Goal: Task Accomplishment & Management: Manage account settings

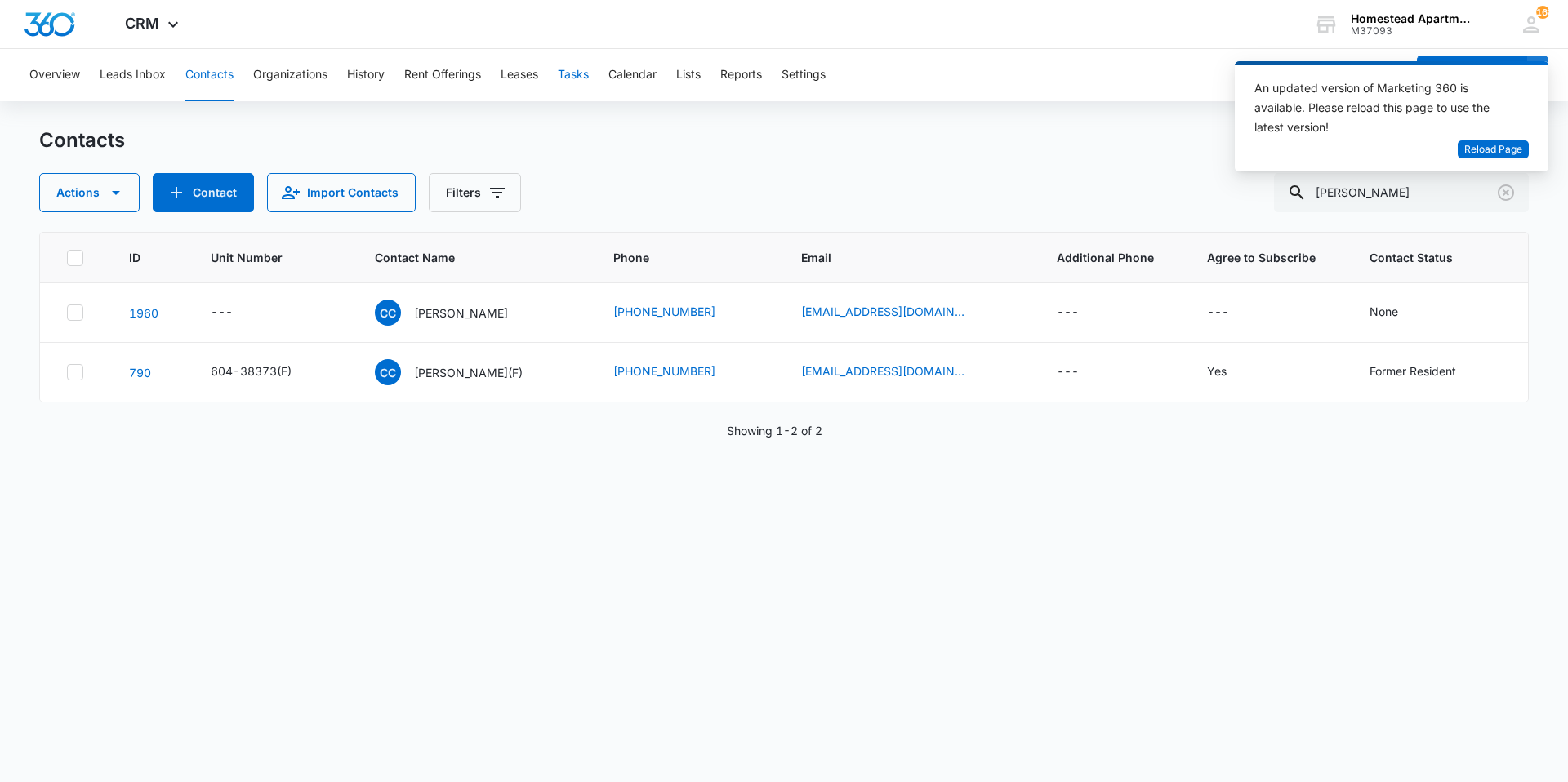
click at [582, 78] on button "Tasks" at bounding box center [574, 74] width 31 height 52
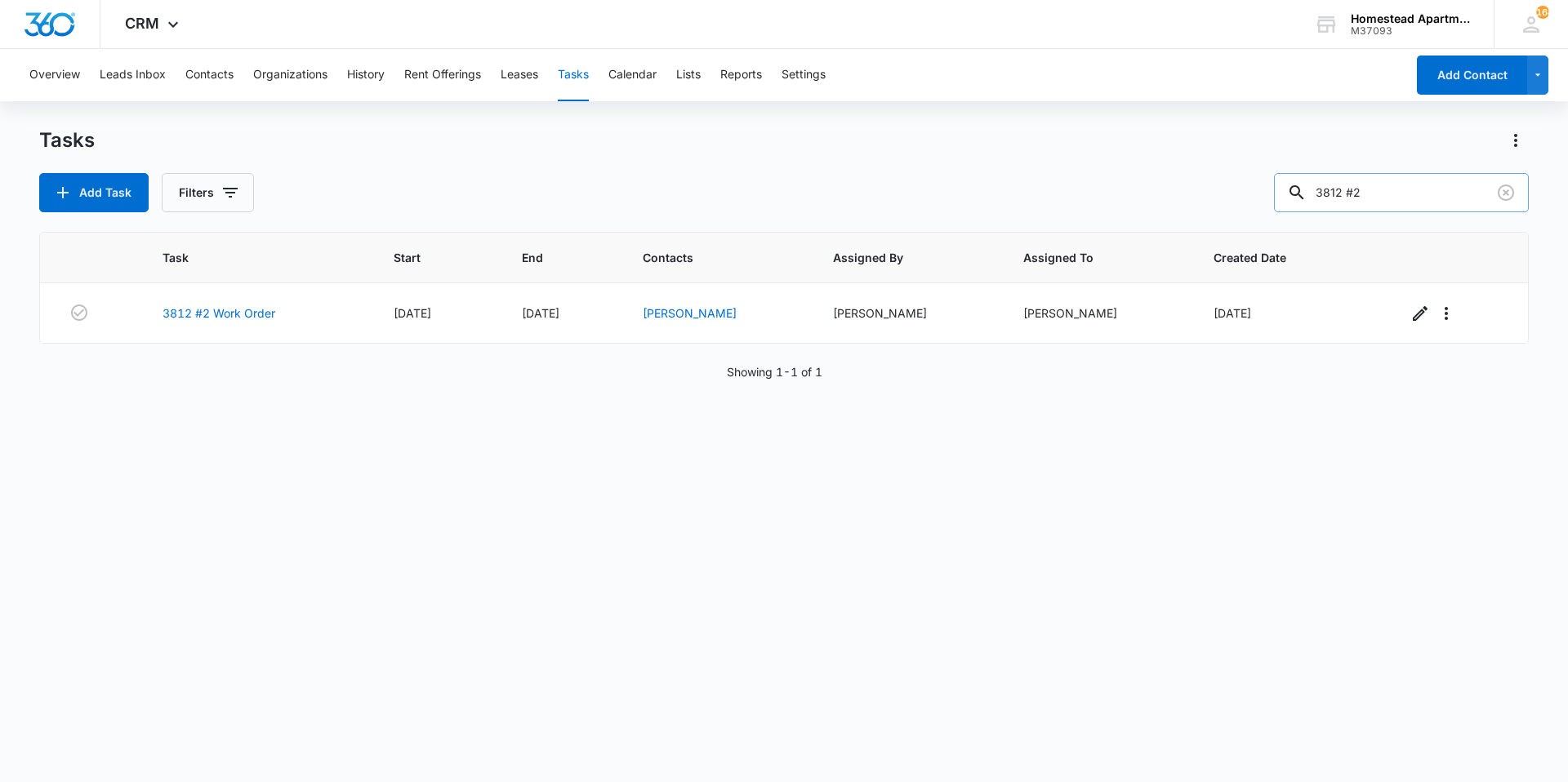
click at [1410, 187] on input "3812 #2" at bounding box center [1401, 193] width 255 height 40
type input "3"
click at [570, 71] on button "Tasks" at bounding box center [574, 74] width 31 height 52
click at [223, 197] on icon "button" at bounding box center [230, 193] width 20 height 20
click at [262, 363] on label "Incomplete" at bounding box center [276, 361] width 188 height 17
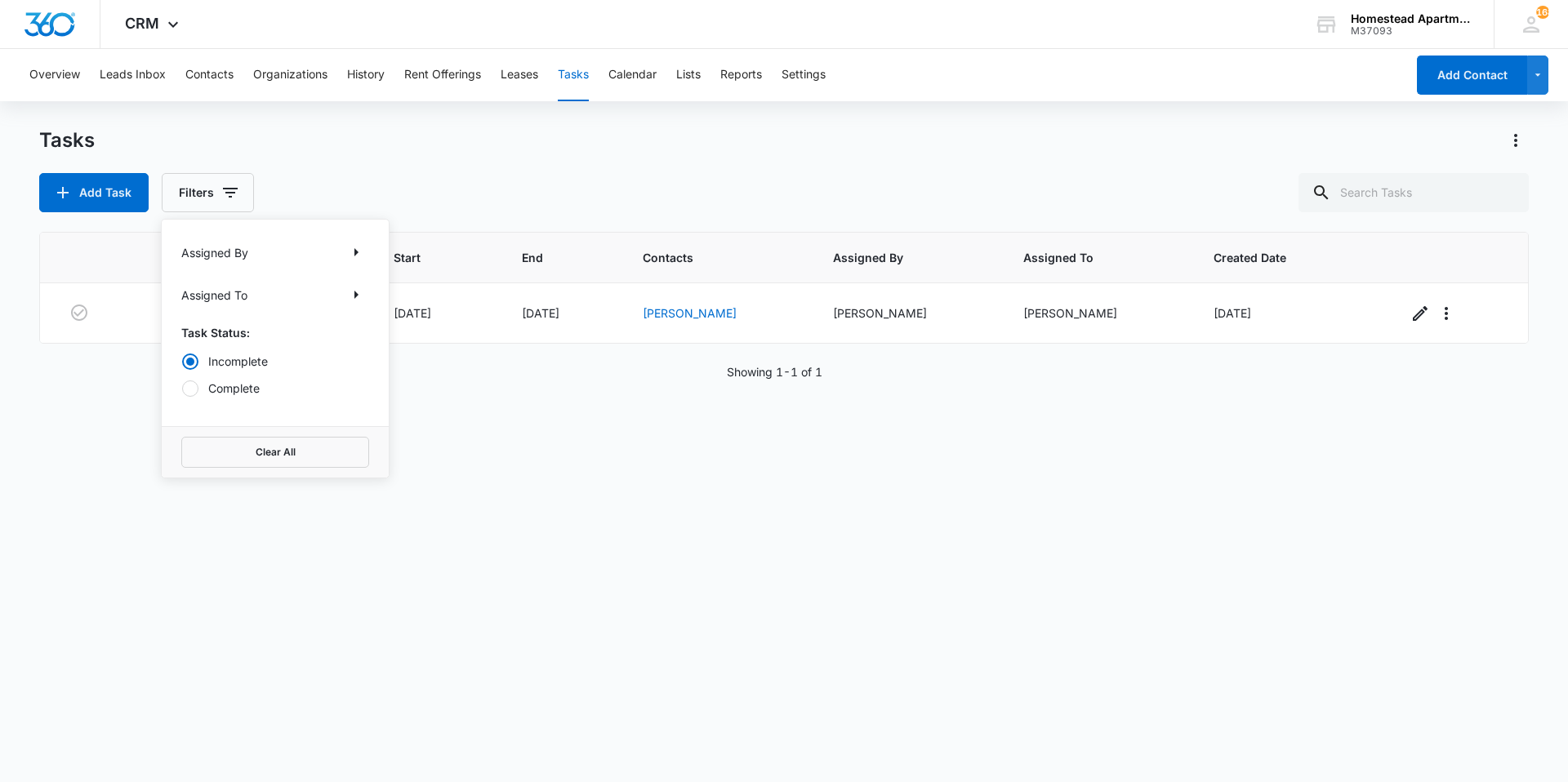
click at [182, 361] on input "Incomplete" at bounding box center [182, 360] width 1 height 1
click at [456, 138] on div "Tasks" at bounding box center [784, 140] width 1490 height 26
click at [233, 207] on button "Filters" at bounding box center [208, 193] width 92 height 40
click at [189, 357] on div at bounding box center [191, 361] width 8 height 8
click at [182, 360] on input "Incomplete" at bounding box center [182, 360] width 1 height 1
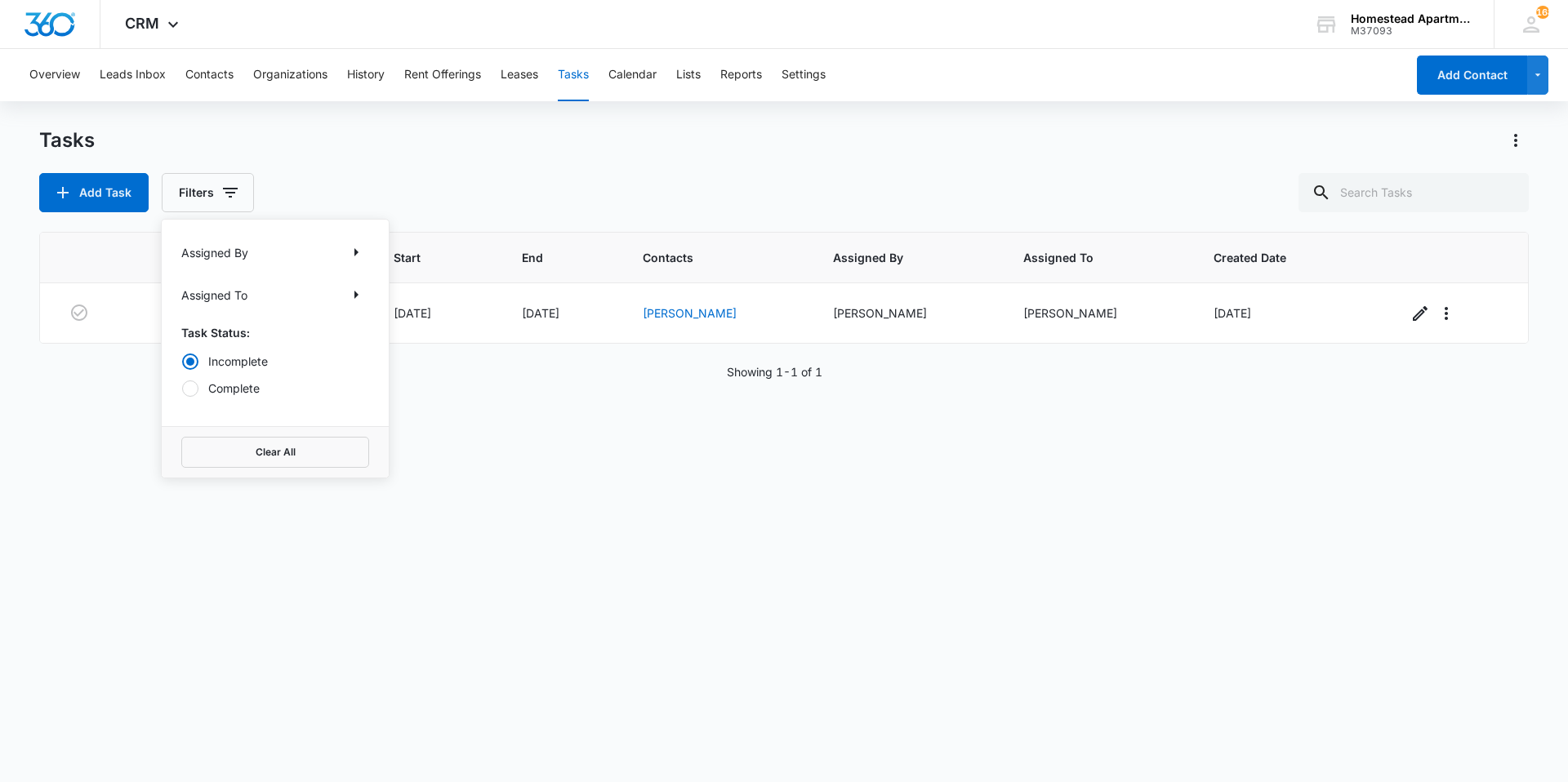
click at [640, 501] on div "Task Start End Contacts Assigned By Assigned To Created Date 3812 #2 Work Order…" at bounding box center [784, 496] width 1490 height 529
click at [597, 73] on div "Overview Leads Inbox Contacts Organizations History Rent Offerings Leases Tasks…" at bounding box center [712, 74] width 1386 height 52
click at [579, 79] on button "Tasks" at bounding box center [574, 74] width 31 height 52
click at [579, 64] on button "Tasks" at bounding box center [574, 74] width 31 height 52
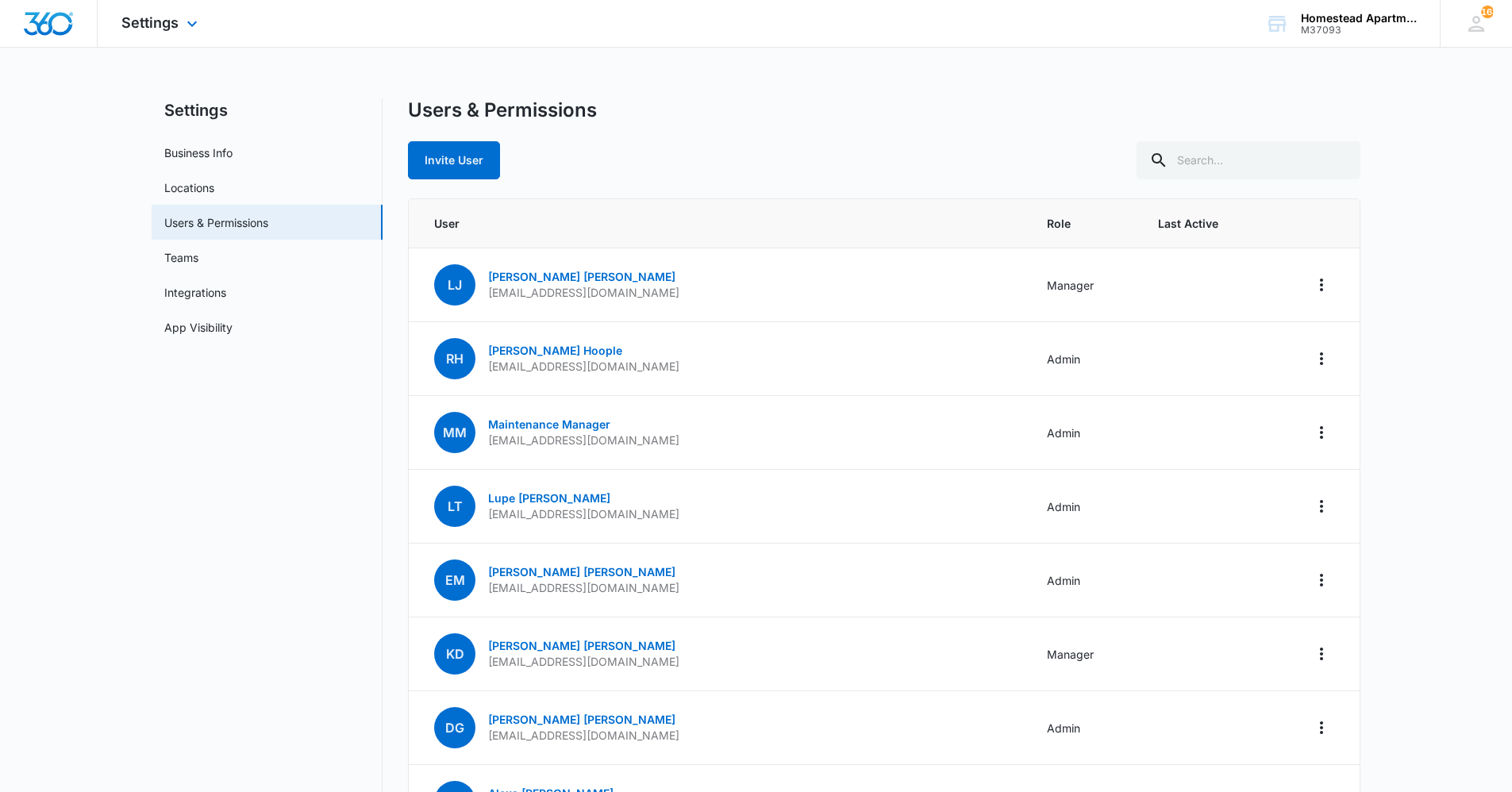
click at [152, 44] on div "Settings Apps Reputation Websites Forms CRM Email Social Content Intelligence F…" at bounding box center [161, 23] width 128 height 46
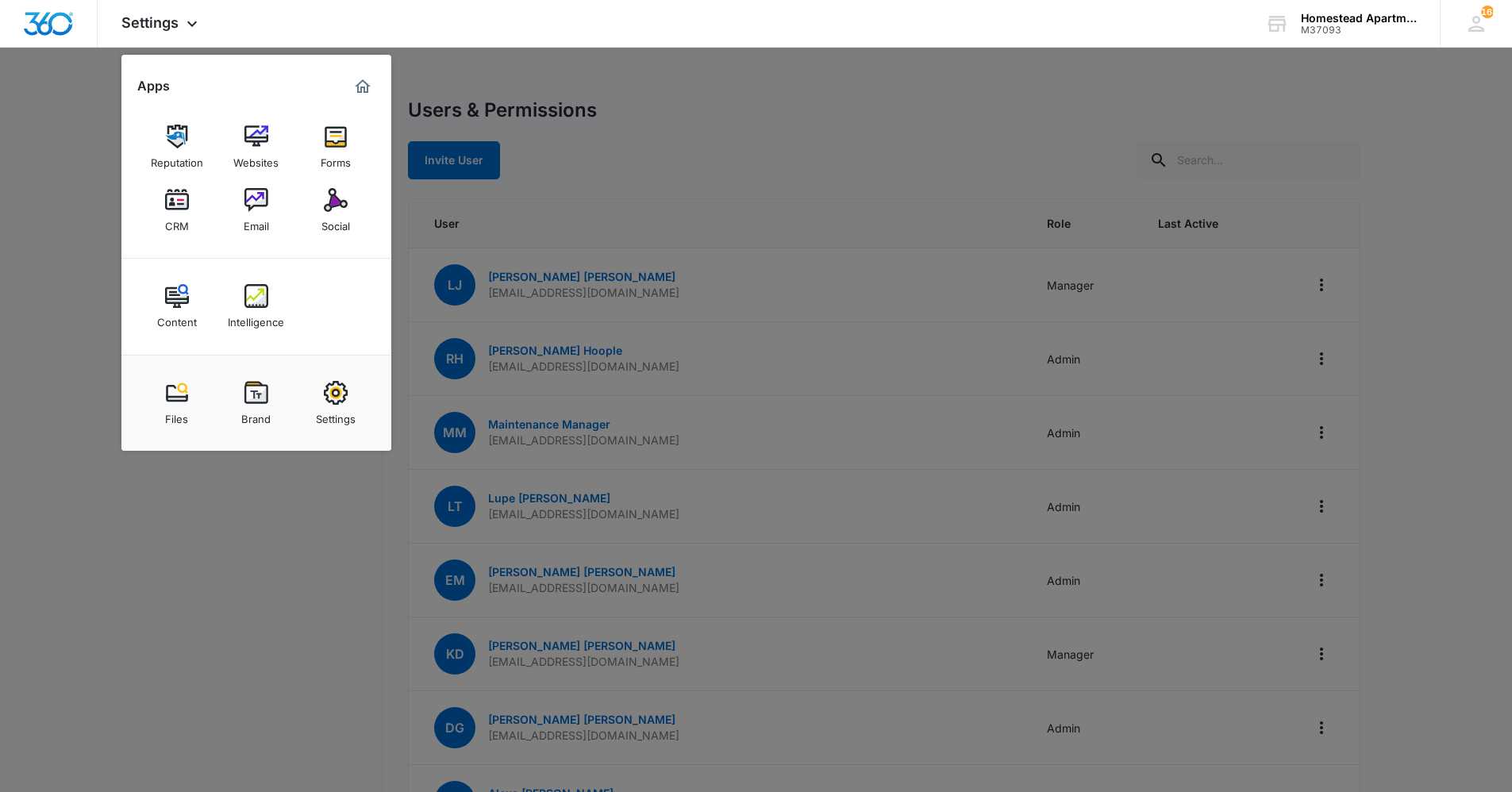
click at [174, 212] on link "CRM" at bounding box center [176, 210] width 60 height 60
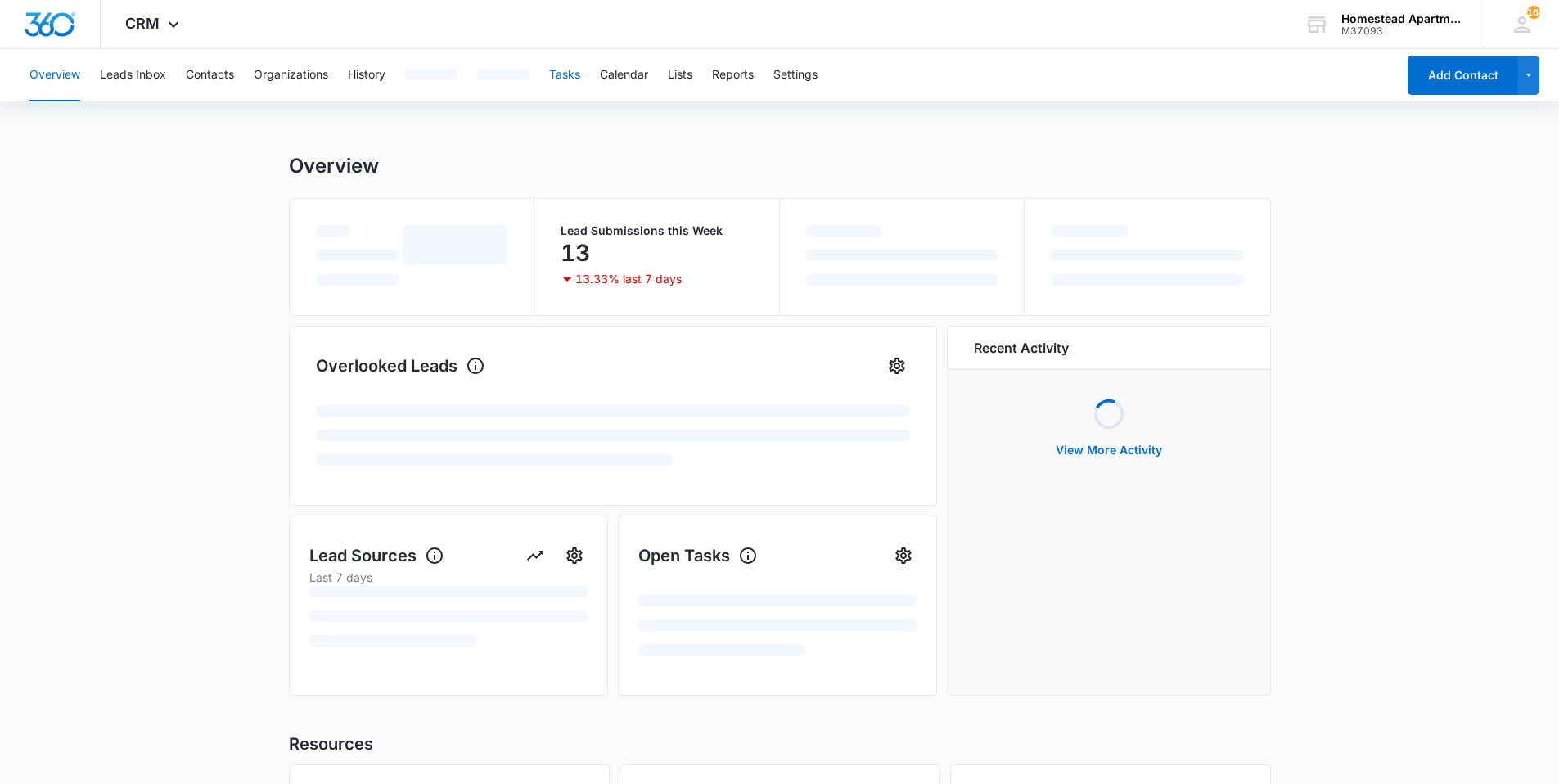
click at [578, 77] on button "Tasks" at bounding box center [565, 74] width 31 height 52
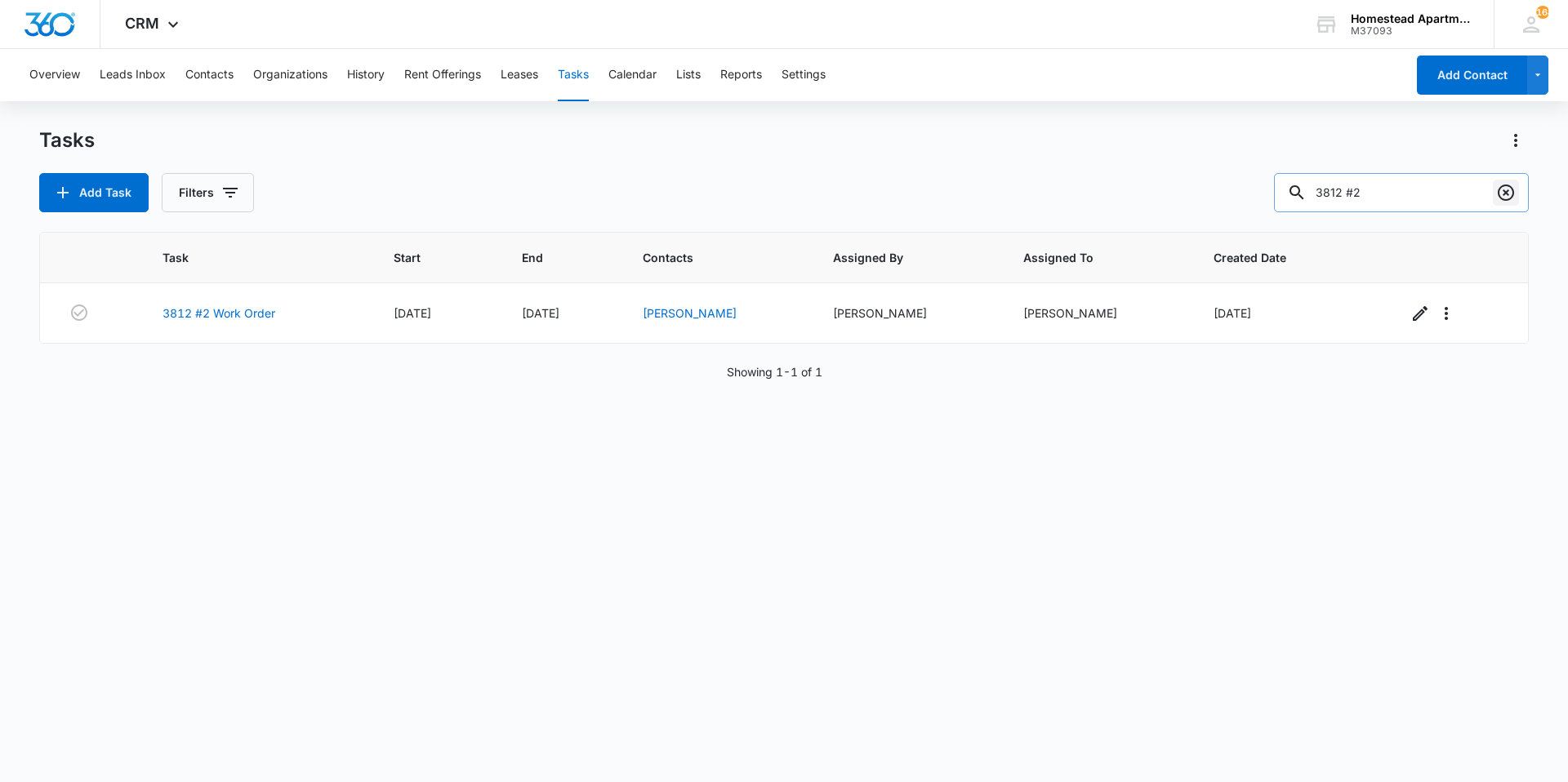
click at [1508, 197] on icon "Clear" at bounding box center [1506, 193] width 20 height 20
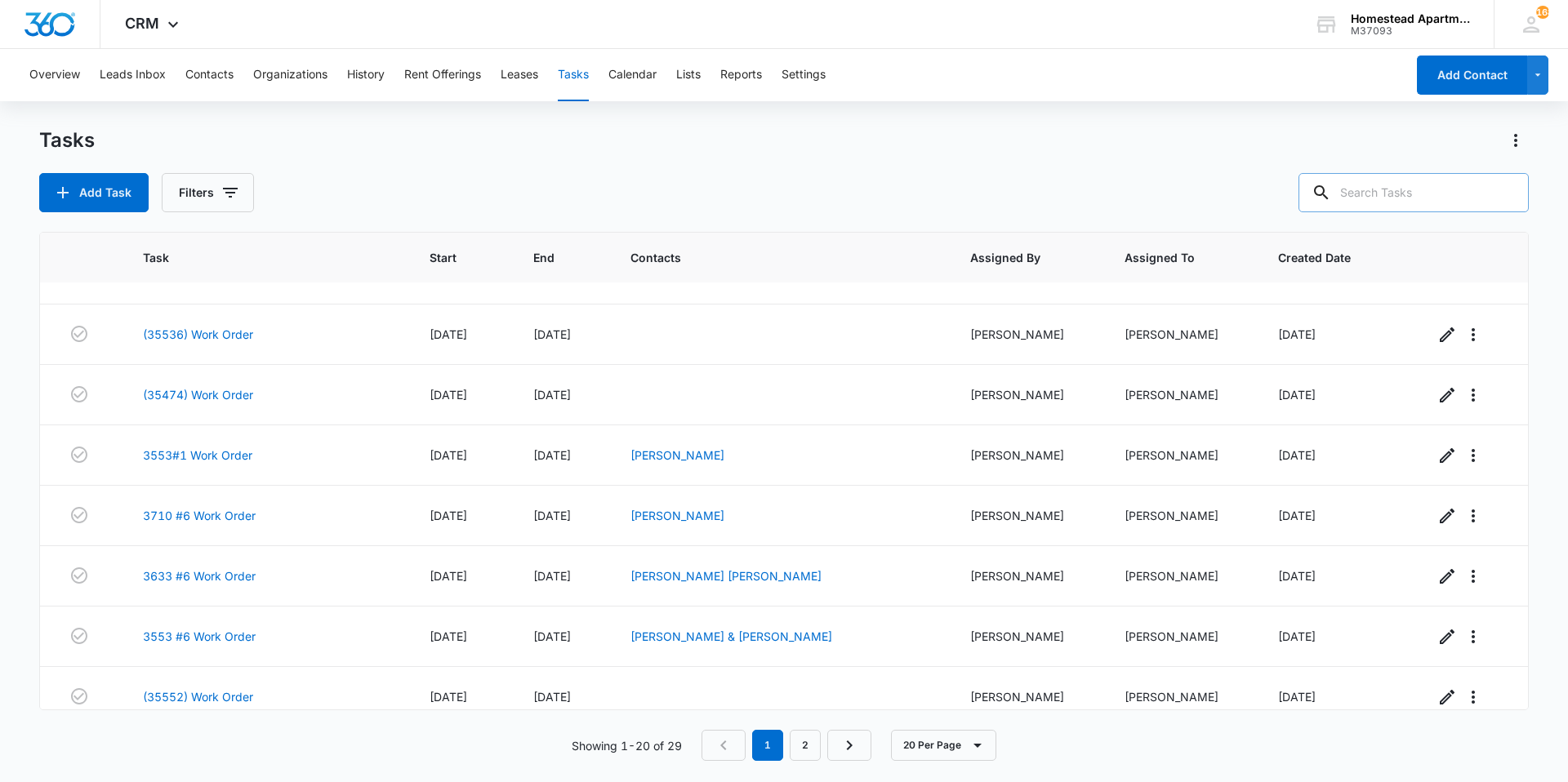
scroll to position [735, 0]
click at [221, 185] on icon "button" at bounding box center [230, 193] width 20 height 20
click at [217, 389] on label "Complete" at bounding box center [276, 388] width 188 height 17
click at [182, 389] on input "Complete" at bounding box center [182, 388] width 1 height 1
radio input "false"
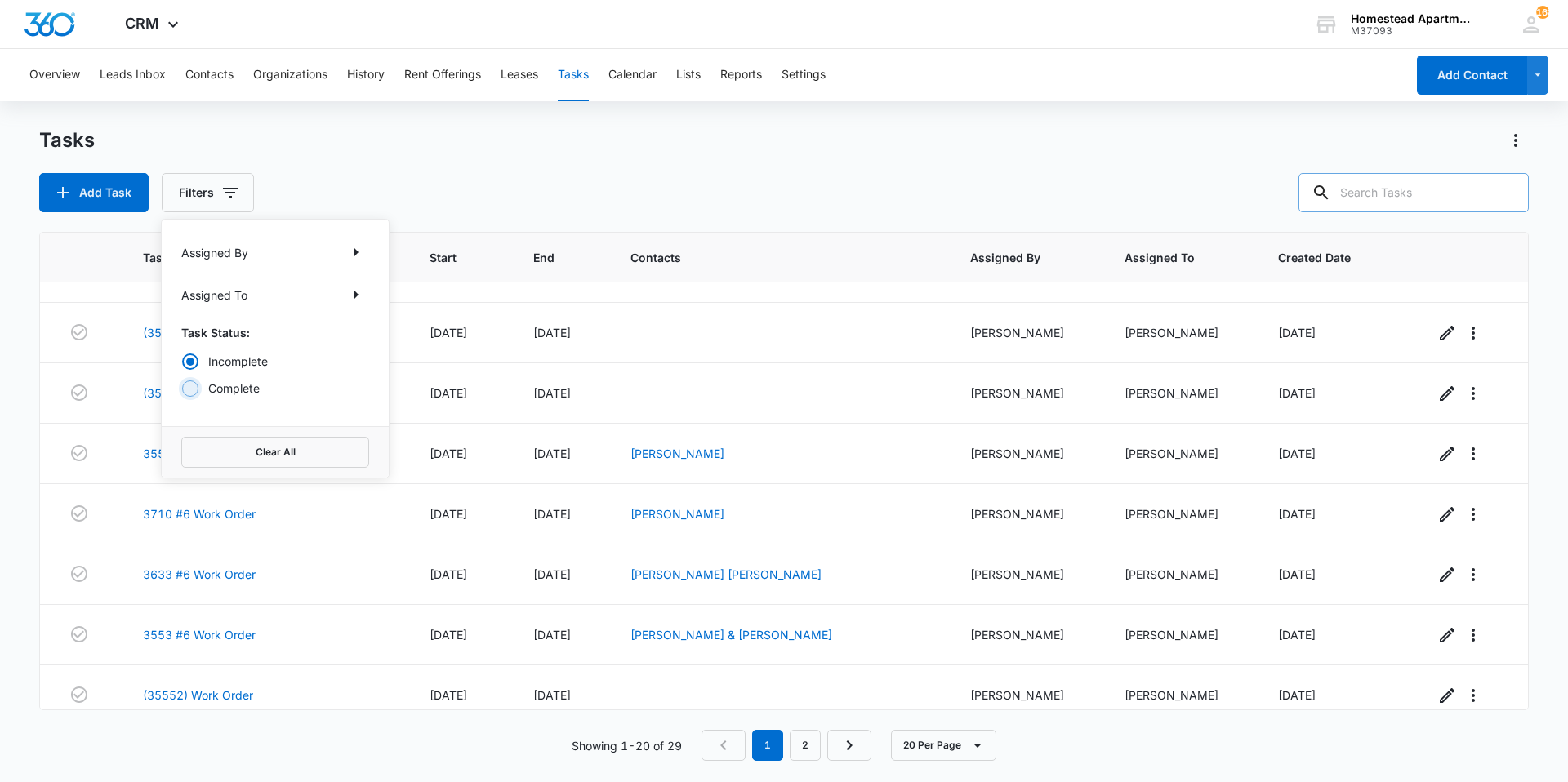
radio input "true"
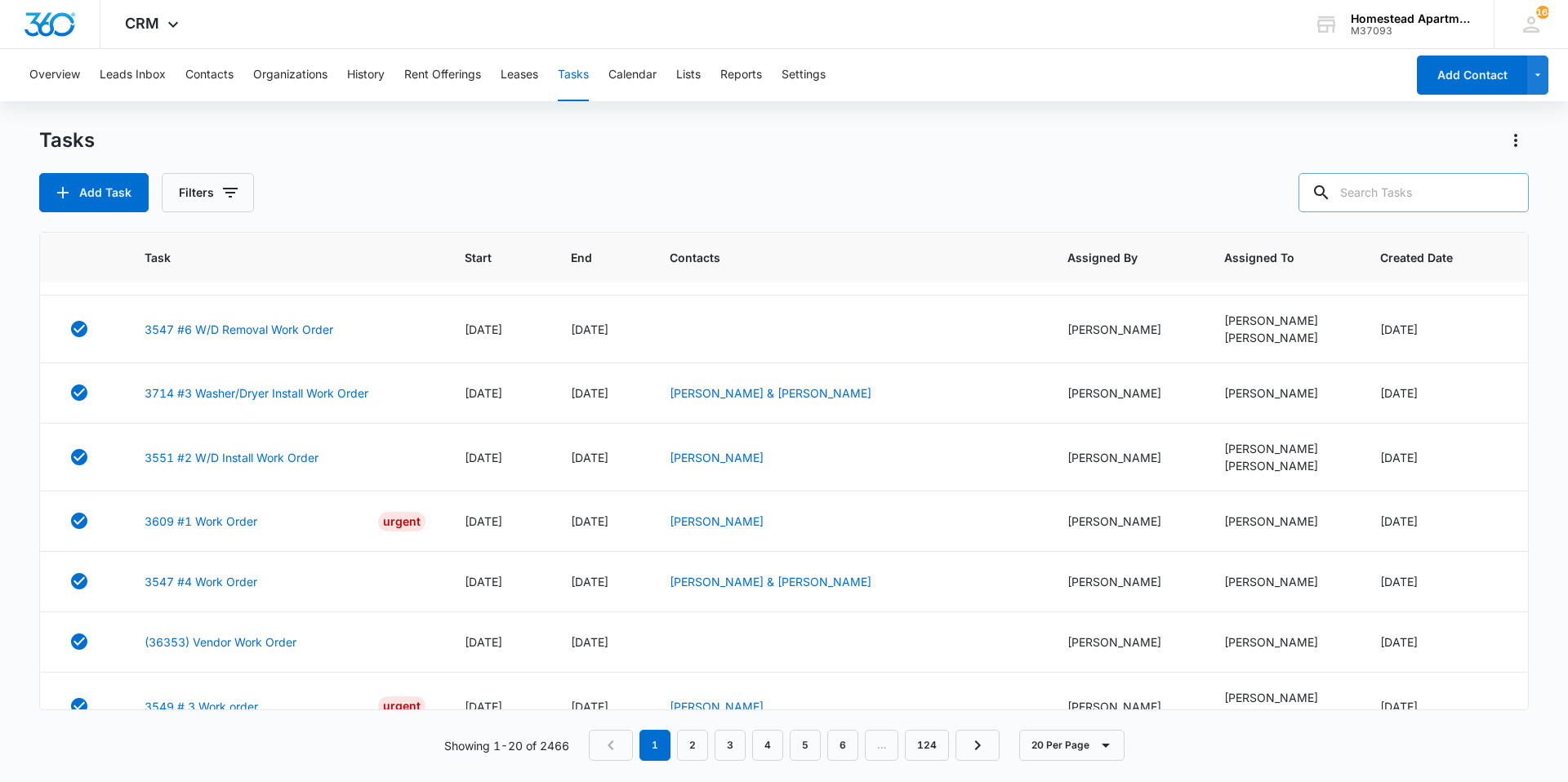
click at [1378, 196] on input "text" at bounding box center [1414, 193] width 230 height 40
type input "3617"
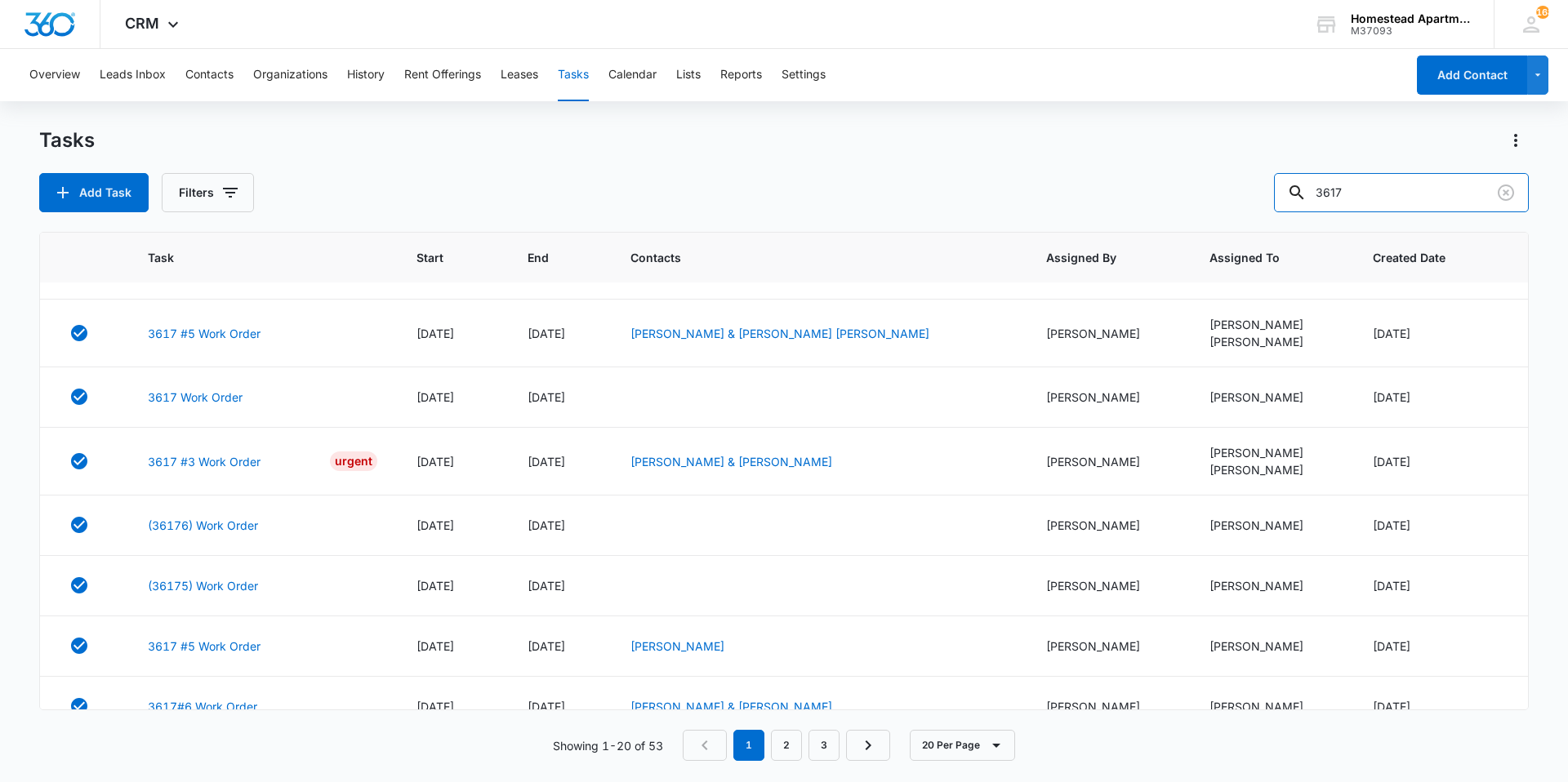
scroll to position [811, 0]
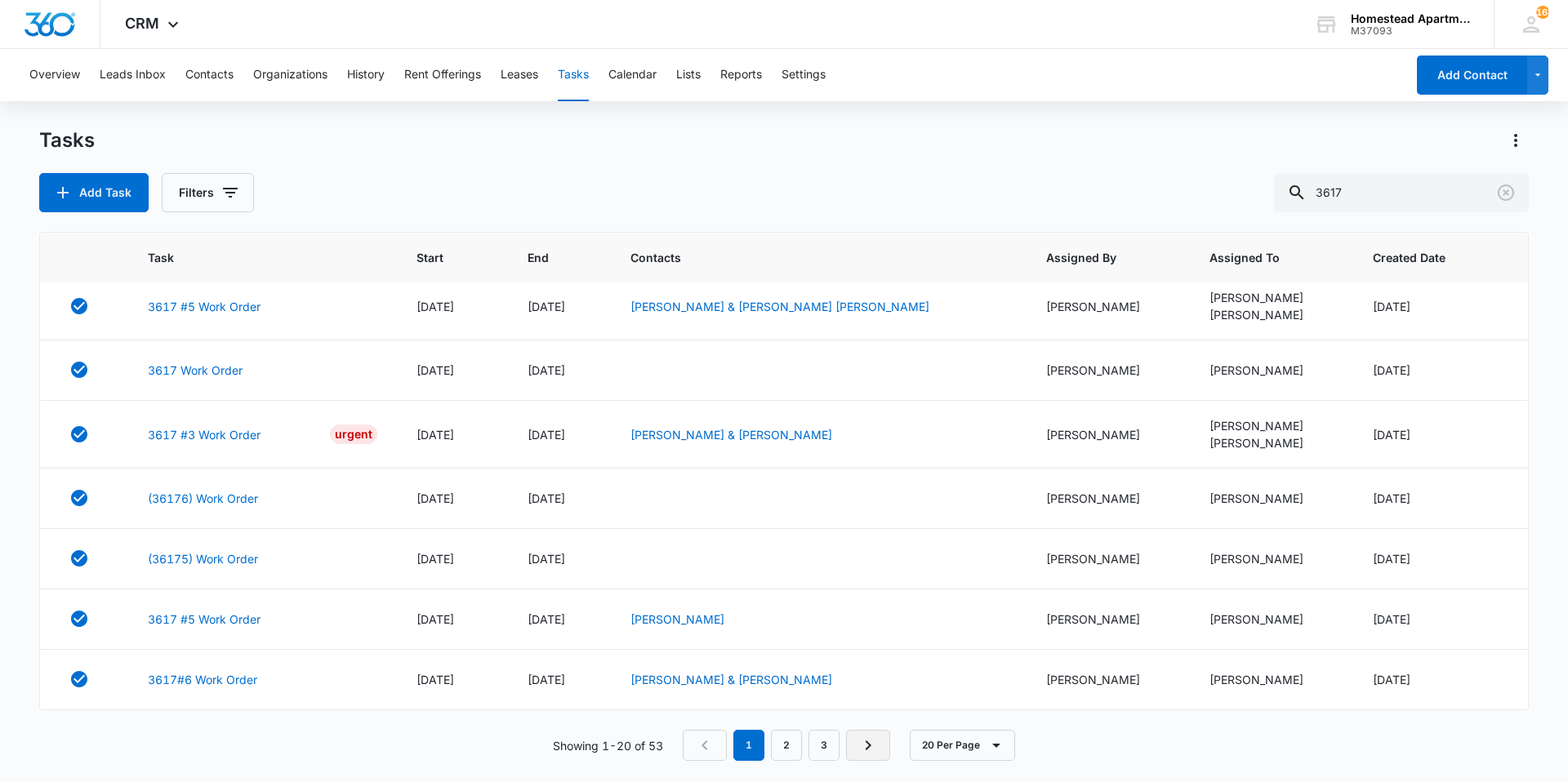
click at [854, 750] on link "Next Page" at bounding box center [867, 746] width 44 height 31
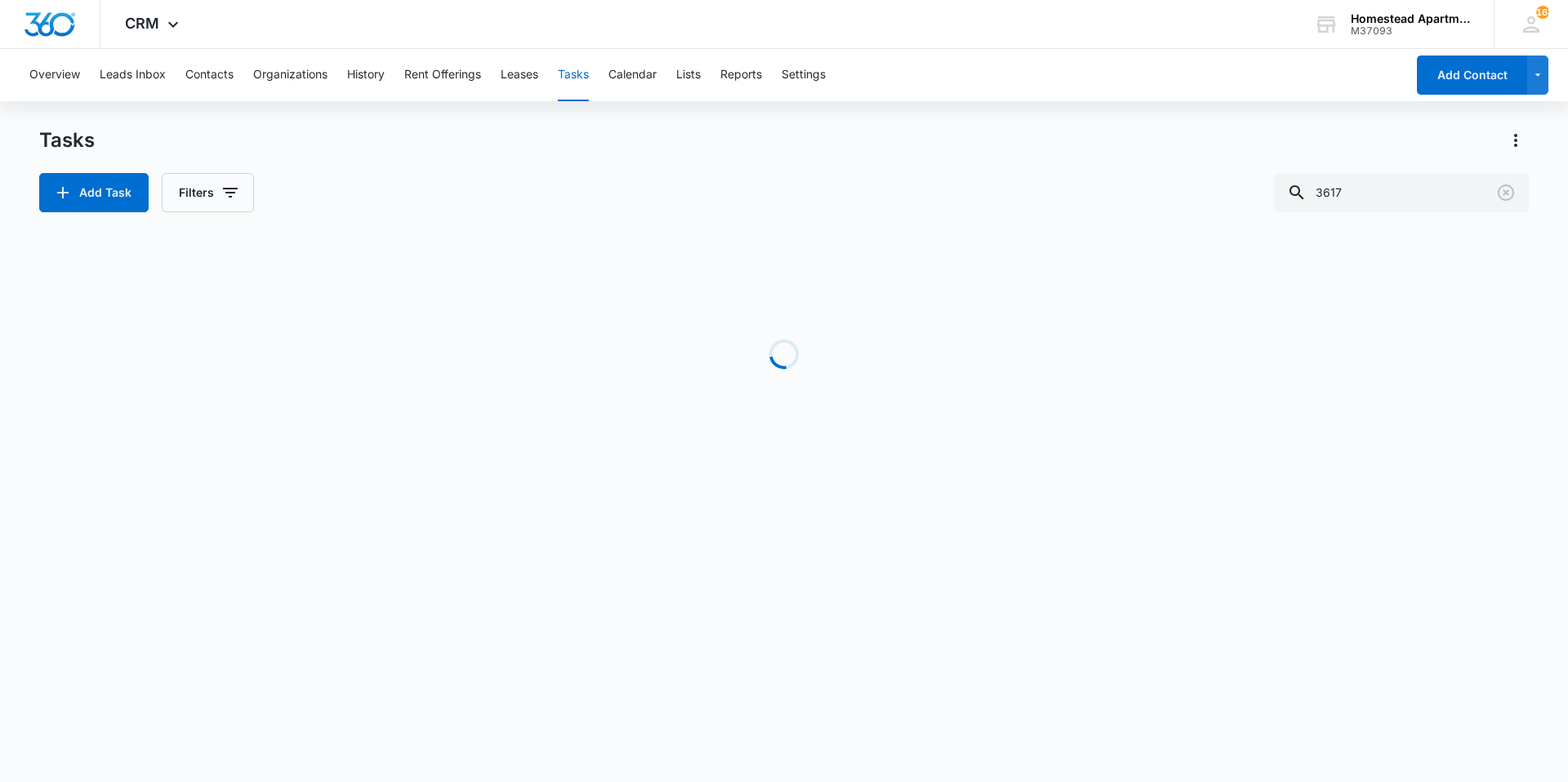
scroll to position [781, 0]
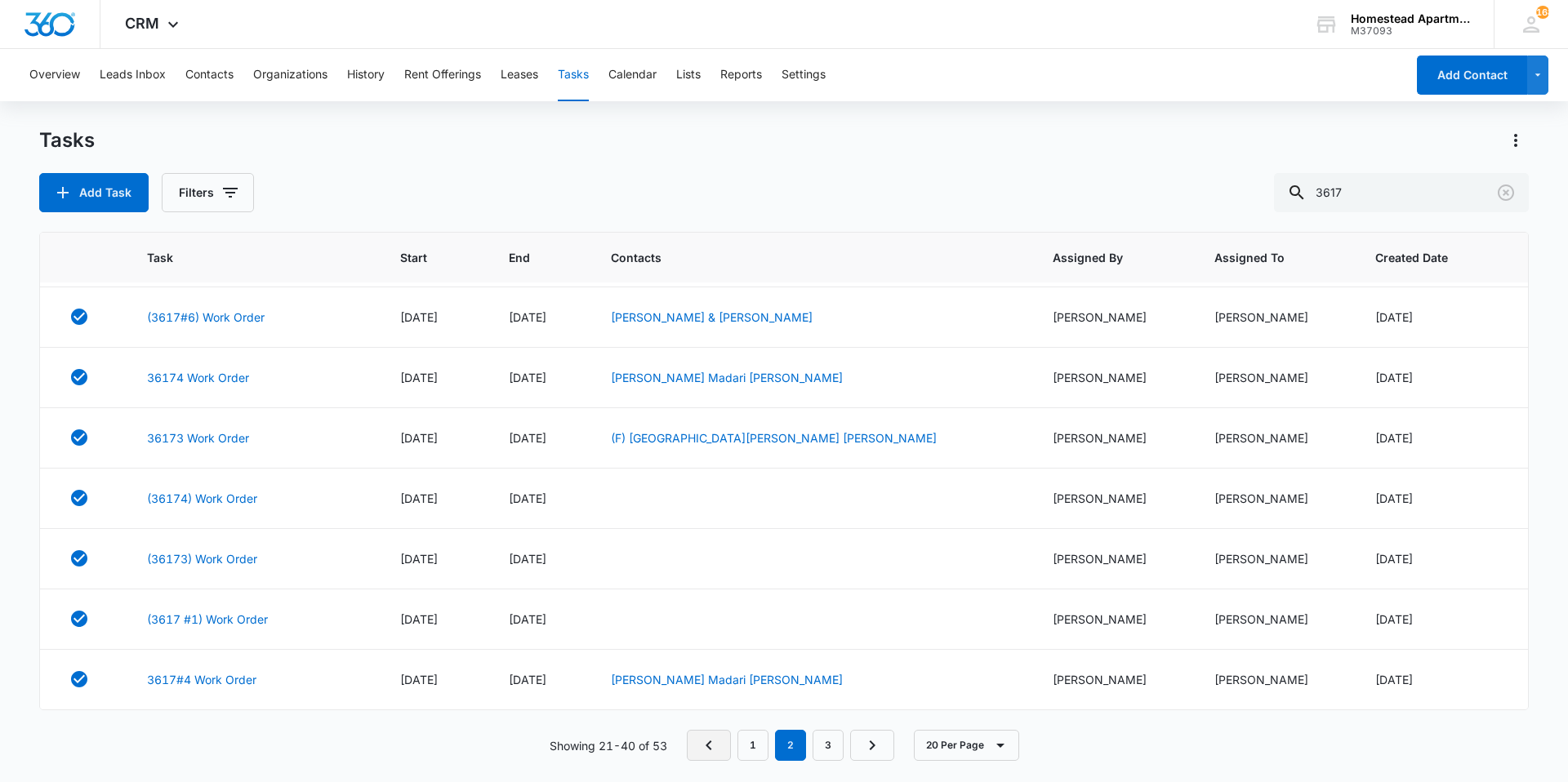
click at [710, 747] on icon "Previous Page" at bounding box center [709, 746] width 20 height 20
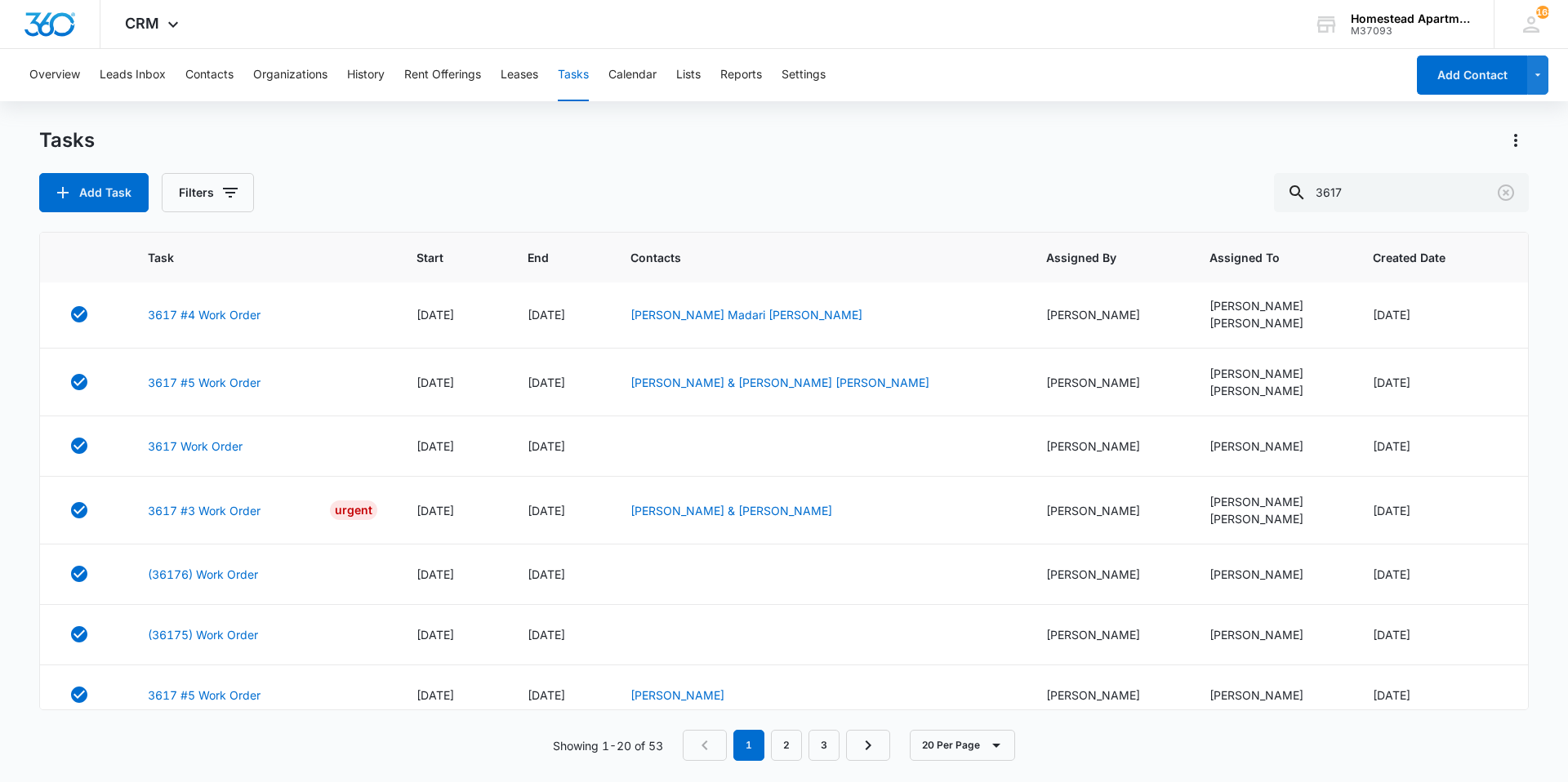
scroll to position [811, 0]
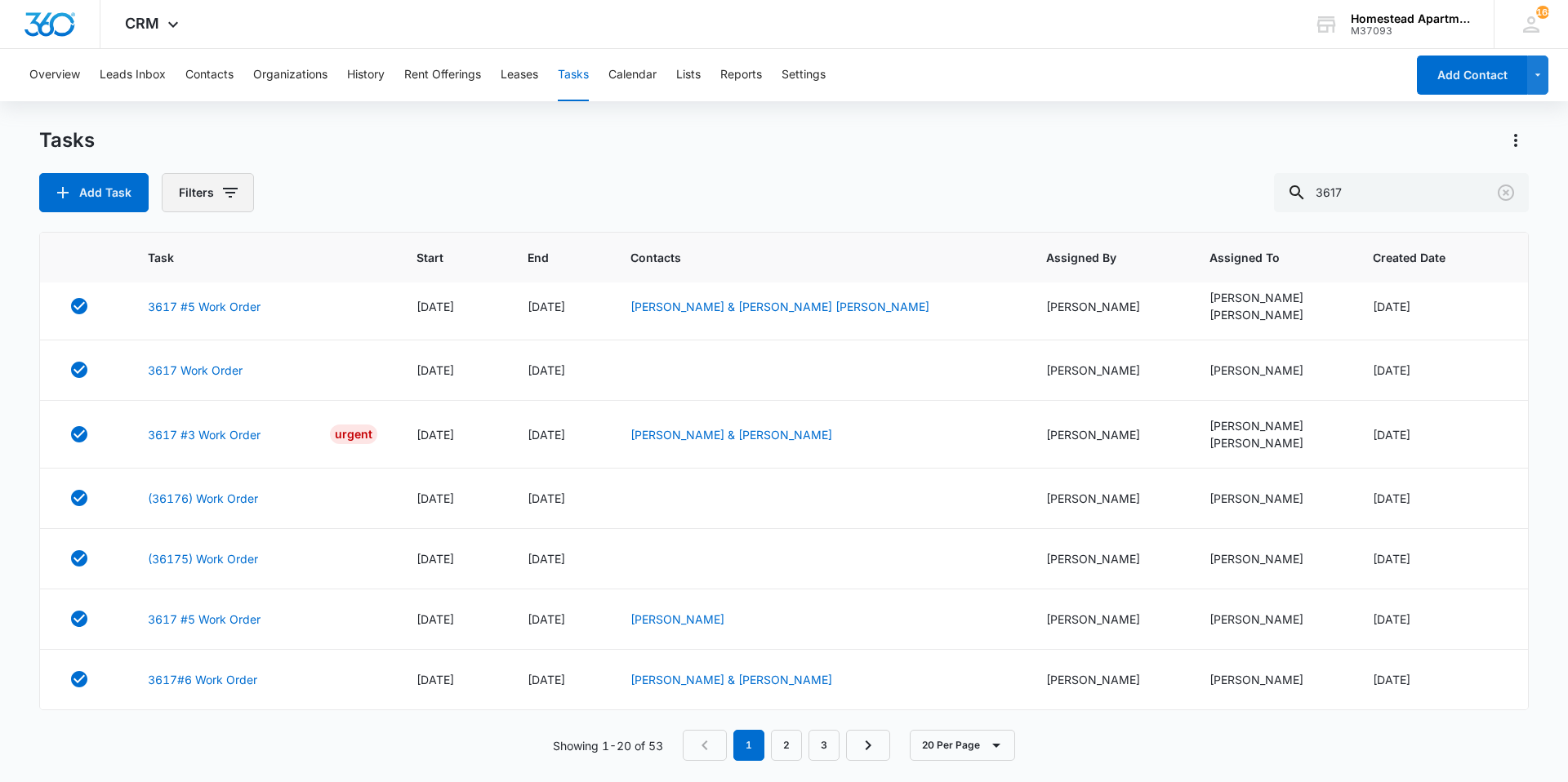
click at [209, 191] on button "Filters" at bounding box center [208, 193] width 92 height 40
click at [239, 360] on label "Incomplete" at bounding box center [276, 361] width 188 height 17
click at [182, 360] on input "Incomplete" at bounding box center [182, 360] width 1 height 1
radio input "true"
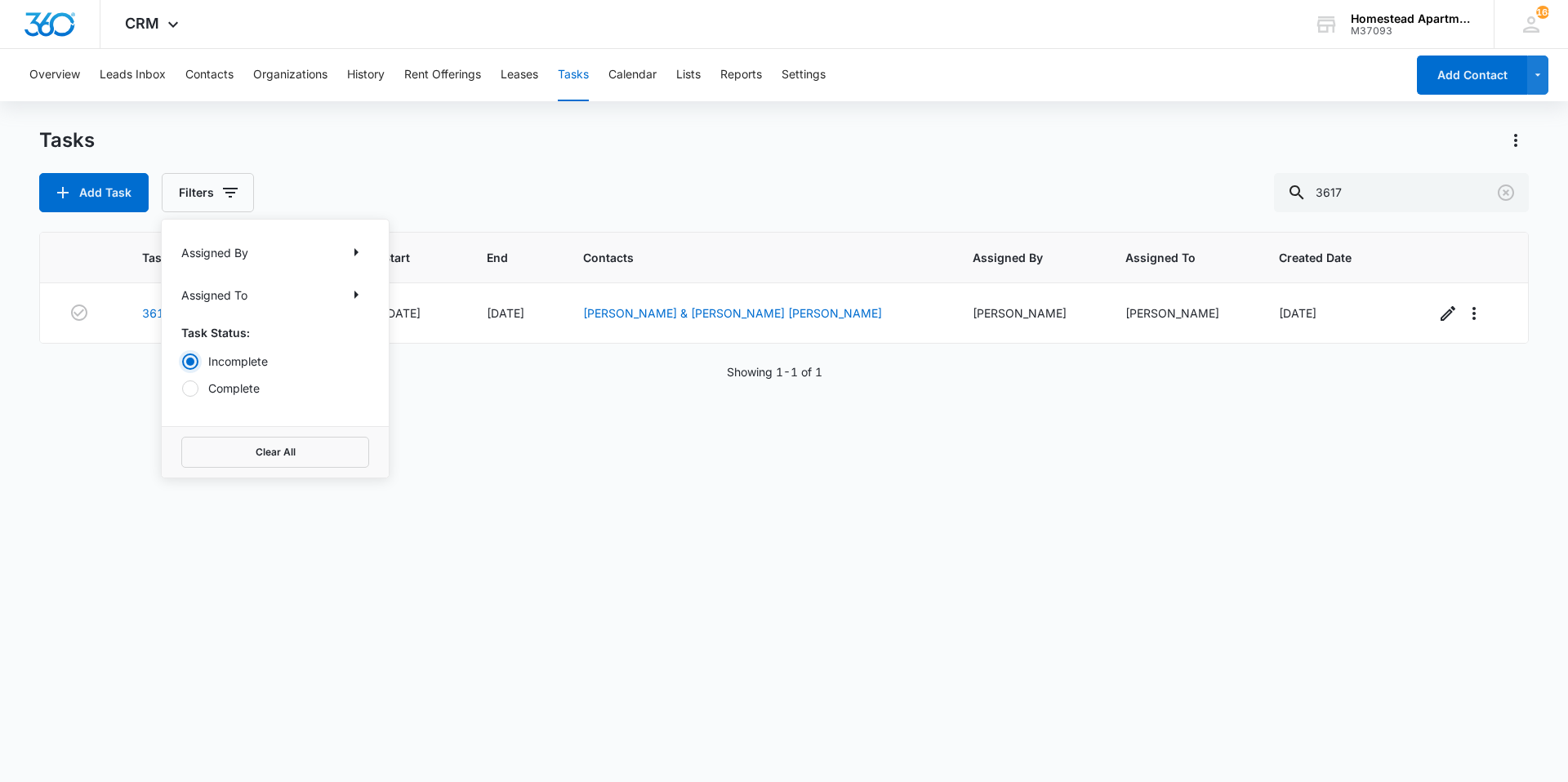
scroll to position [0, 0]
click at [842, 552] on div "Task Start End Contacts Assigned By Assigned To Created Date 3617 #5 Work Order…" at bounding box center [784, 496] width 1490 height 529
click at [1439, 198] on input "3617" at bounding box center [1401, 193] width 255 height 40
type input "3"
click at [224, 180] on button "Filters" at bounding box center [208, 193] width 92 height 40
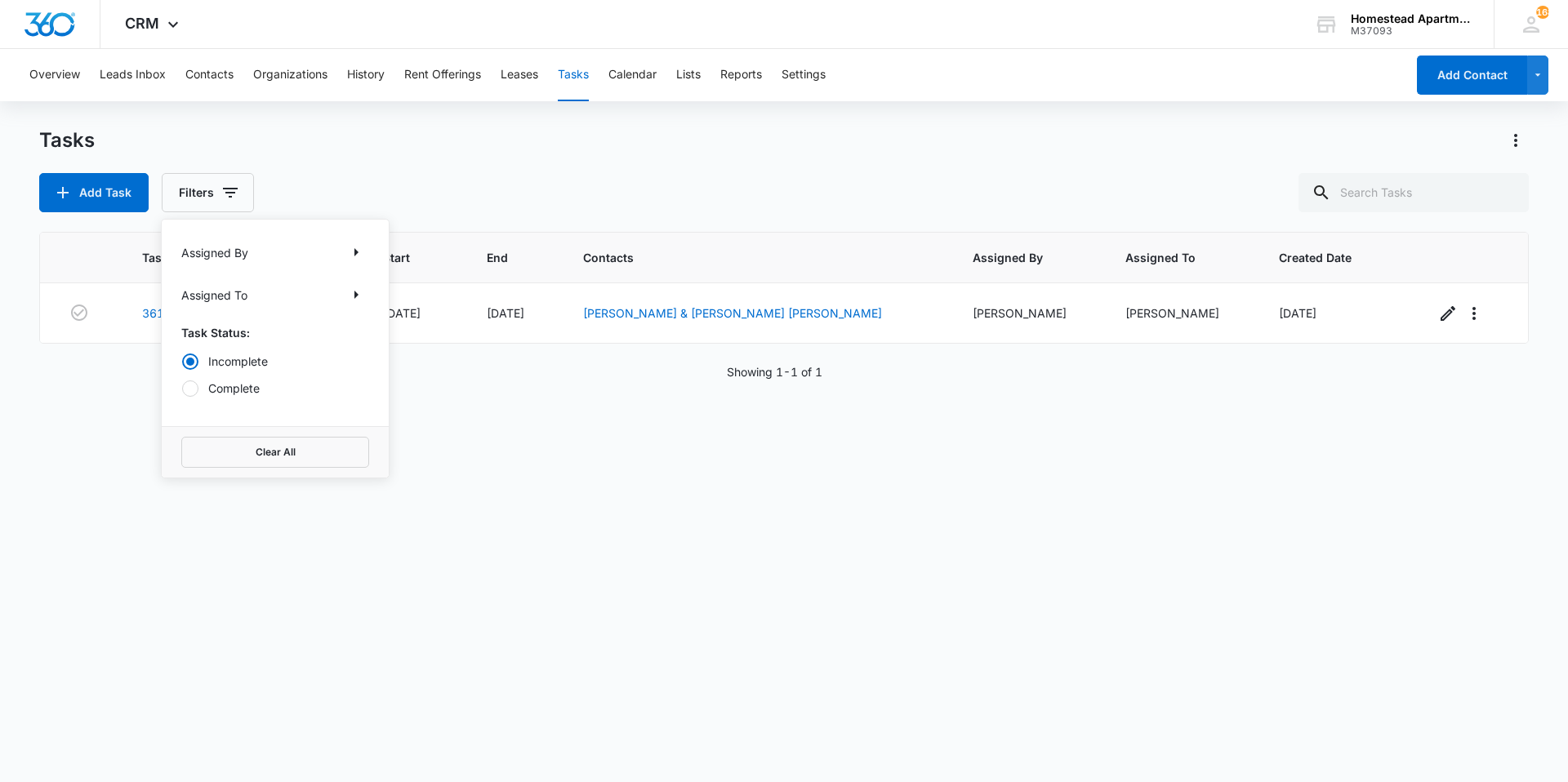
click at [233, 365] on label "Incomplete" at bounding box center [276, 361] width 188 height 17
click at [182, 361] on input "Incomplete" at bounding box center [182, 360] width 1 height 1
click at [438, 447] on div "Task Start End Contacts Assigned By Assigned To Created Date 3617 #5 Work Order…" at bounding box center [784, 496] width 1490 height 529
click at [235, 192] on icon "button" at bounding box center [230, 193] width 20 height 20
click at [240, 394] on label "Complete" at bounding box center [276, 388] width 188 height 17
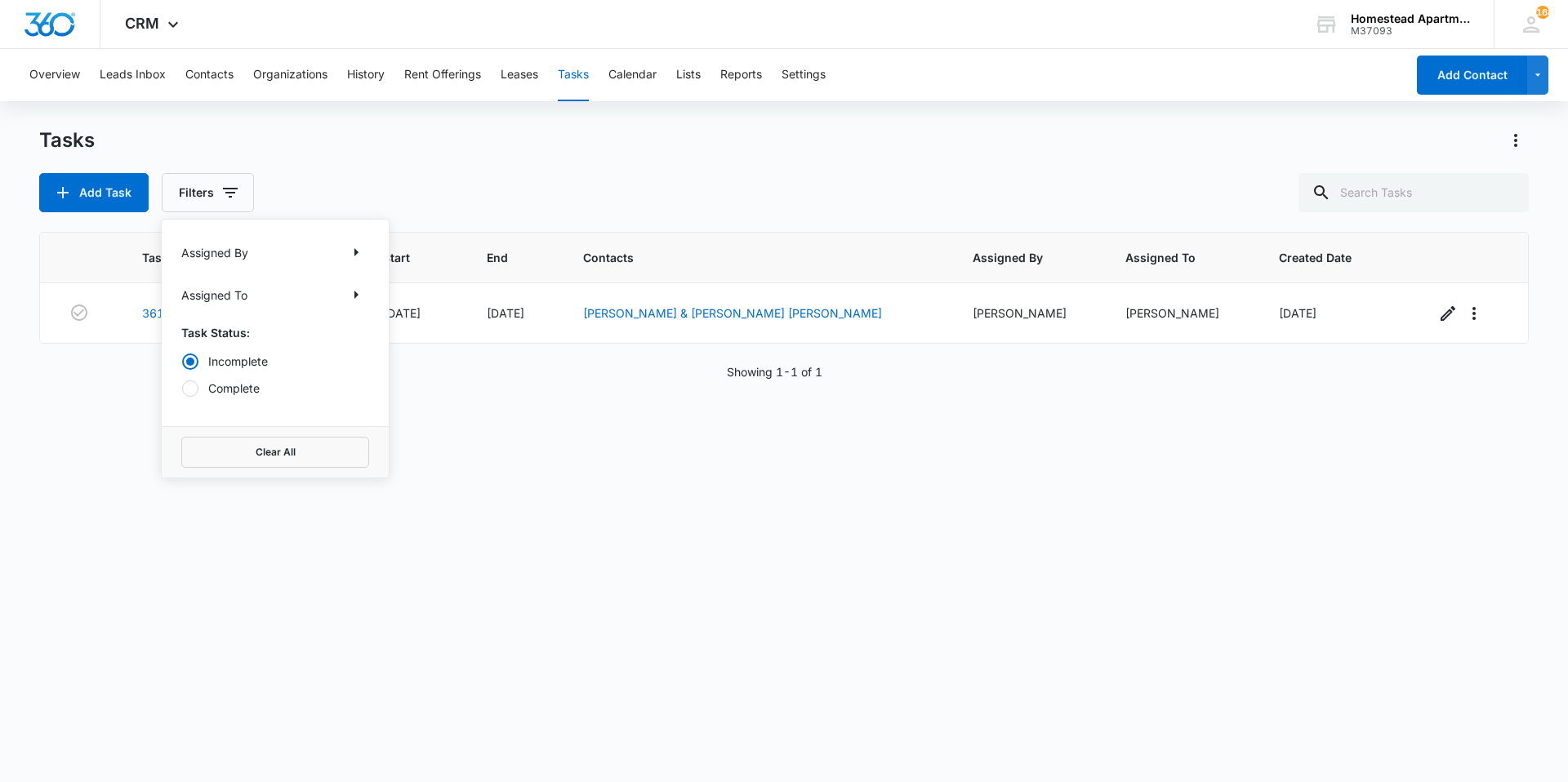
click at [182, 389] on input "Complete" at bounding box center [182, 388] width 1 height 1
radio input "false"
radio input "true"
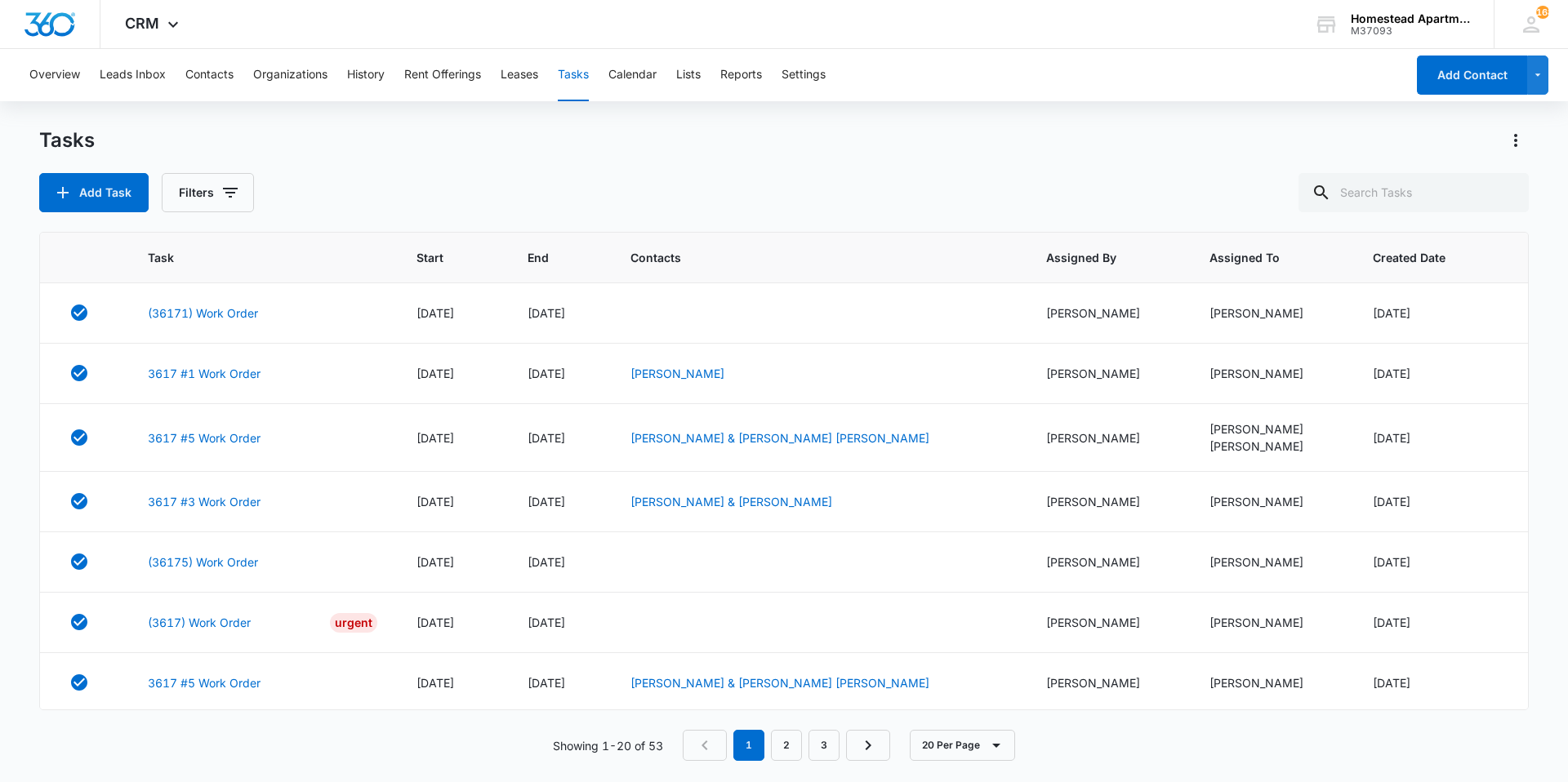
click at [905, 182] on div "Add Task Filters" at bounding box center [784, 193] width 1490 height 40
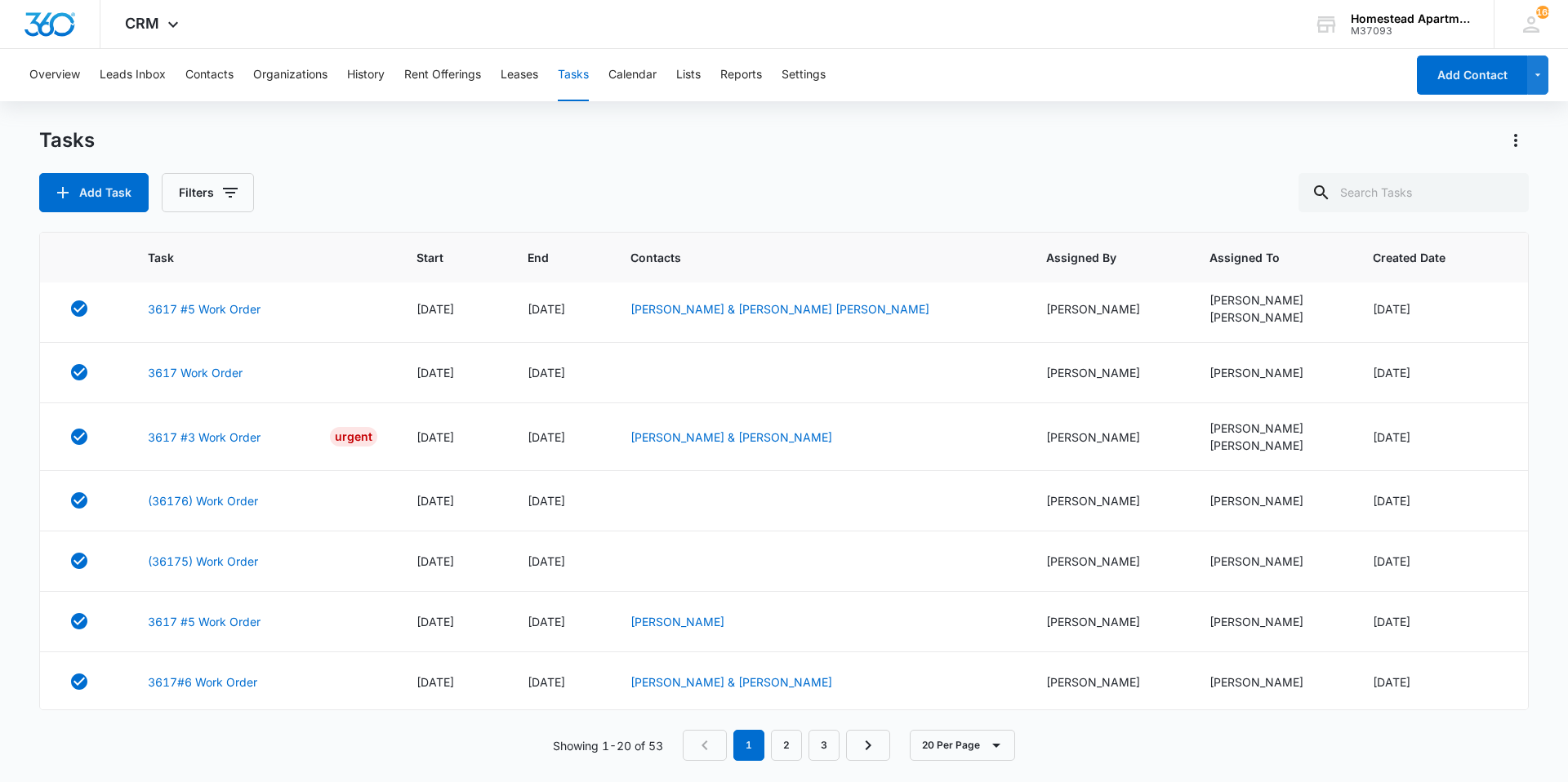
scroll to position [811, 0]
click at [862, 748] on icon "Next Page" at bounding box center [868, 746] width 20 height 20
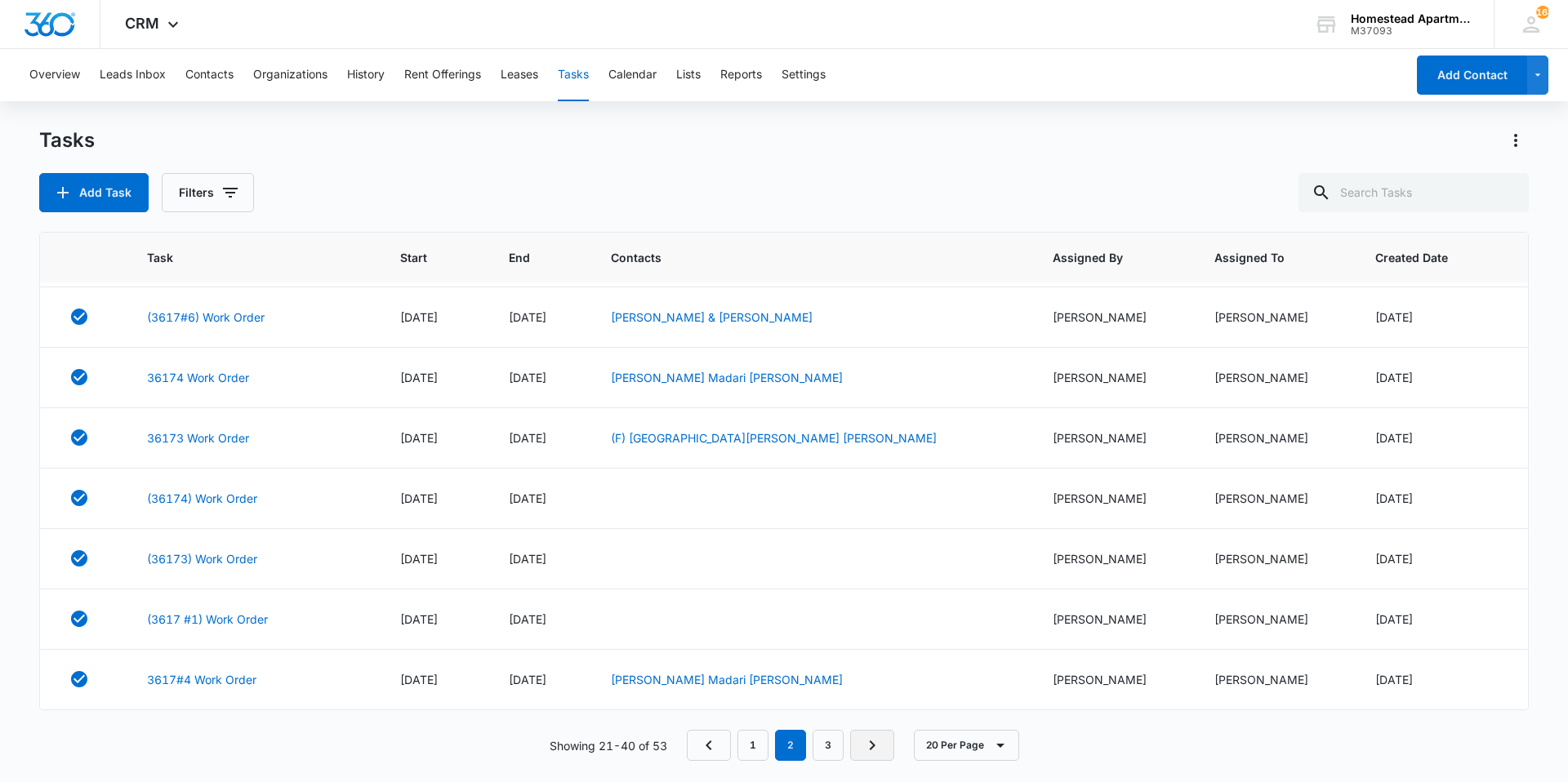
click at [862, 749] on link "Next Page" at bounding box center [871, 746] width 44 height 31
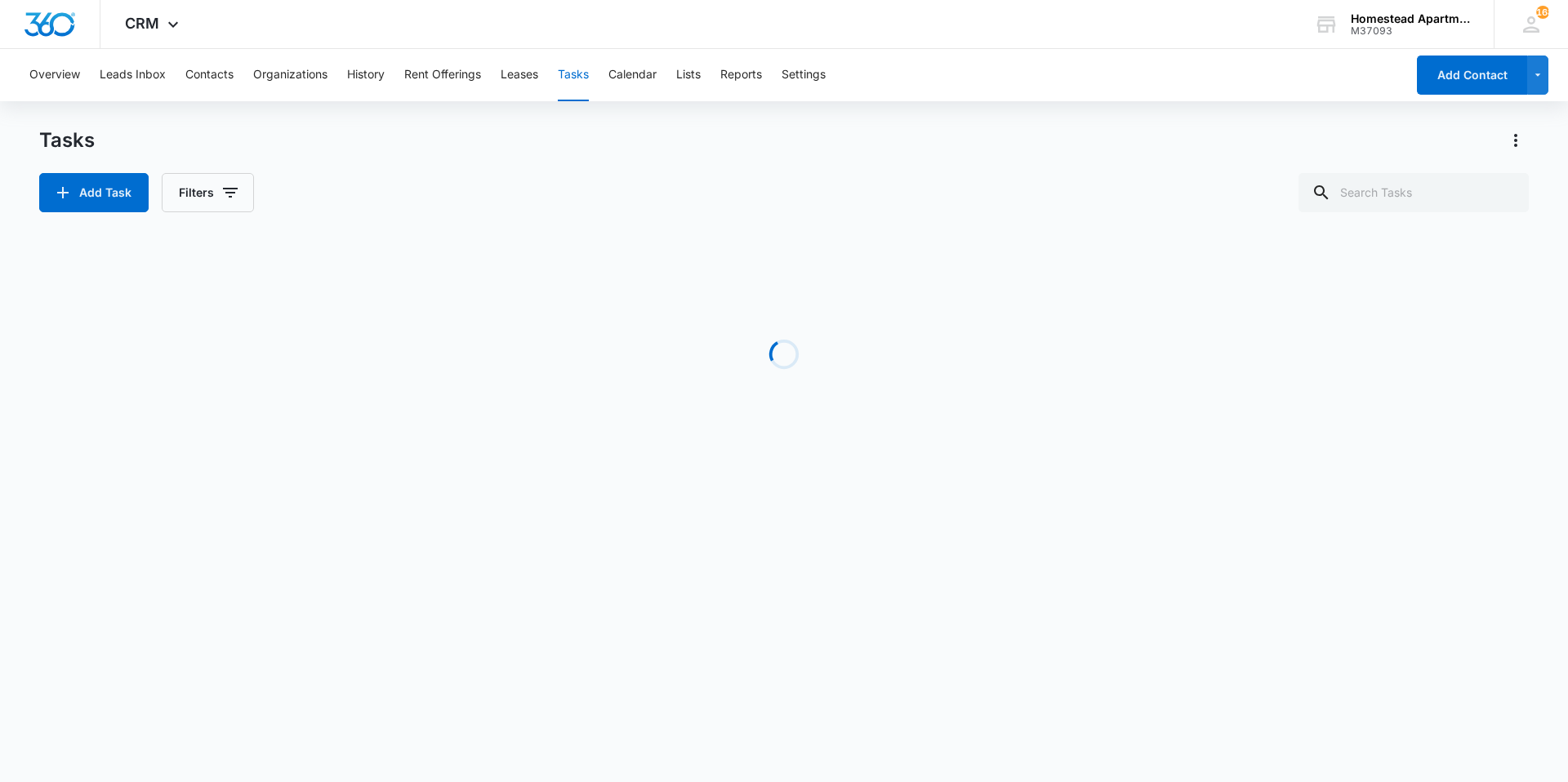
scroll to position [388, 0]
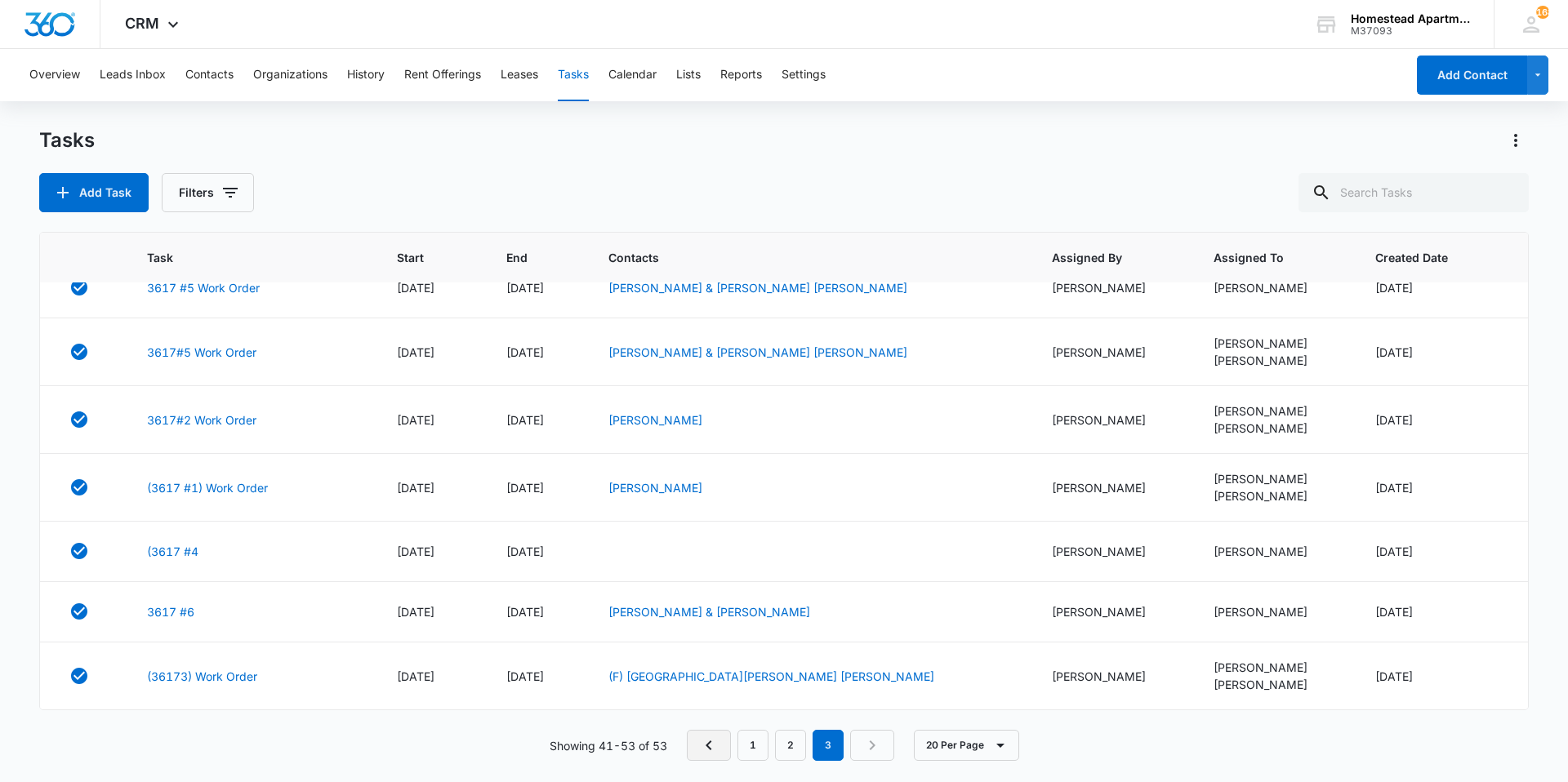
click at [689, 748] on link "Previous Page" at bounding box center [708, 746] width 44 height 31
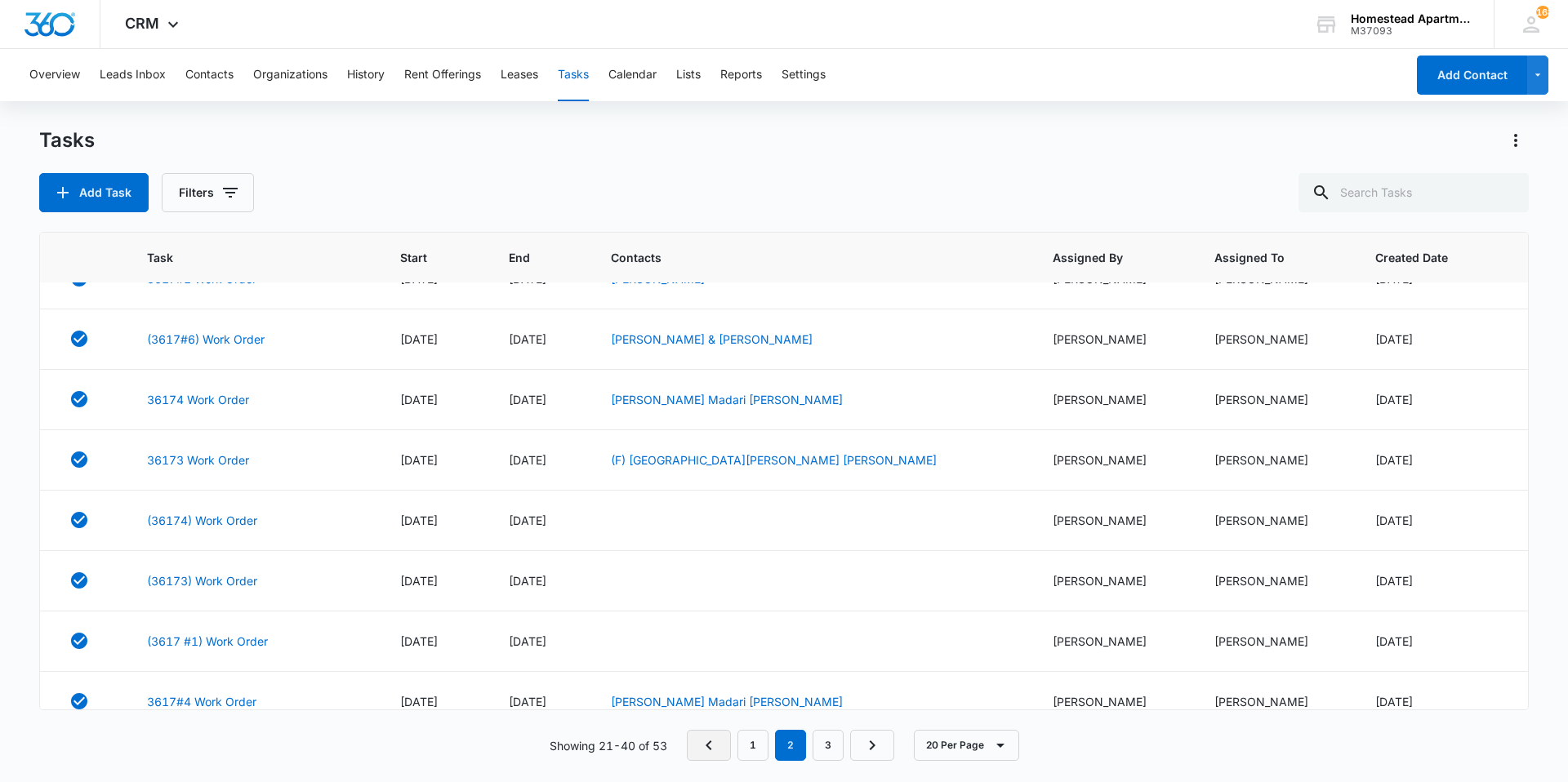
click at [702, 748] on icon "Previous Page" at bounding box center [709, 746] width 20 height 20
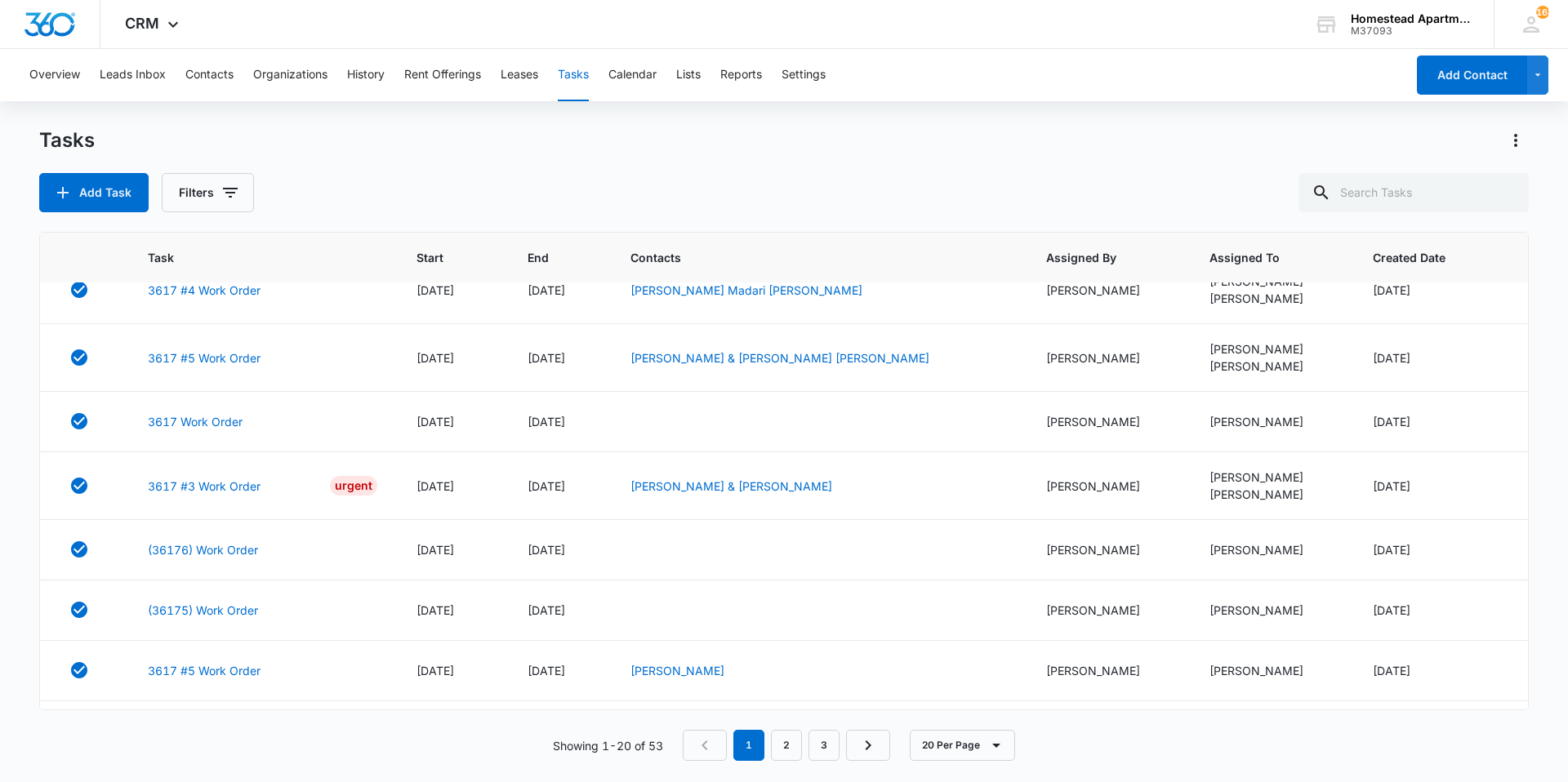
scroll to position [766, 0]
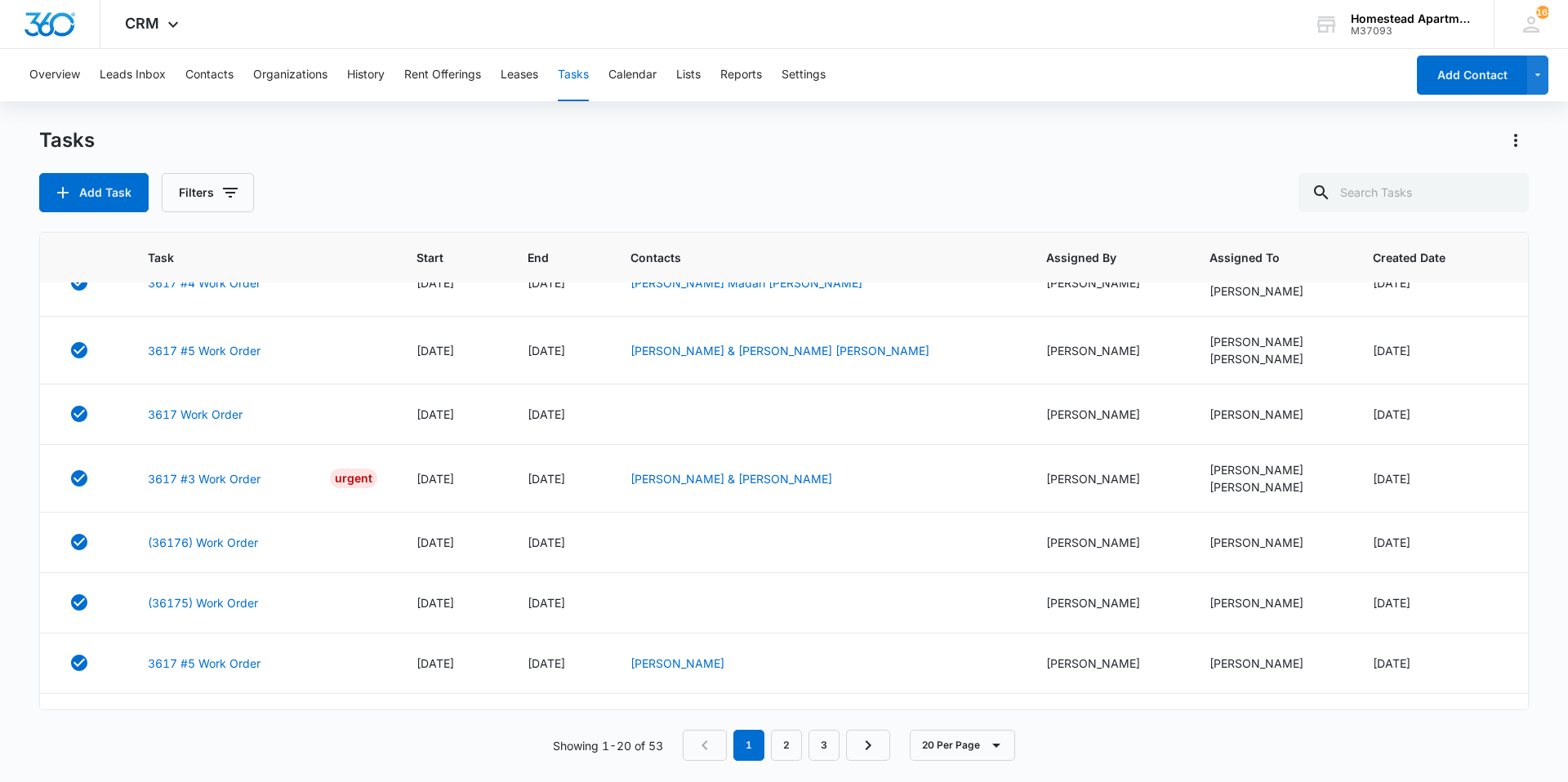
click at [702, 748] on nav "1 2 3" at bounding box center [786, 746] width 207 height 31
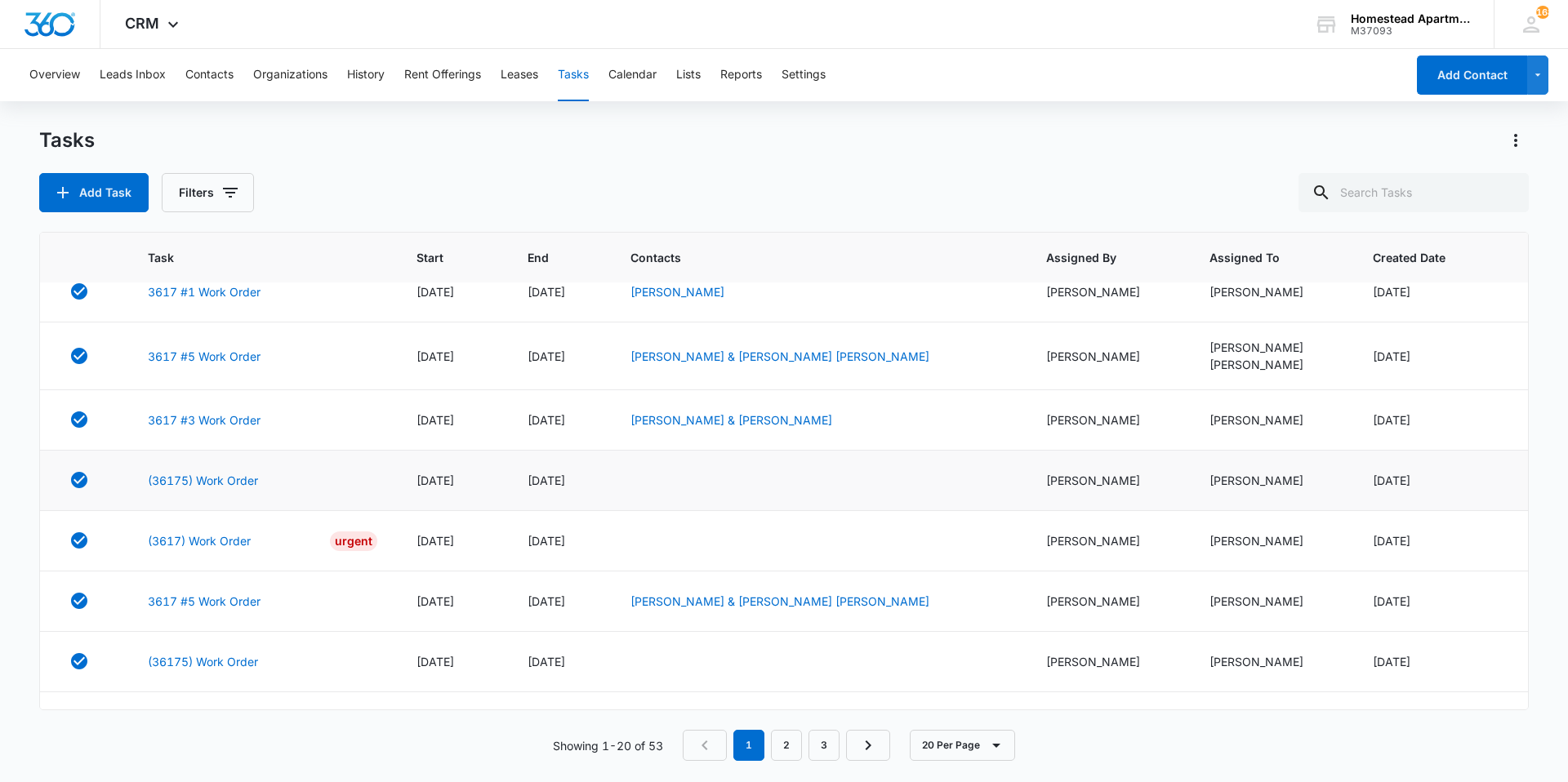
scroll to position [0, 0]
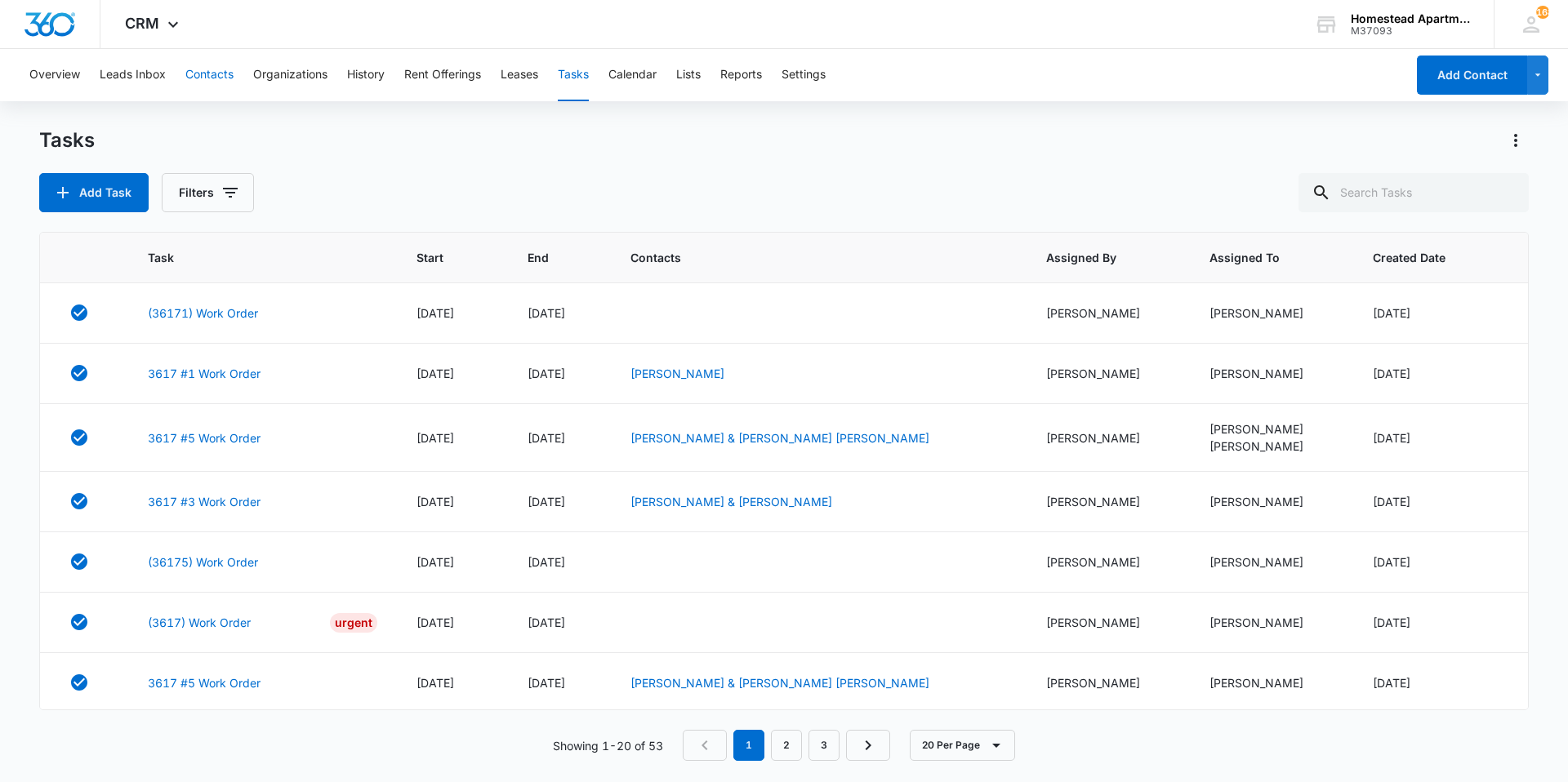
click at [198, 76] on button "Contacts" at bounding box center [210, 74] width 48 height 52
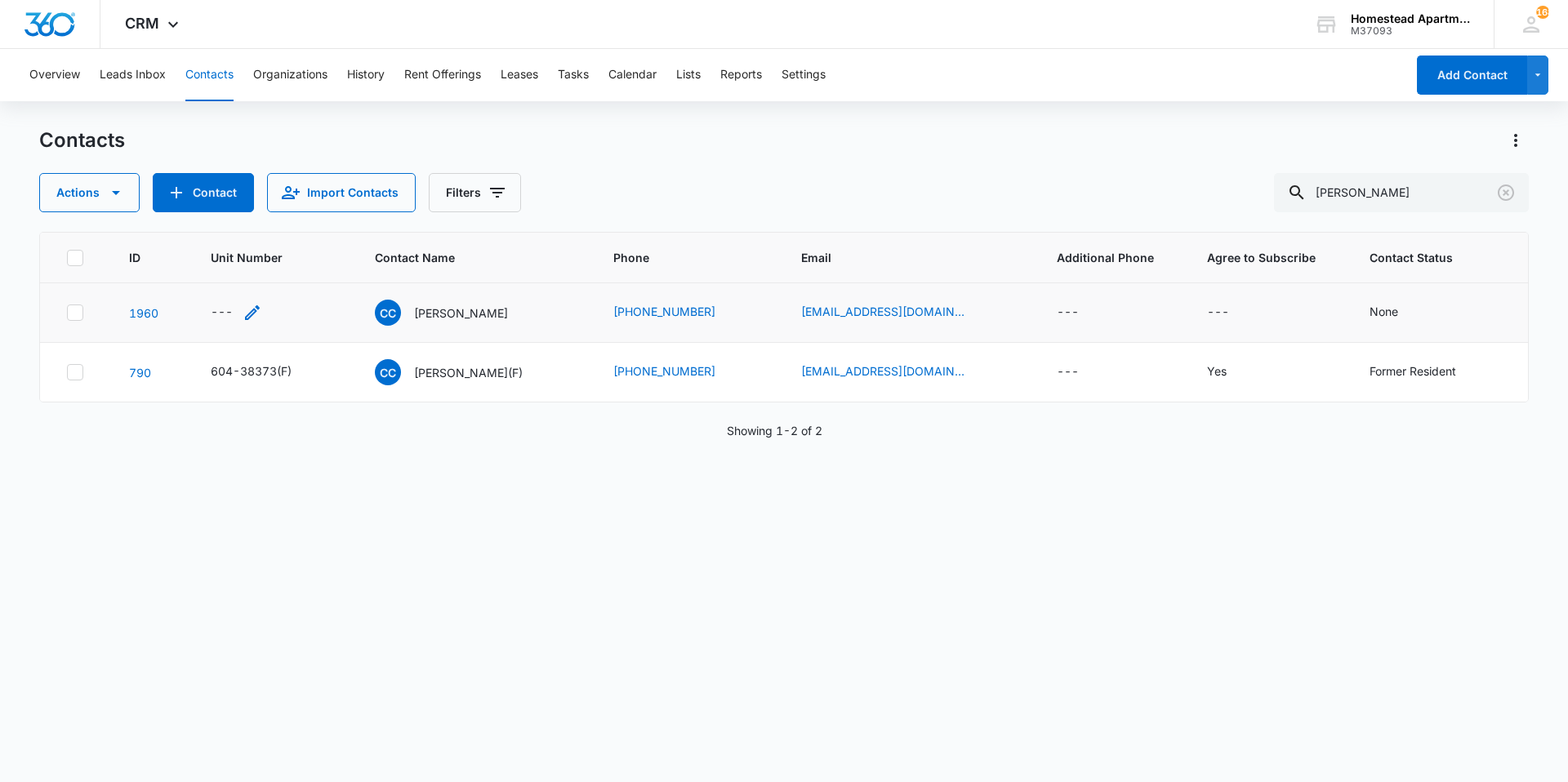
click at [243, 312] on div "---" at bounding box center [236, 313] width 51 height 20
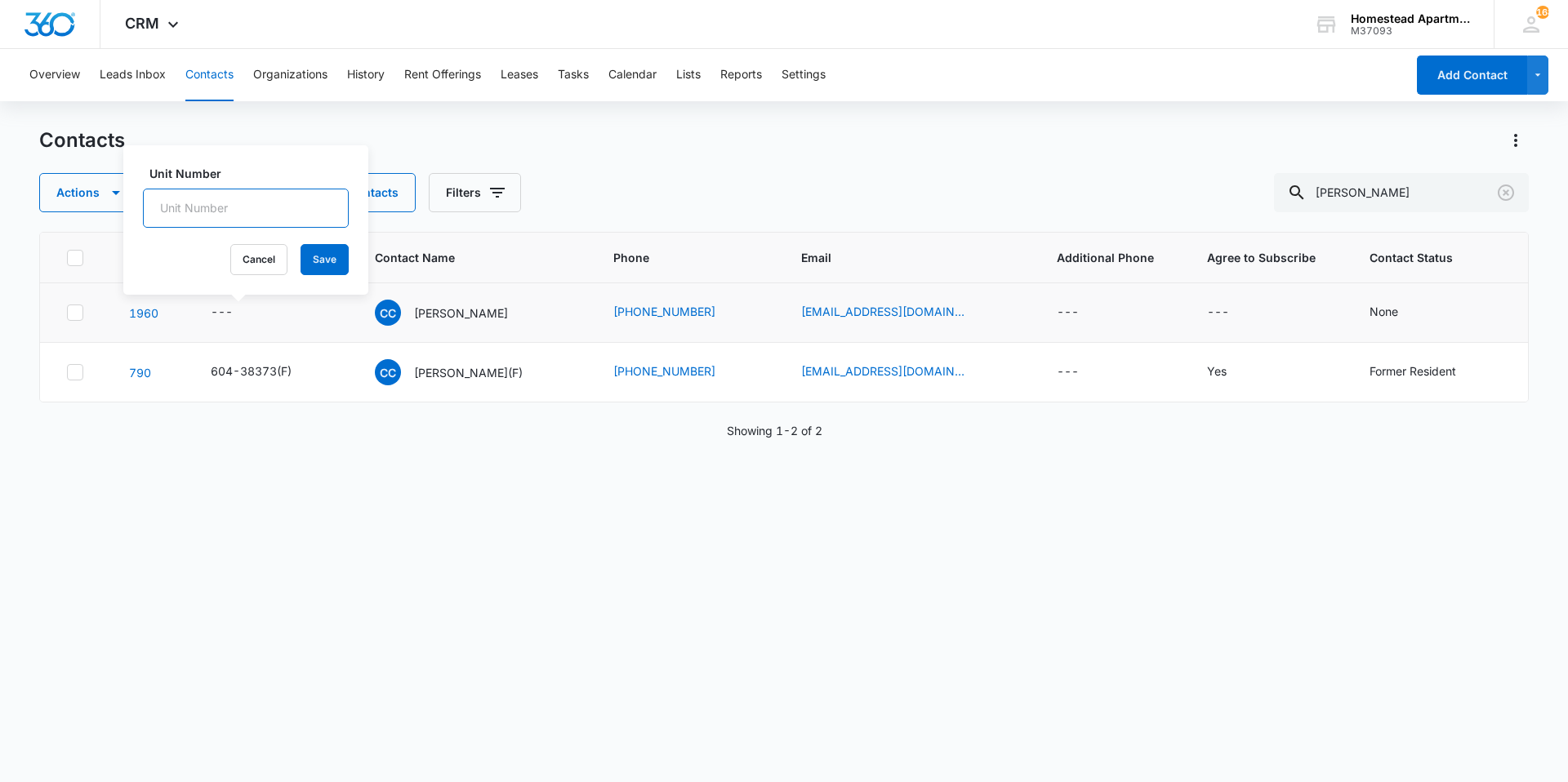
click at [249, 200] on input "Unit Number" at bounding box center [245, 209] width 205 height 40
type input "604-35476"
click at [300, 254] on button "Save" at bounding box center [324, 260] width 48 height 31
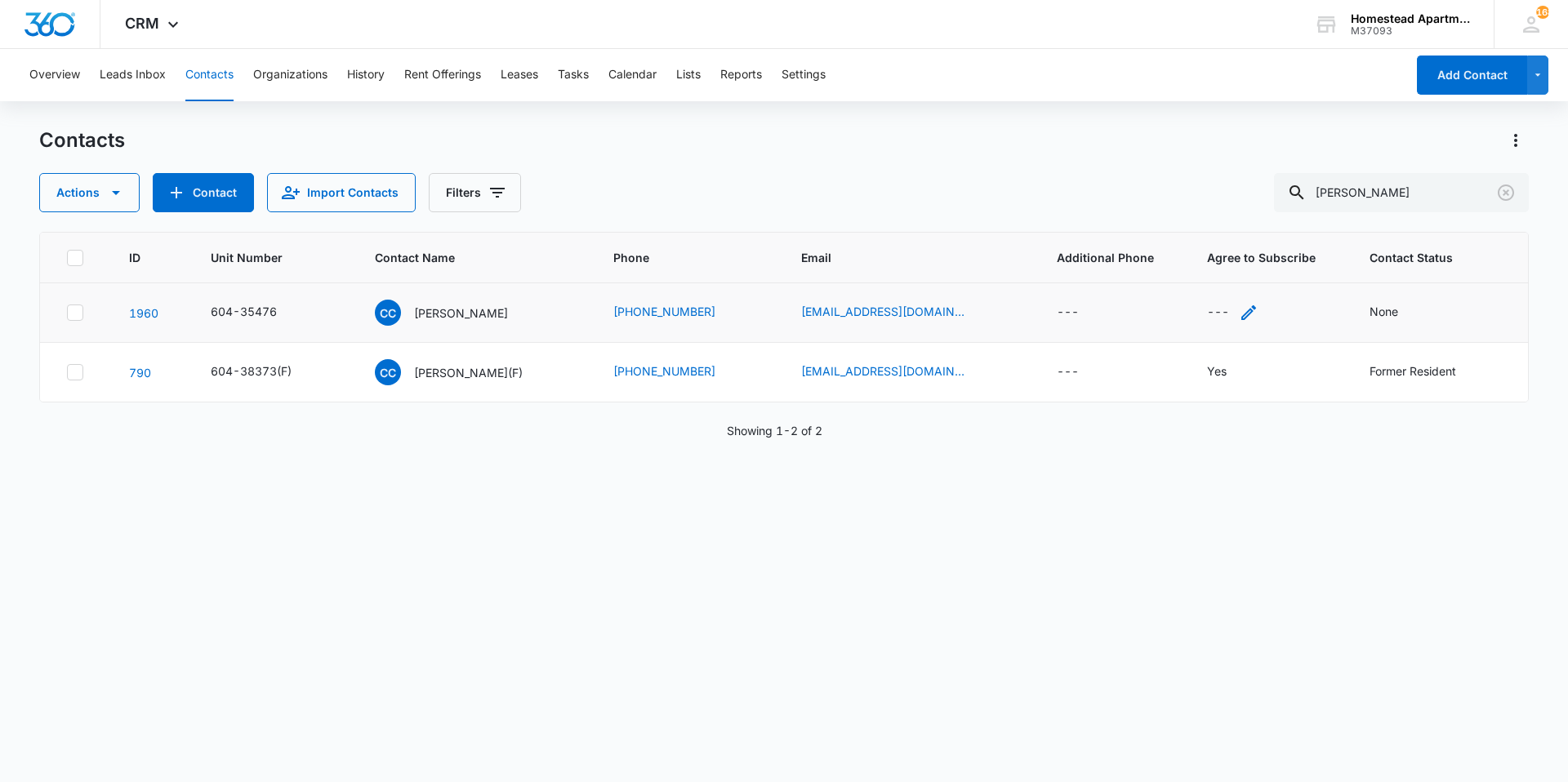
click at [1216, 311] on div "---" at bounding box center [1233, 313] width 51 height 20
click at [1289, 205] on div at bounding box center [1287, 209] width 26 height 26
click at [1221, 294] on div "Yes" at bounding box center [1214, 295] width 131 height 17
click at [1224, 264] on button "Save" at bounding box center [1224, 260] width 48 height 31
click at [1370, 315] on div "None" at bounding box center [1384, 311] width 29 height 17
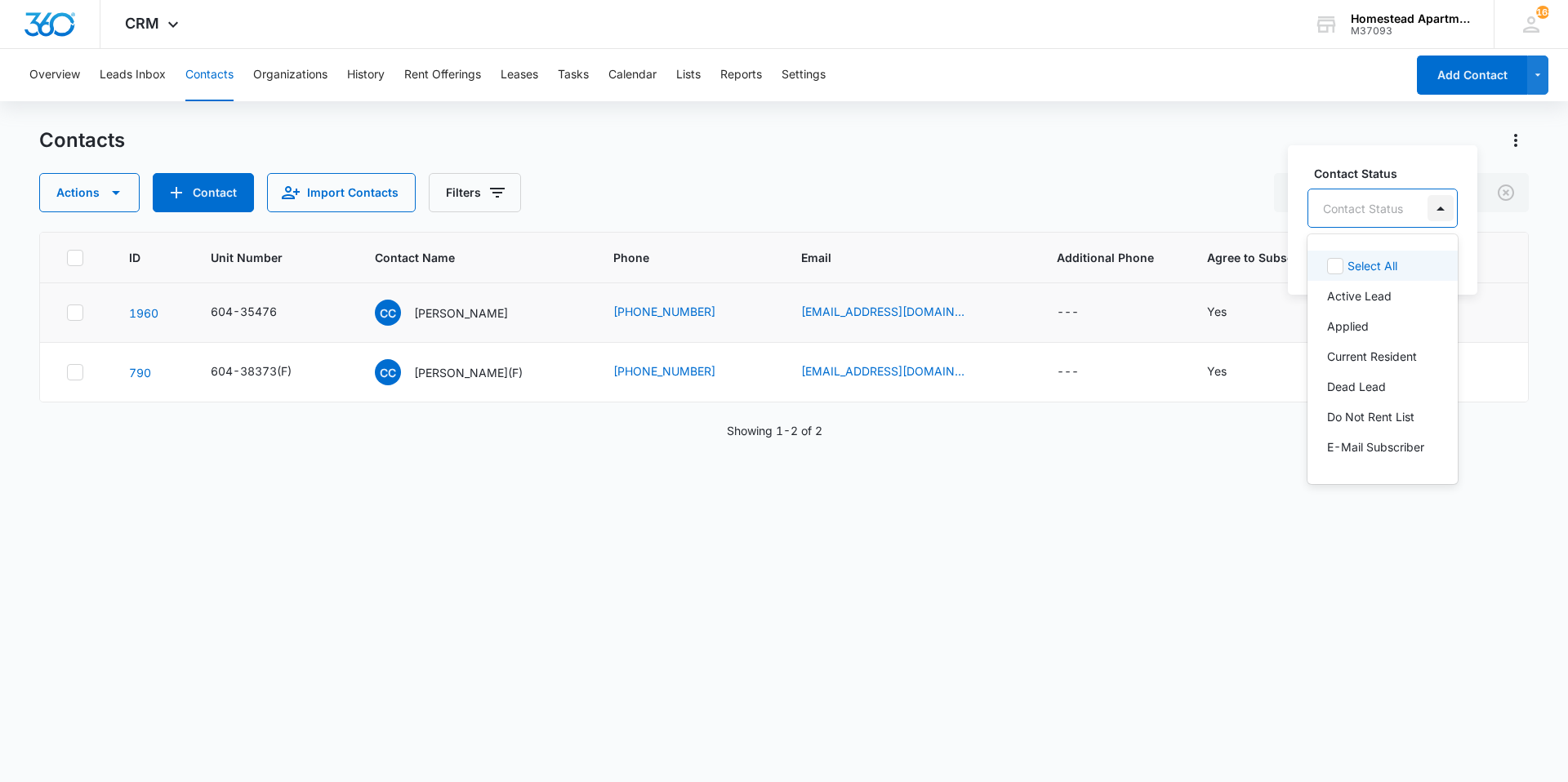
click at [1440, 205] on div at bounding box center [1441, 209] width 26 height 26
click at [1381, 360] on p "Current Resident" at bounding box center [1372, 356] width 90 height 17
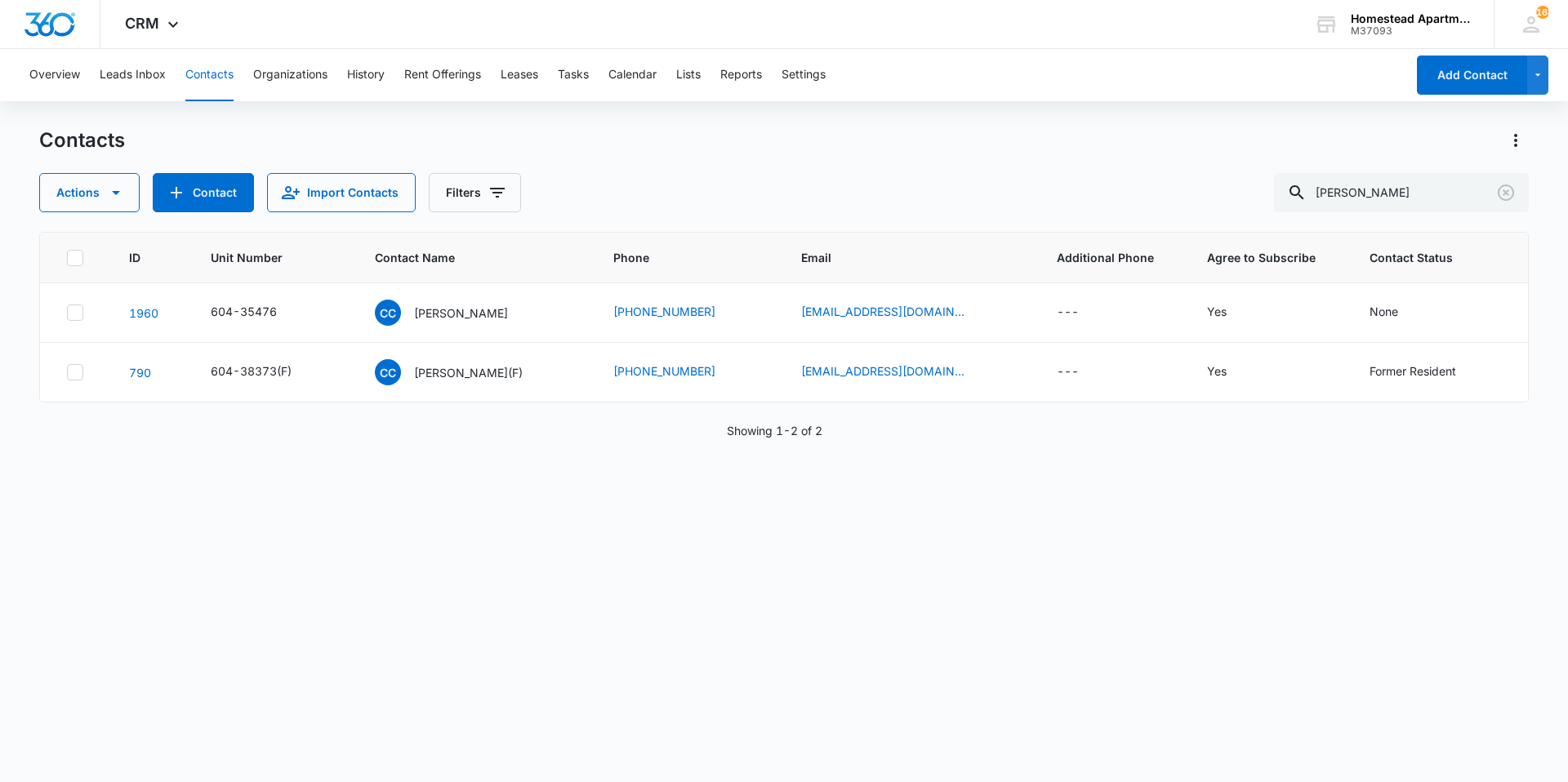
click at [1424, 529] on div "ID Unit Number Contact Name Phone Email Additional Phone Agree to Subscribe Con…" at bounding box center [784, 496] width 1490 height 529
click at [1375, 309] on div "None" at bounding box center [1384, 311] width 29 height 17
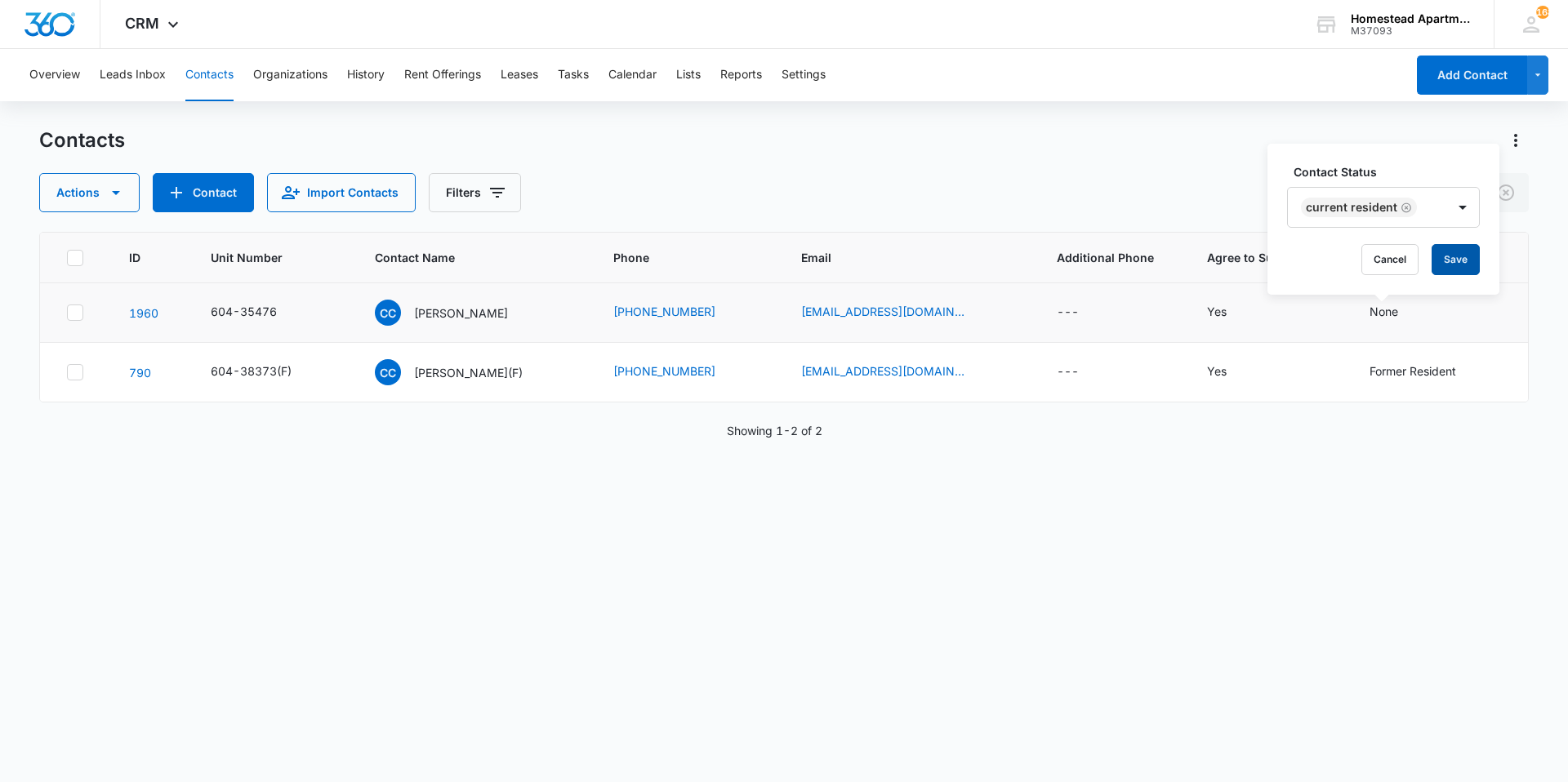
click at [1445, 267] on button "Save" at bounding box center [1456, 260] width 48 height 31
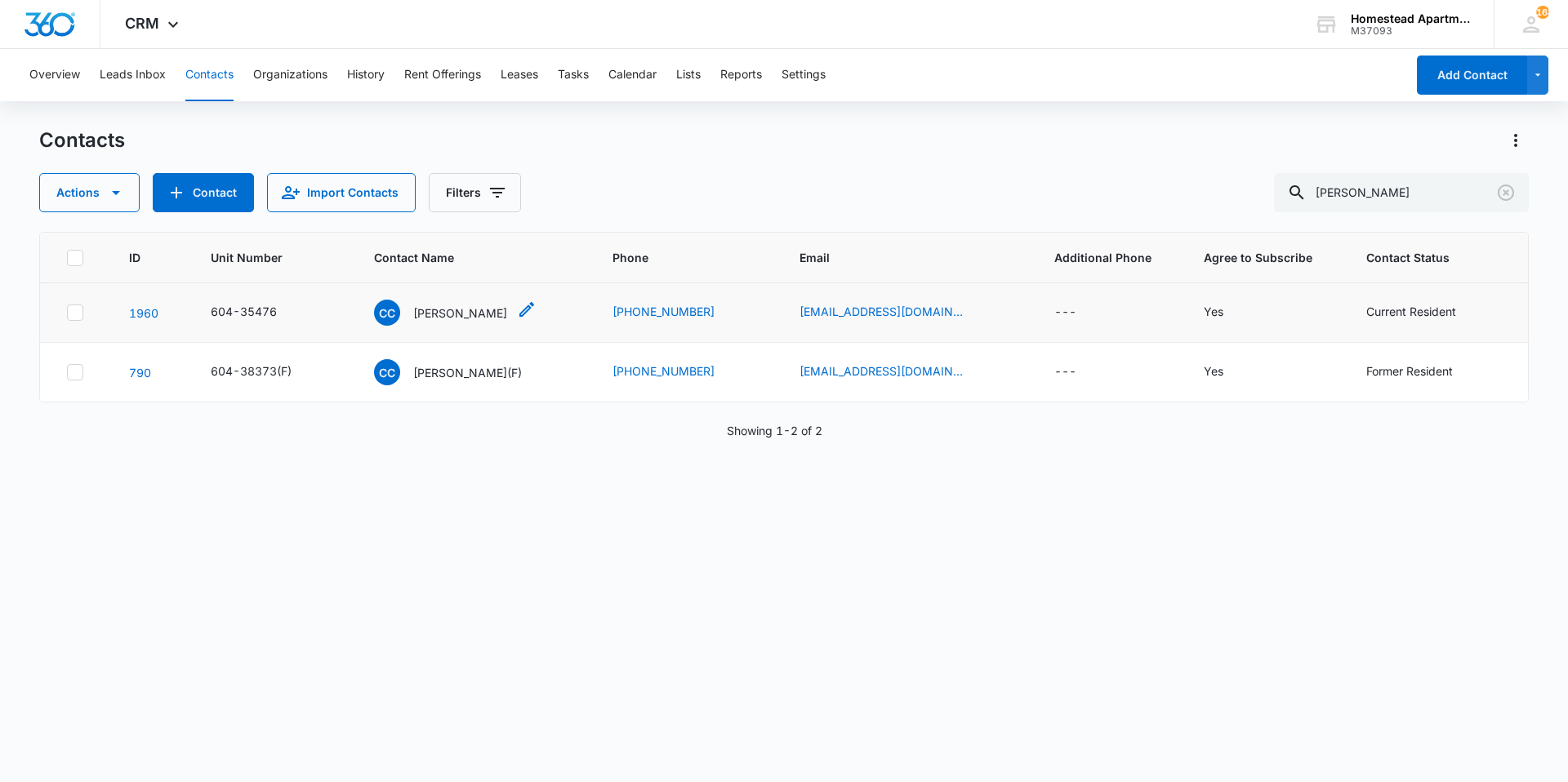
click at [465, 311] on p "[PERSON_NAME]" at bounding box center [460, 313] width 94 height 17
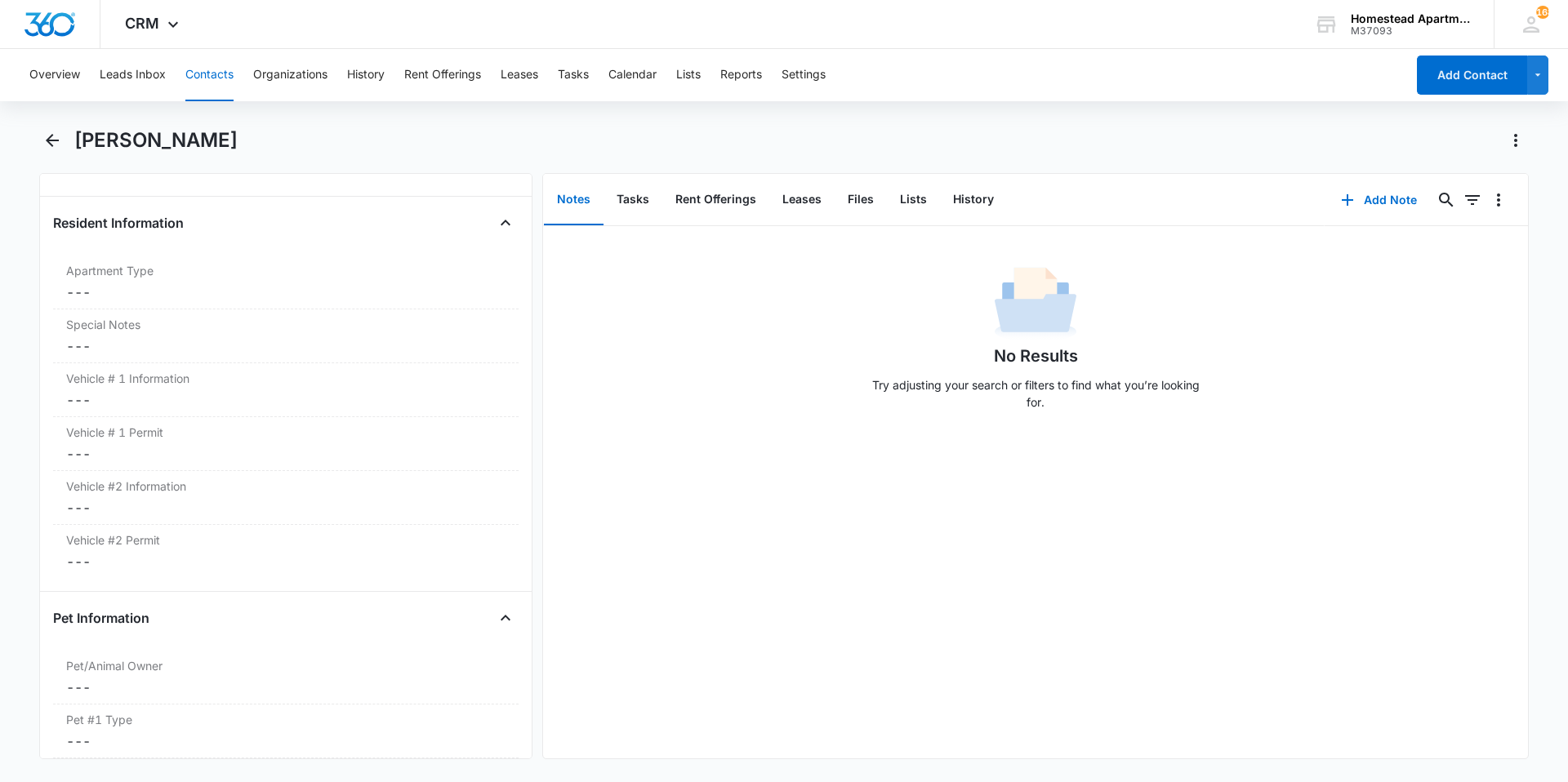
scroll to position [1551, 0]
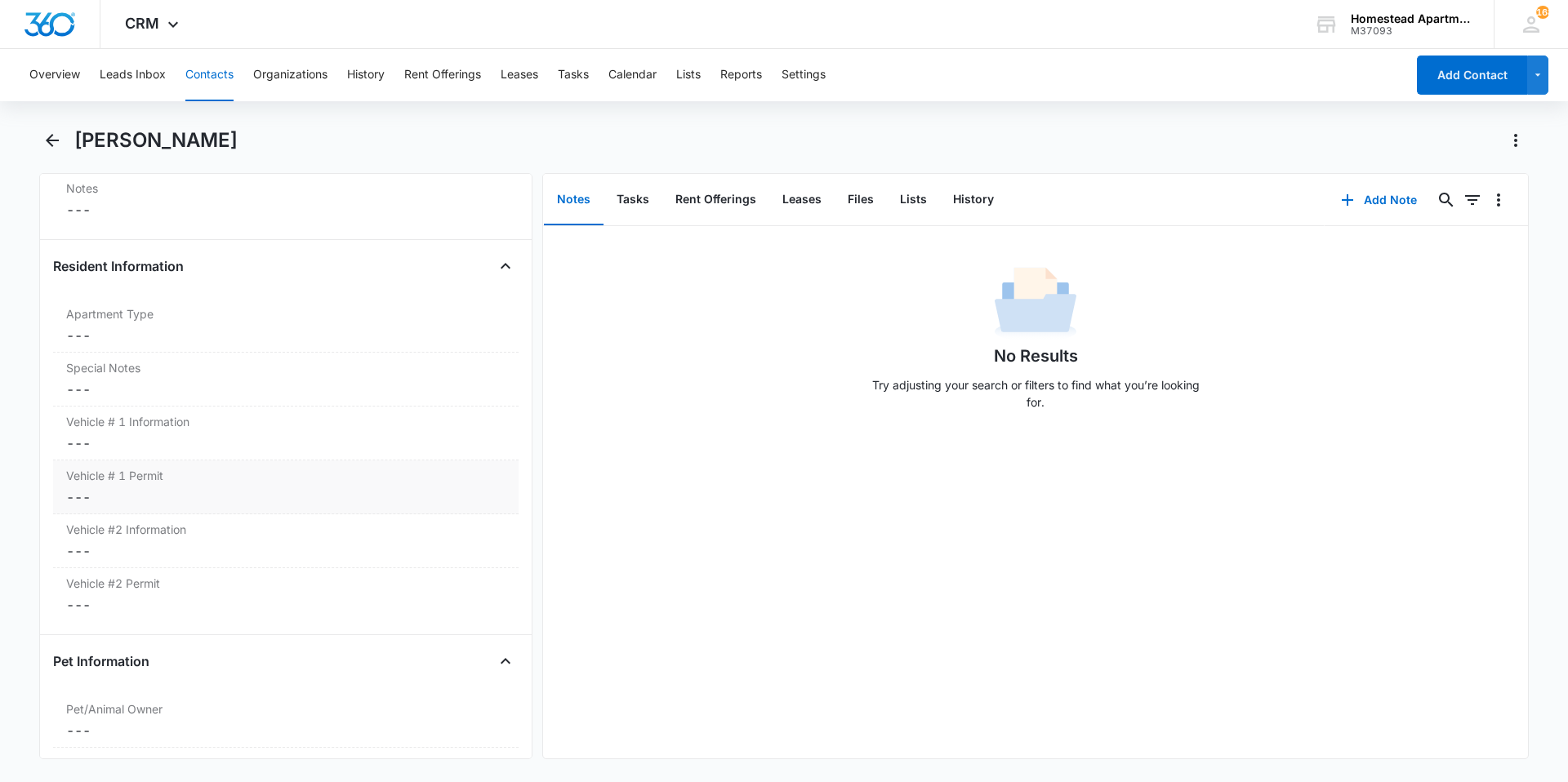
click at [112, 491] on dd "Cancel Save Changes ---" at bounding box center [286, 497] width 439 height 20
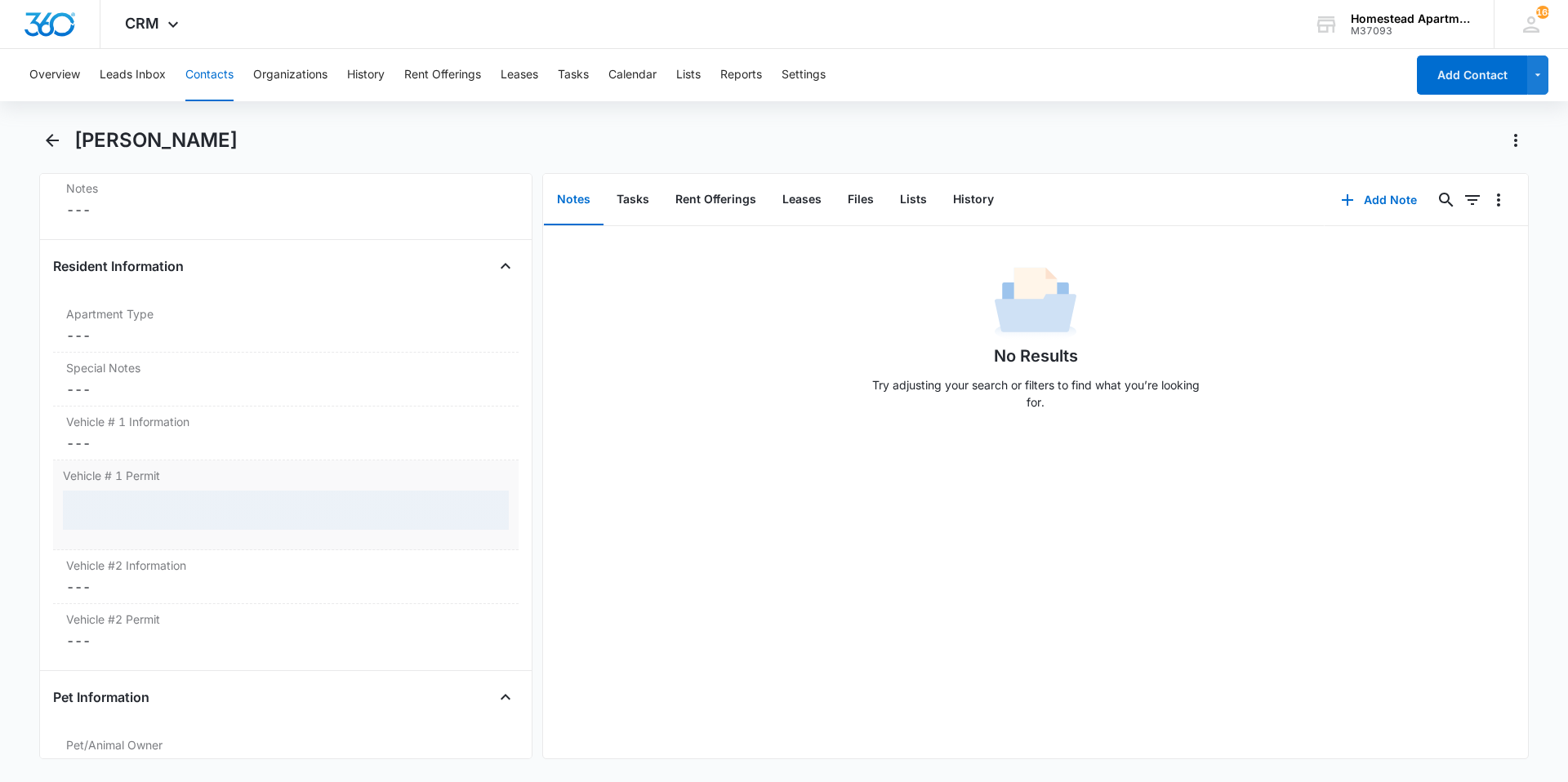
click at [130, 512] on div at bounding box center [286, 511] width 446 height 40
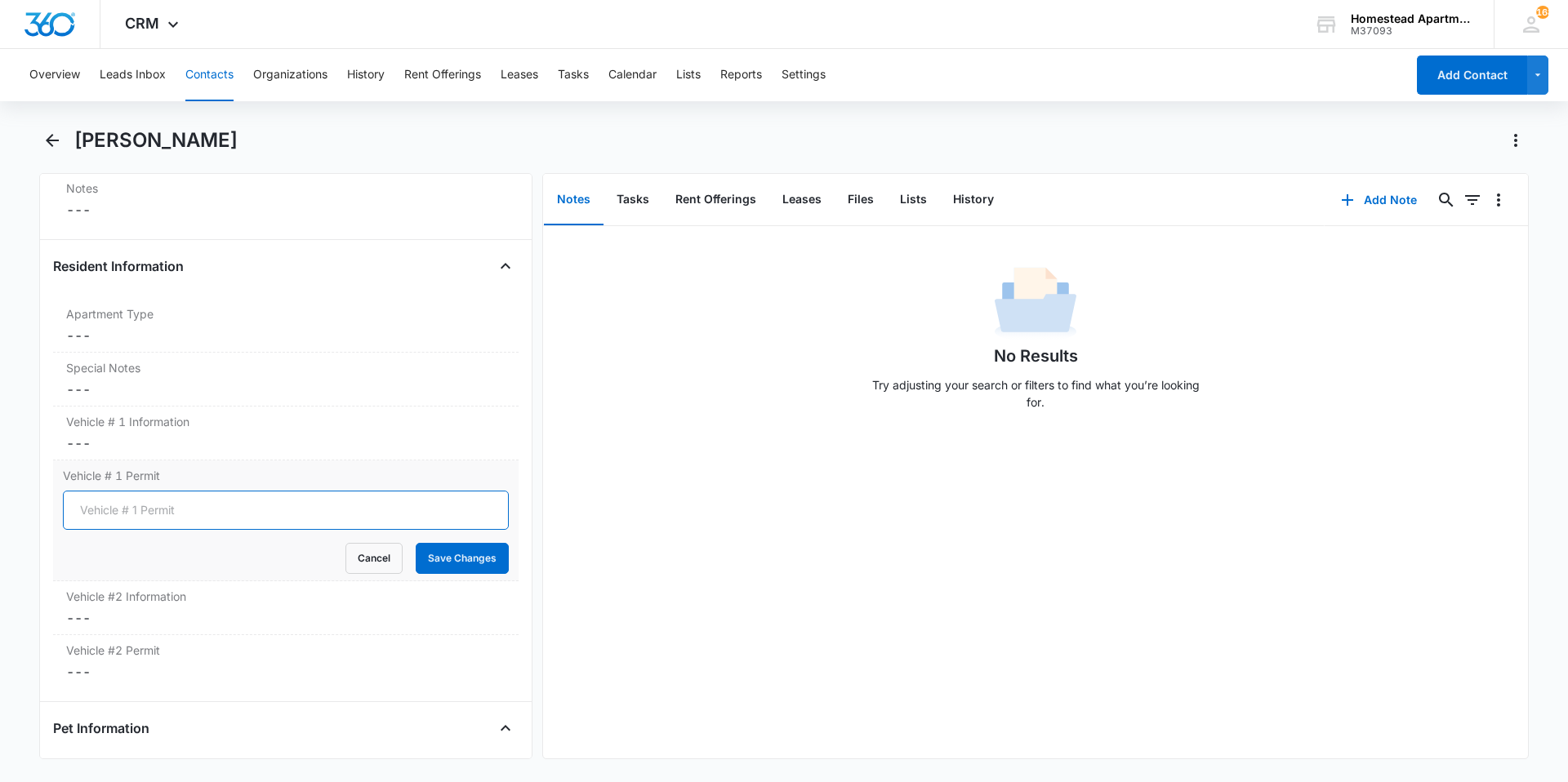
click at [130, 513] on input "Vehicle # 1 Permit" at bounding box center [286, 511] width 446 height 40
type input "5308"
click at [421, 554] on button "Save Changes" at bounding box center [462, 558] width 93 height 31
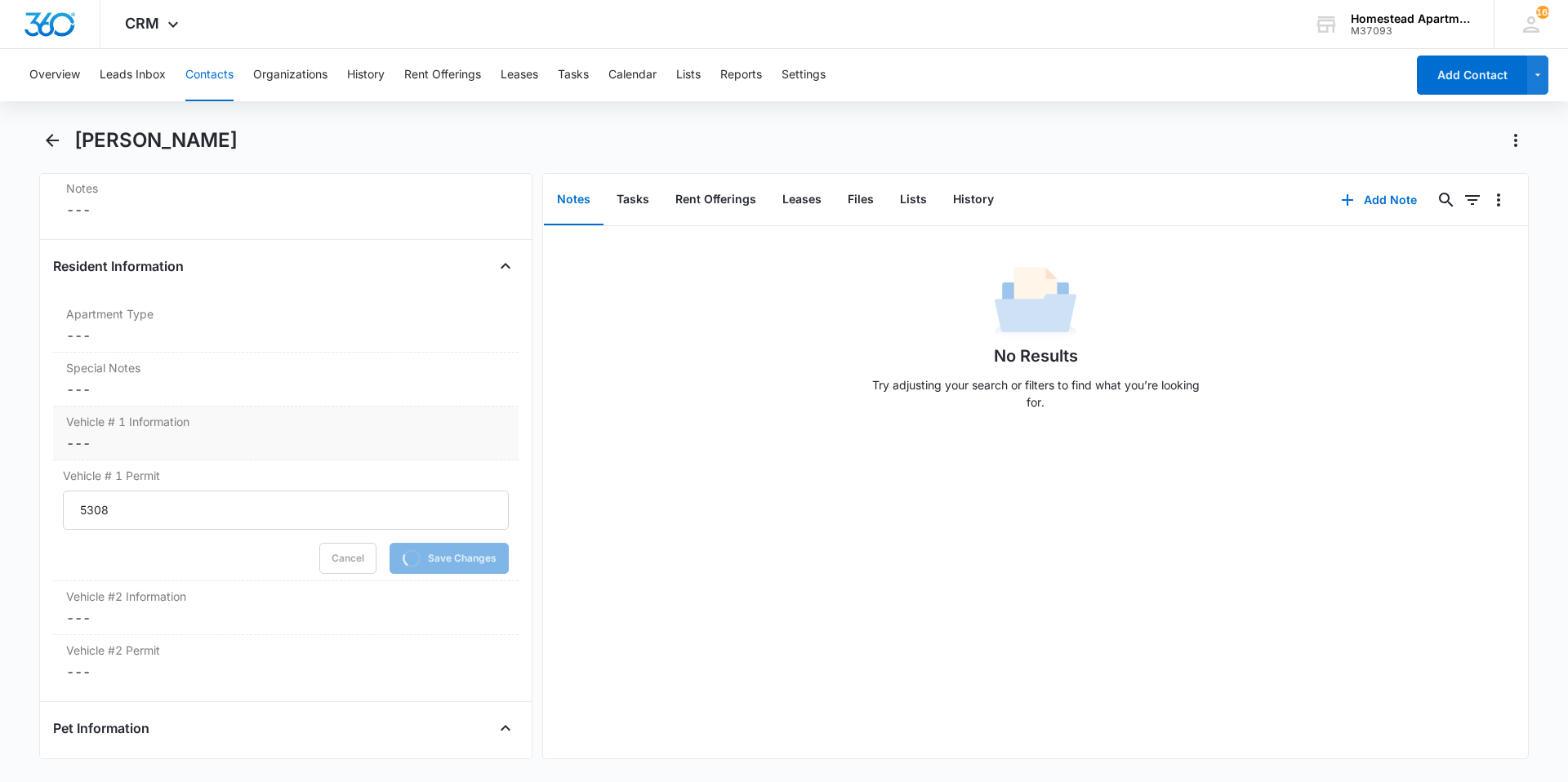
click at [191, 437] on dd "Cancel Save Changes ---" at bounding box center [286, 444] width 439 height 20
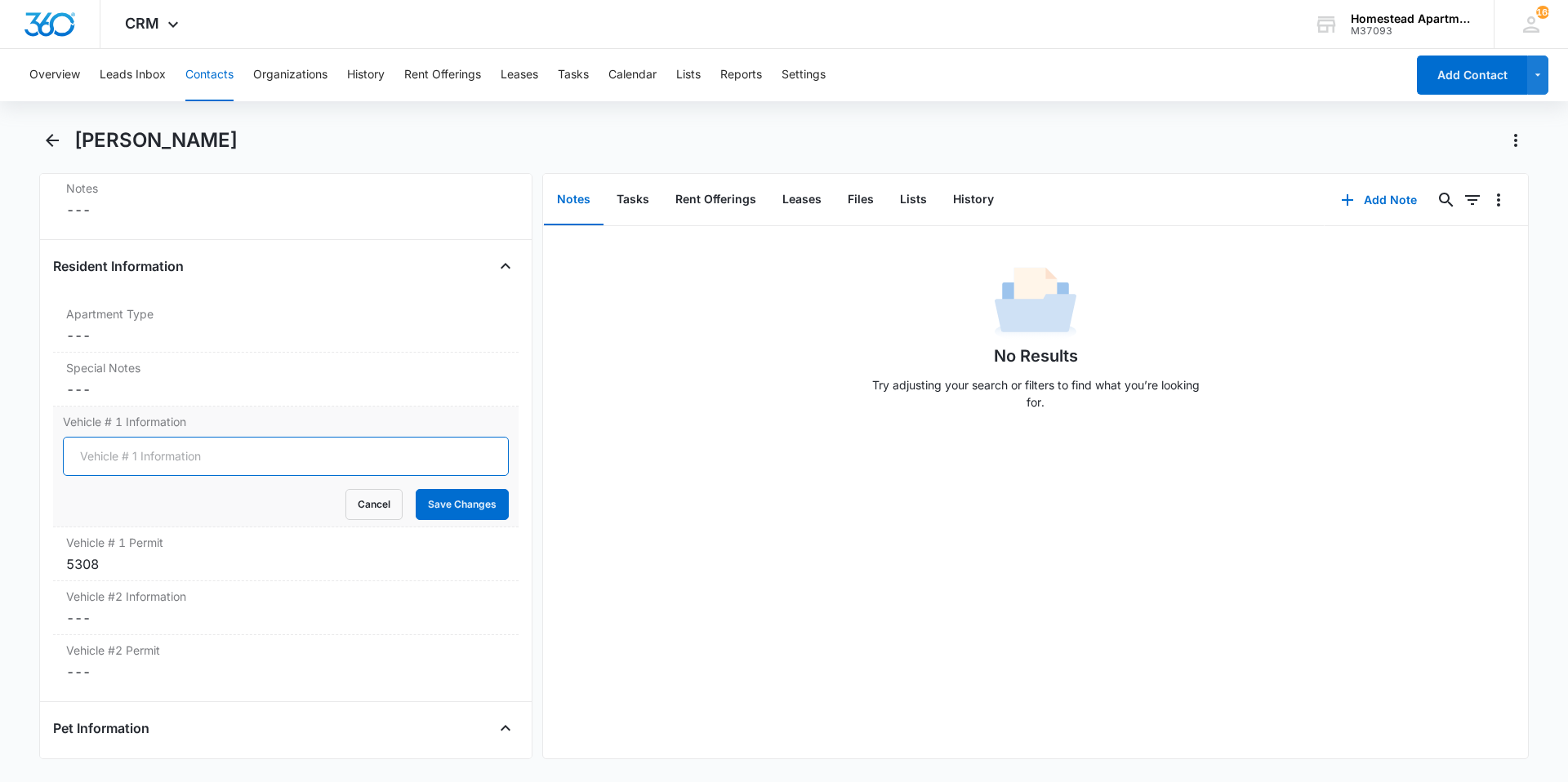
click at [189, 460] on input "Vehicle # 1 Information" at bounding box center [286, 456] width 446 height 40
type input "G"
type input "D"
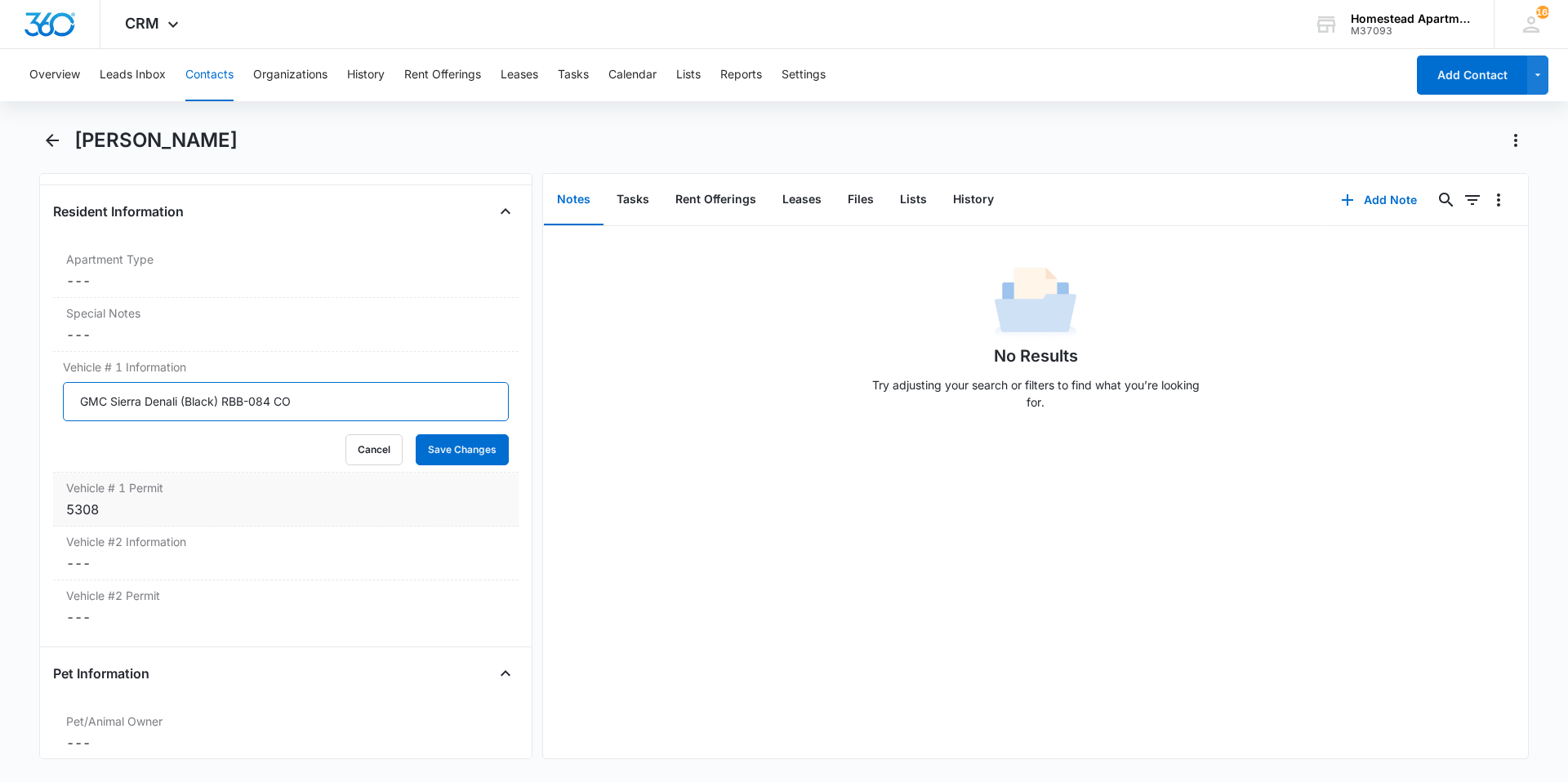
scroll to position [1632, 0]
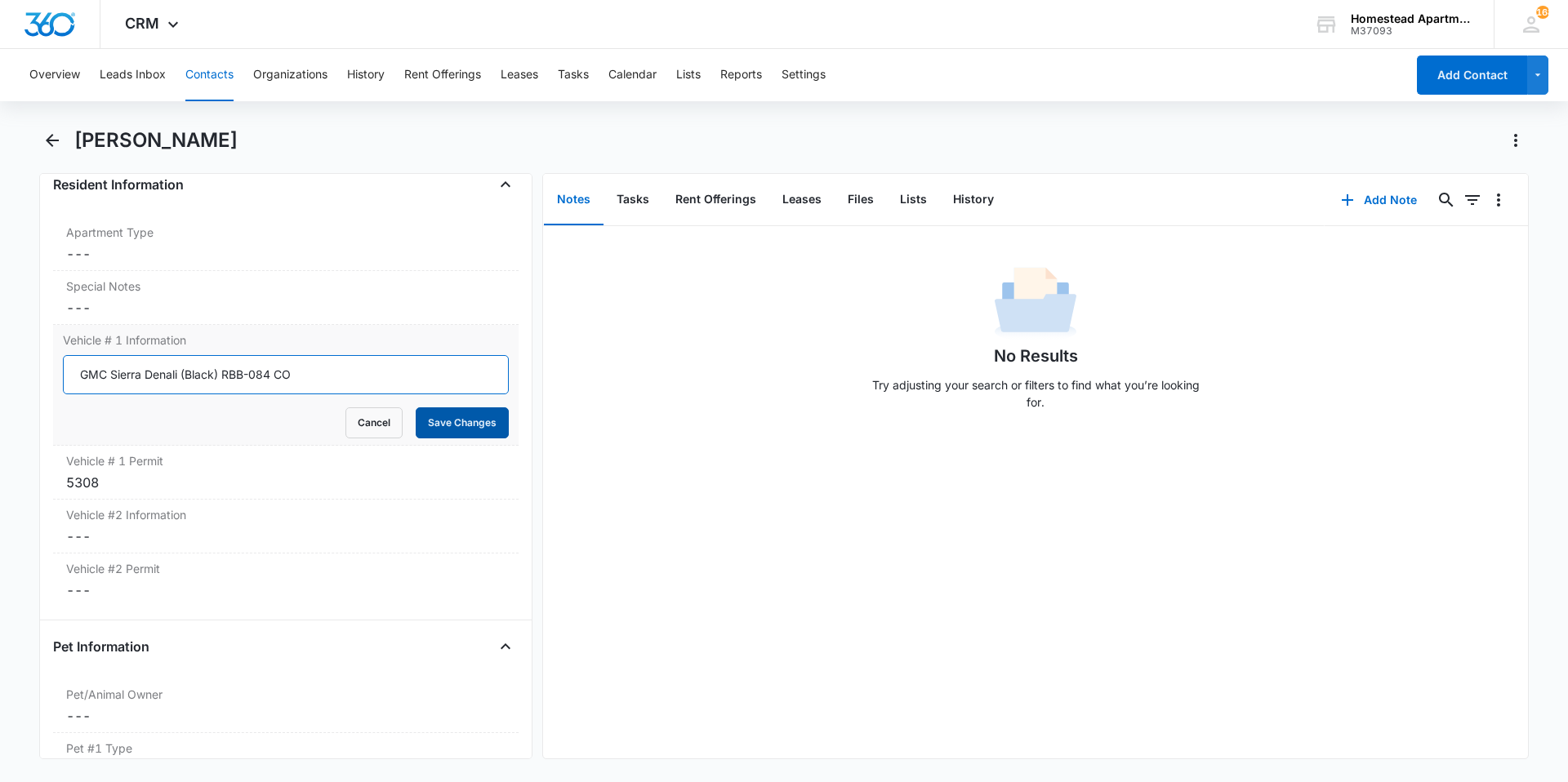
type input "GMC Sierra Denali (Black) RBB-084 CO"
click at [446, 428] on button "Save Changes" at bounding box center [462, 423] width 93 height 31
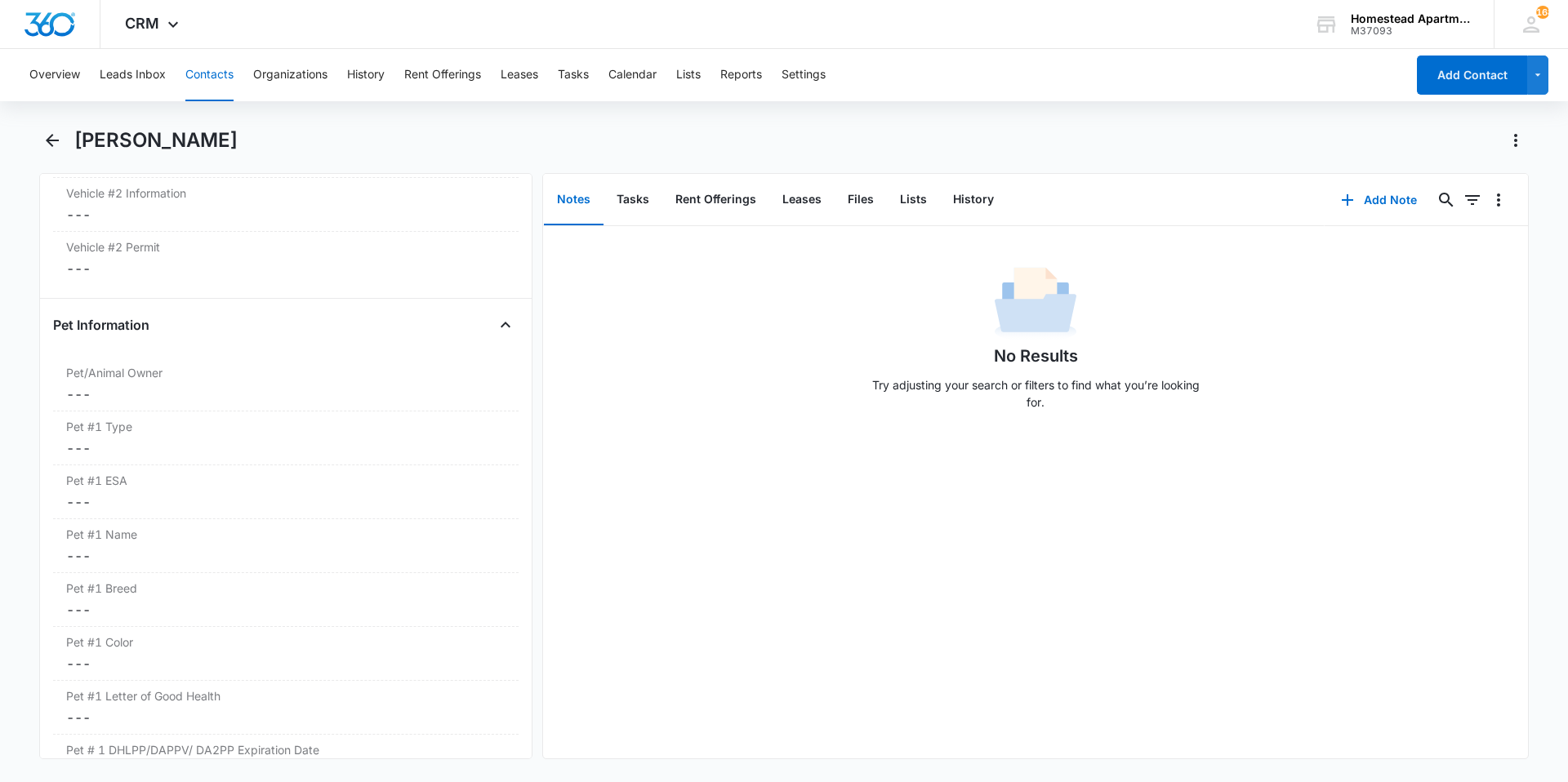
scroll to position [1877, 0]
click at [178, 571] on dd "Cancel Save Changes ---" at bounding box center [286, 566] width 439 height 20
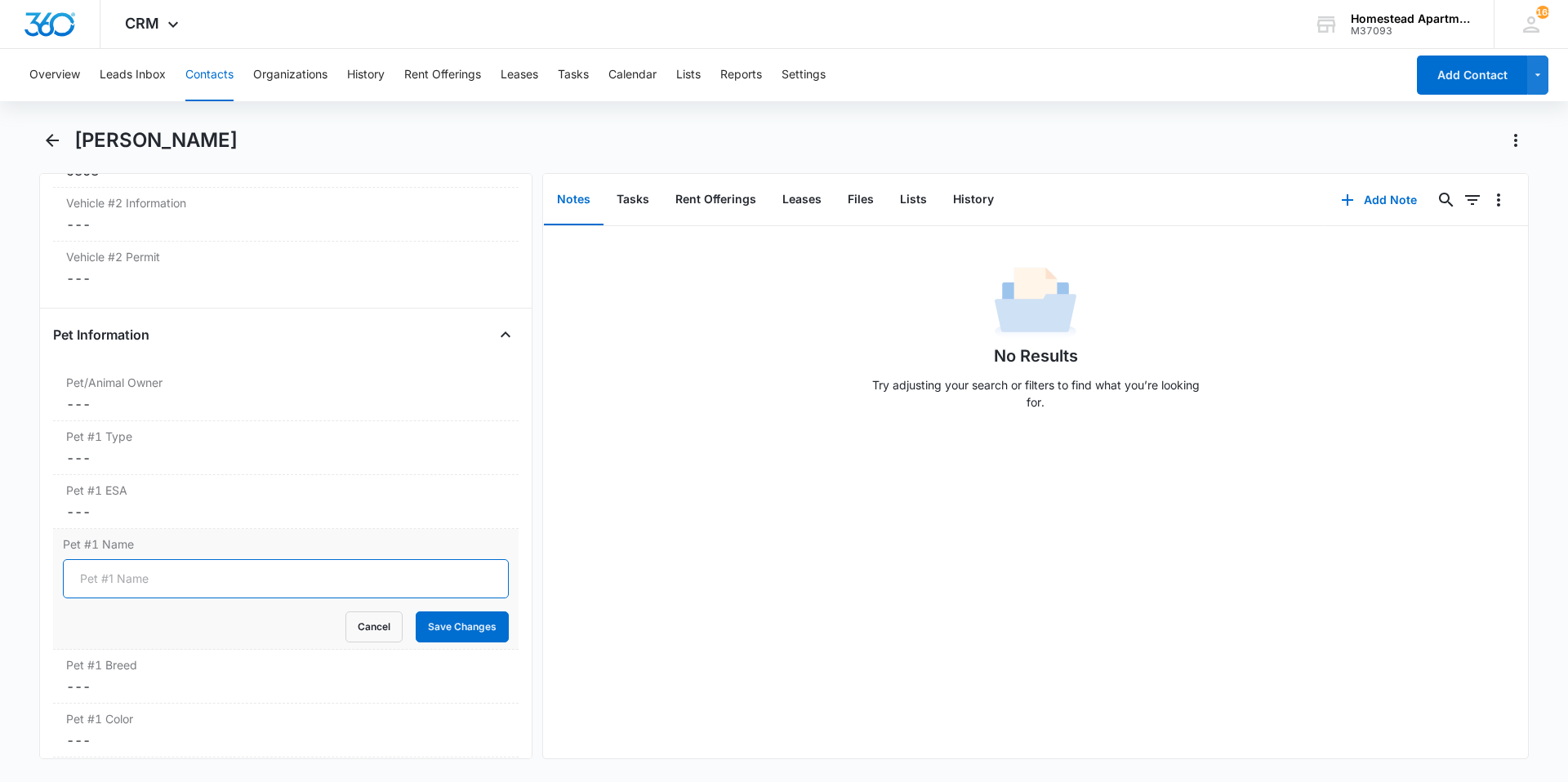
click at [180, 571] on input "Pet #1 Name" at bounding box center [286, 579] width 446 height 40
type input "Ziggy"
click at [425, 639] on button "Save Changes" at bounding box center [462, 627] width 93 height 31
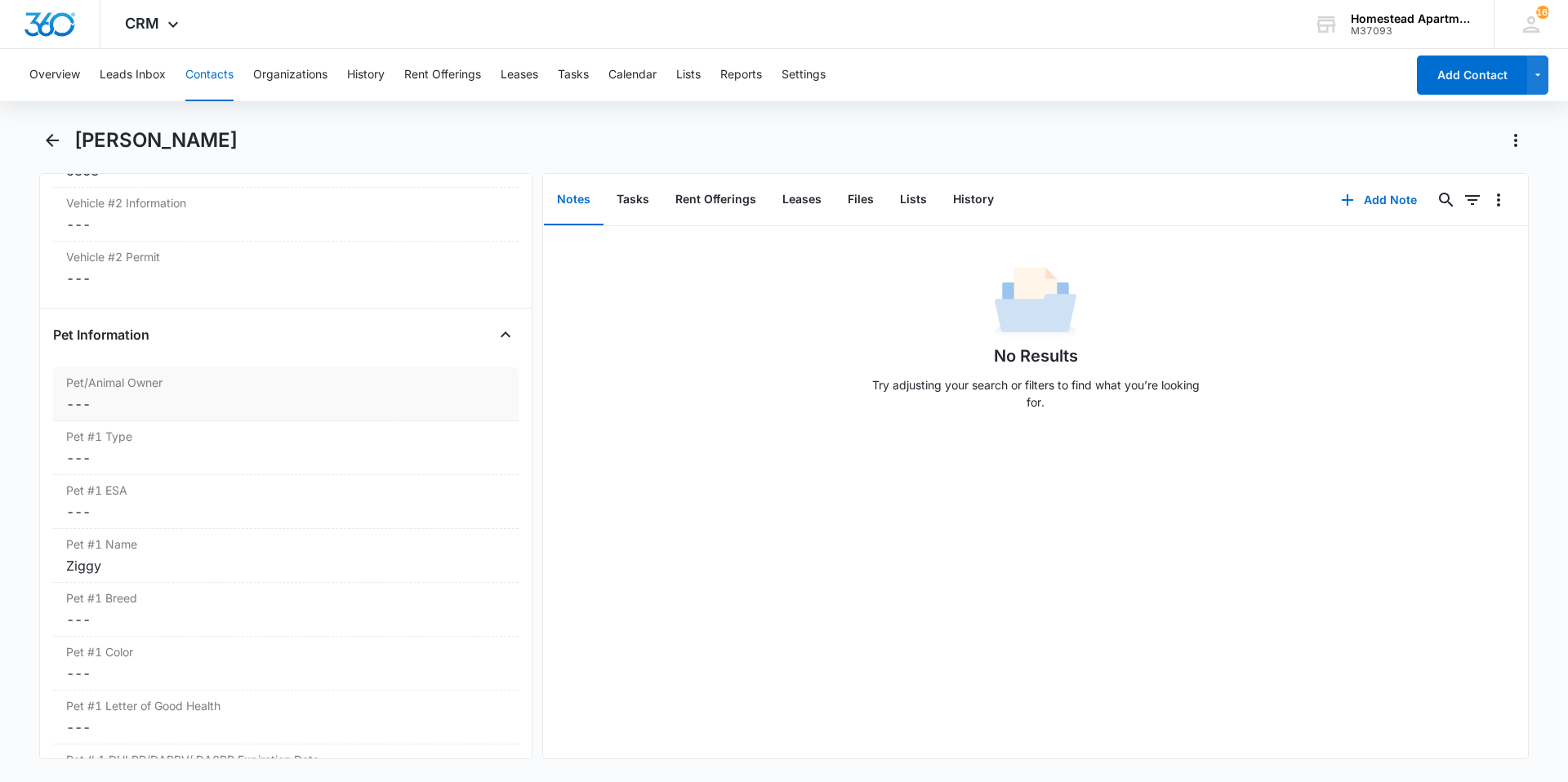
click at [116, 395] on dd "Cancel Save Changes ---" at bounding box center [286, 404] width 439 height 20
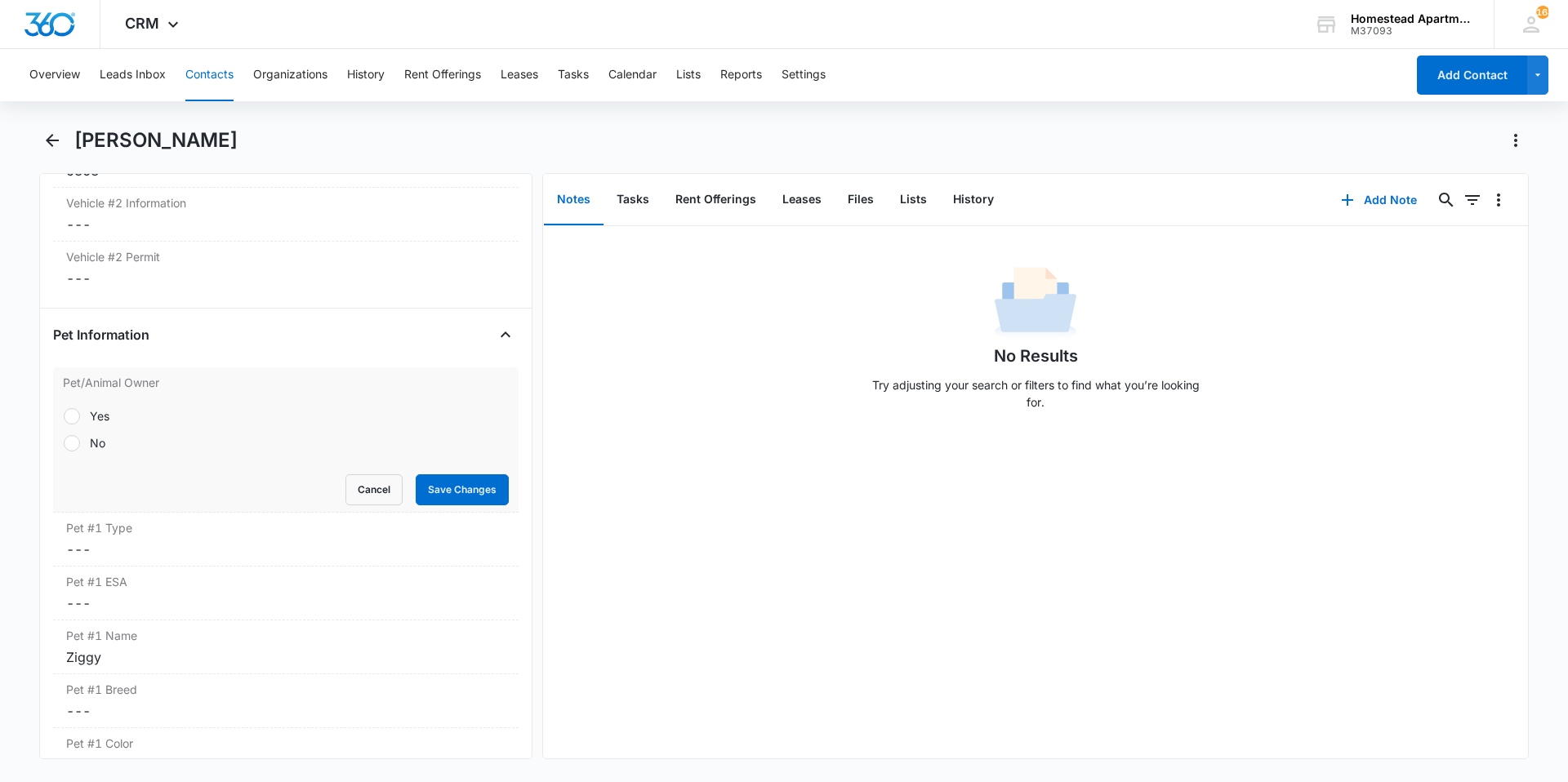
click at [75, 420] on div at bounding box center [72, 417] width 17 height 16
click at [64, 417] on input "Yes" at bounding box center [63, 416] width 1 height 1
radio input "true"
click at [465, 484] on button "Save Changes" at bounding box center [462, 490] width 93 height 31
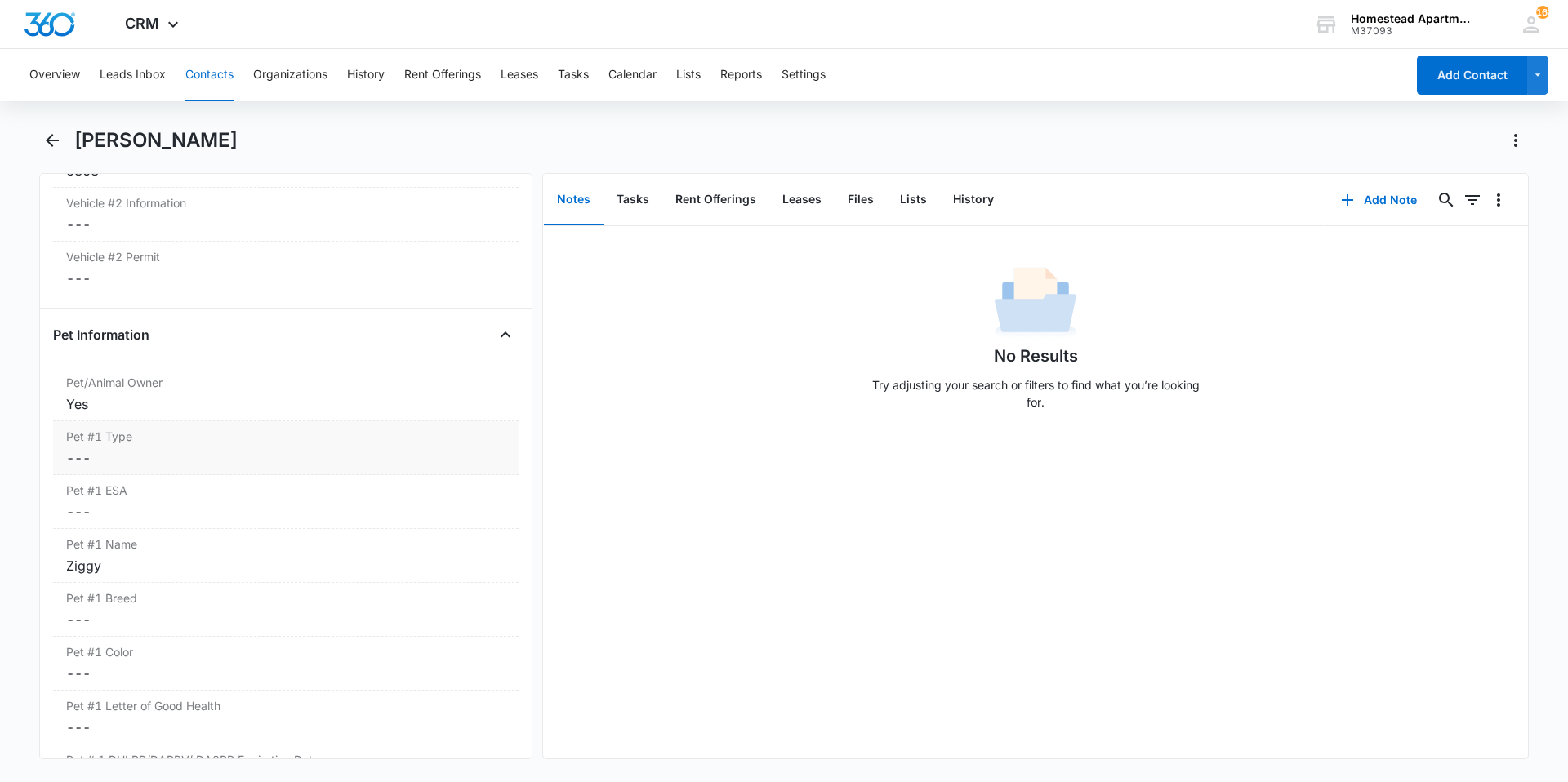
click at [171, 466] on dd "Cancel Save Changes ---" at bounding box center [286, 458] width 439 height 20
click at [172, 469] on div at bounding box center [266, 472] width 375 height 23
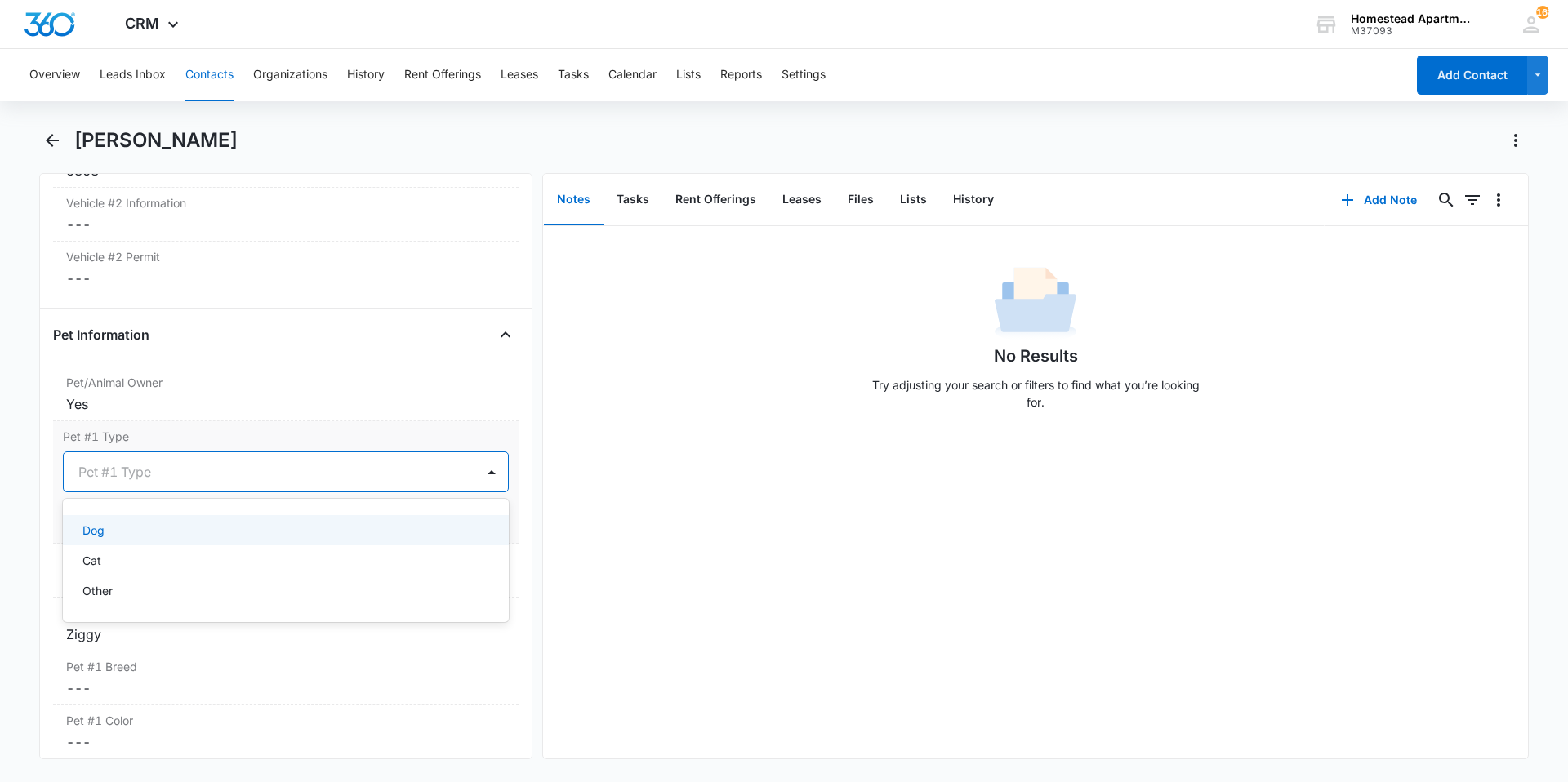
click at [107, 530] on div "Dog" at bounding box center [284, 530] width 404 height 17
click at [429, 523] on button "Save Changes" at bounding box center [462, 521] width 93 height 31
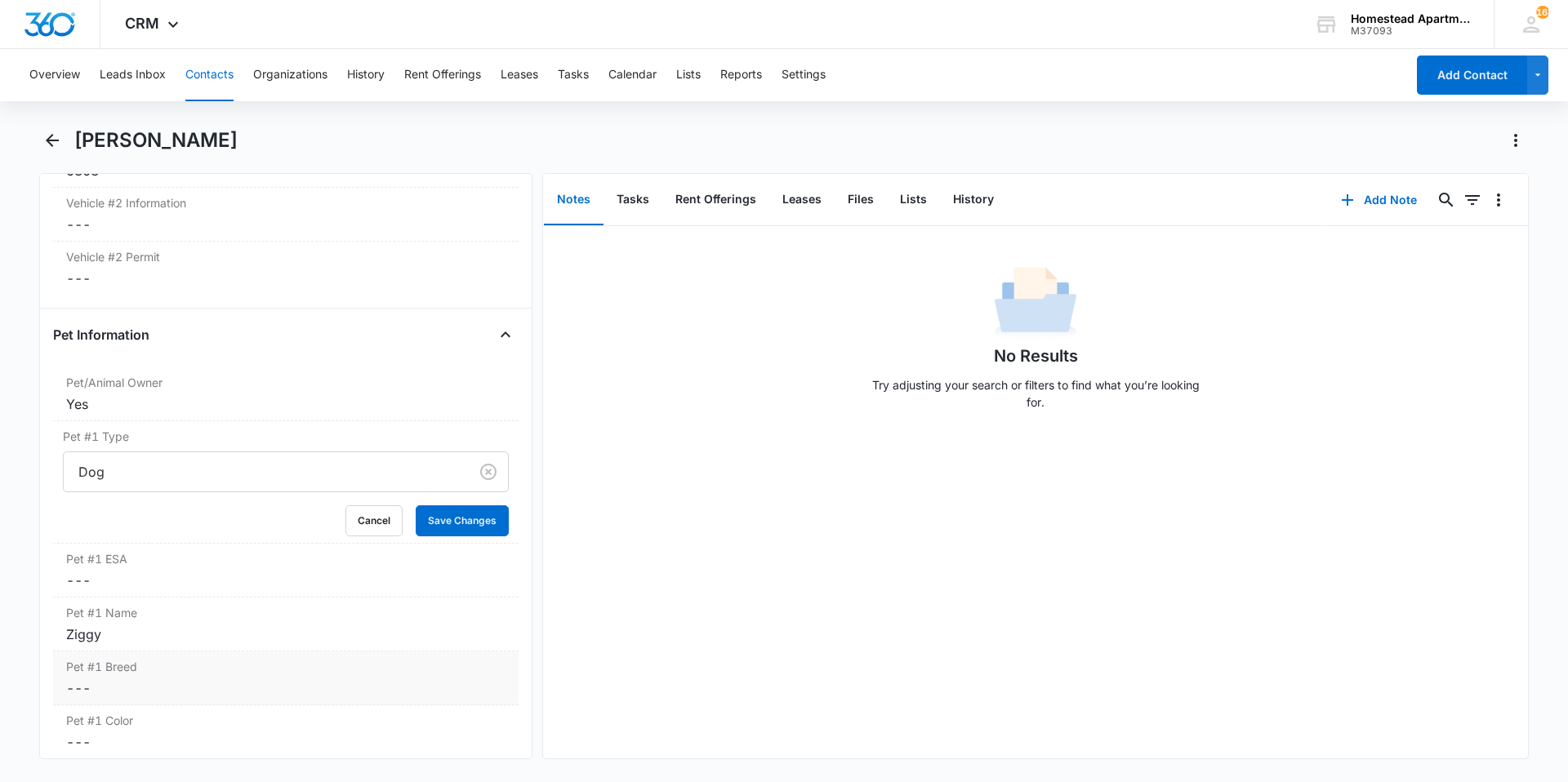
click at [245, 675] on div "Pet #1 Breed Cancel Save Changes ---" at bounding box center [286, 678] width 465 height 54
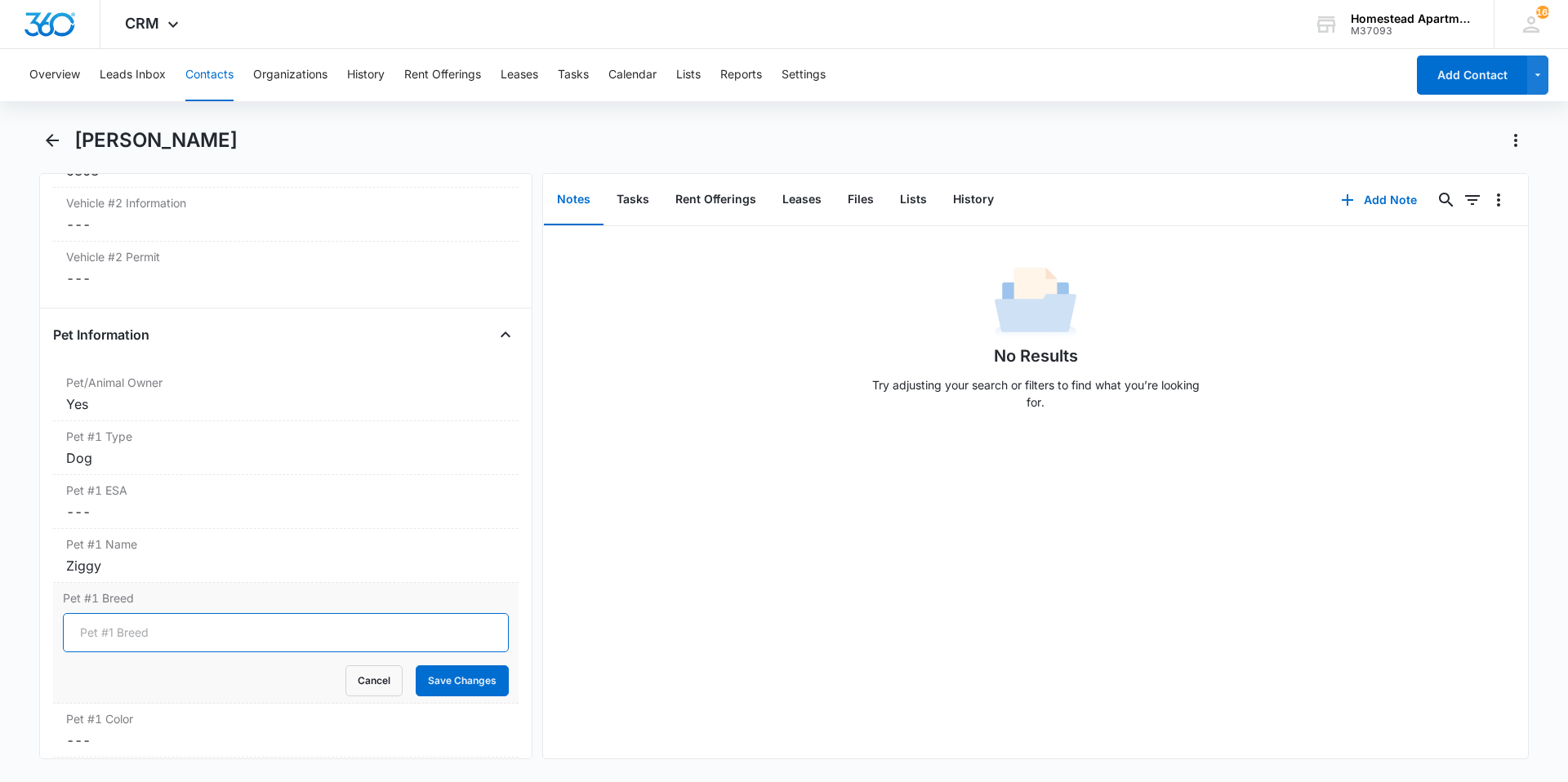
drag, startPoint x: 255, startPoint y: 656, endPoint x: 262, endPoint y: 638, distance: 19.3
click at [262, 638] on input "Pet #1 Breed" at bounding box center [286, 633] width 446 height 40
type input "Australian [PERSON_NAME]"
click at [465, 677] on button "Save Changes" at bounding box center [462, 681] width 93 height 31
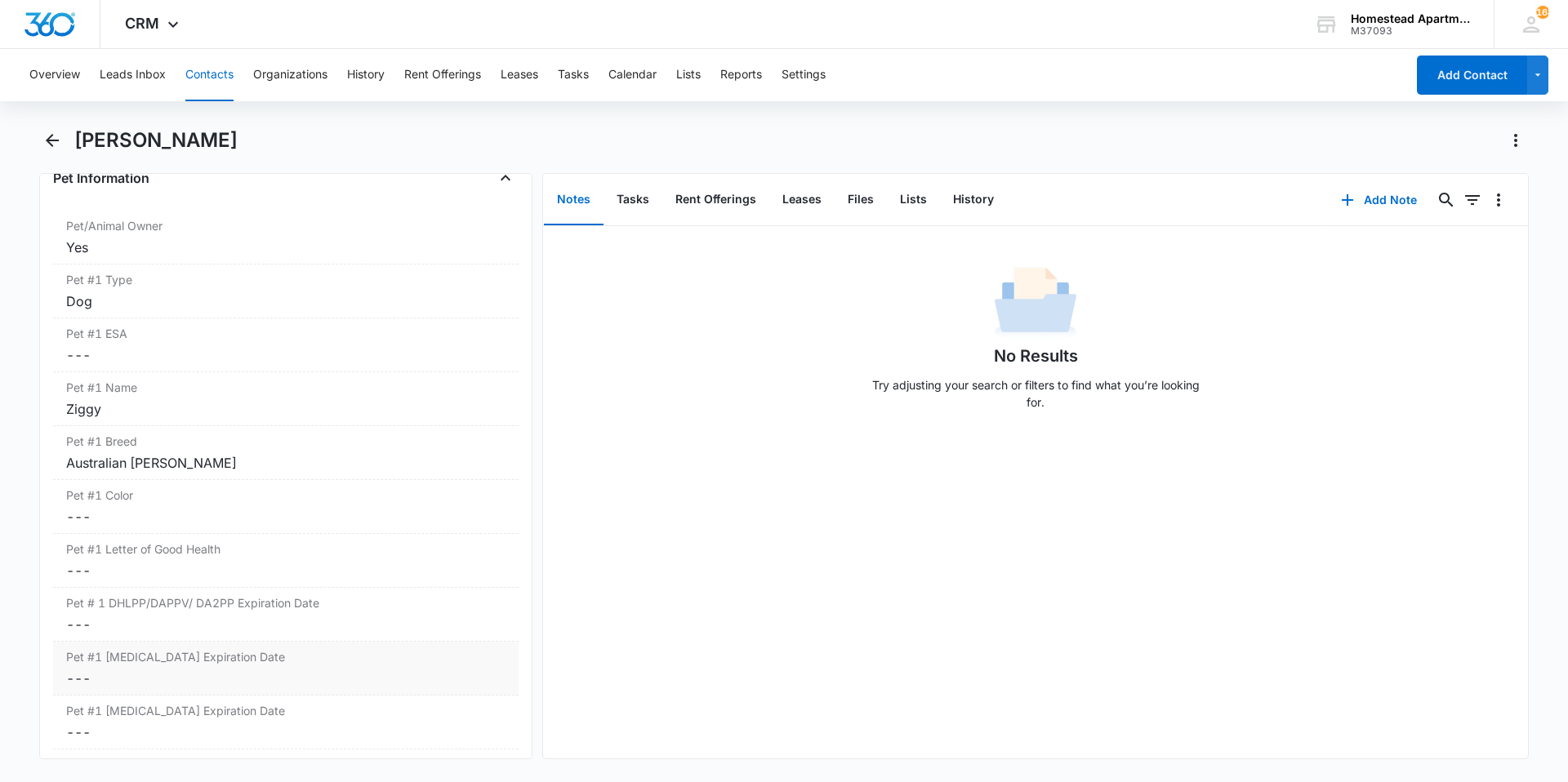
scroll to position [2041, 0]
click at [377, 509] on dd "Cancel Save Changes ---" at bounding box center [286, 511] width 439 height 20
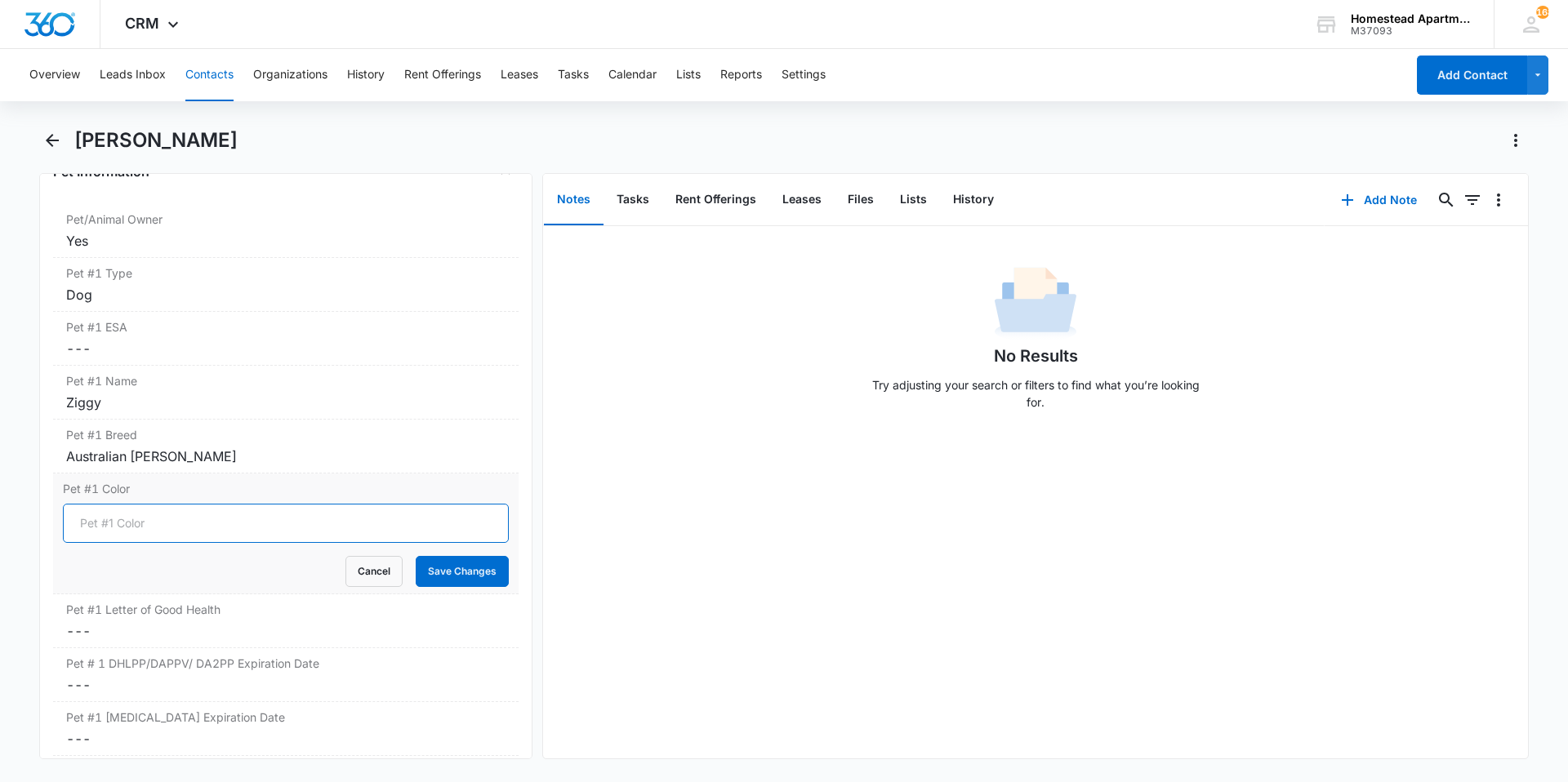
click at [377, 509] on input "Pet #1 Color" at bounding box center [286, 524] width 446 height 40
type input "Brown/White"
click at [420, 568] on button "Save Changes" at bounding box center [462, 572] width 93 height 31
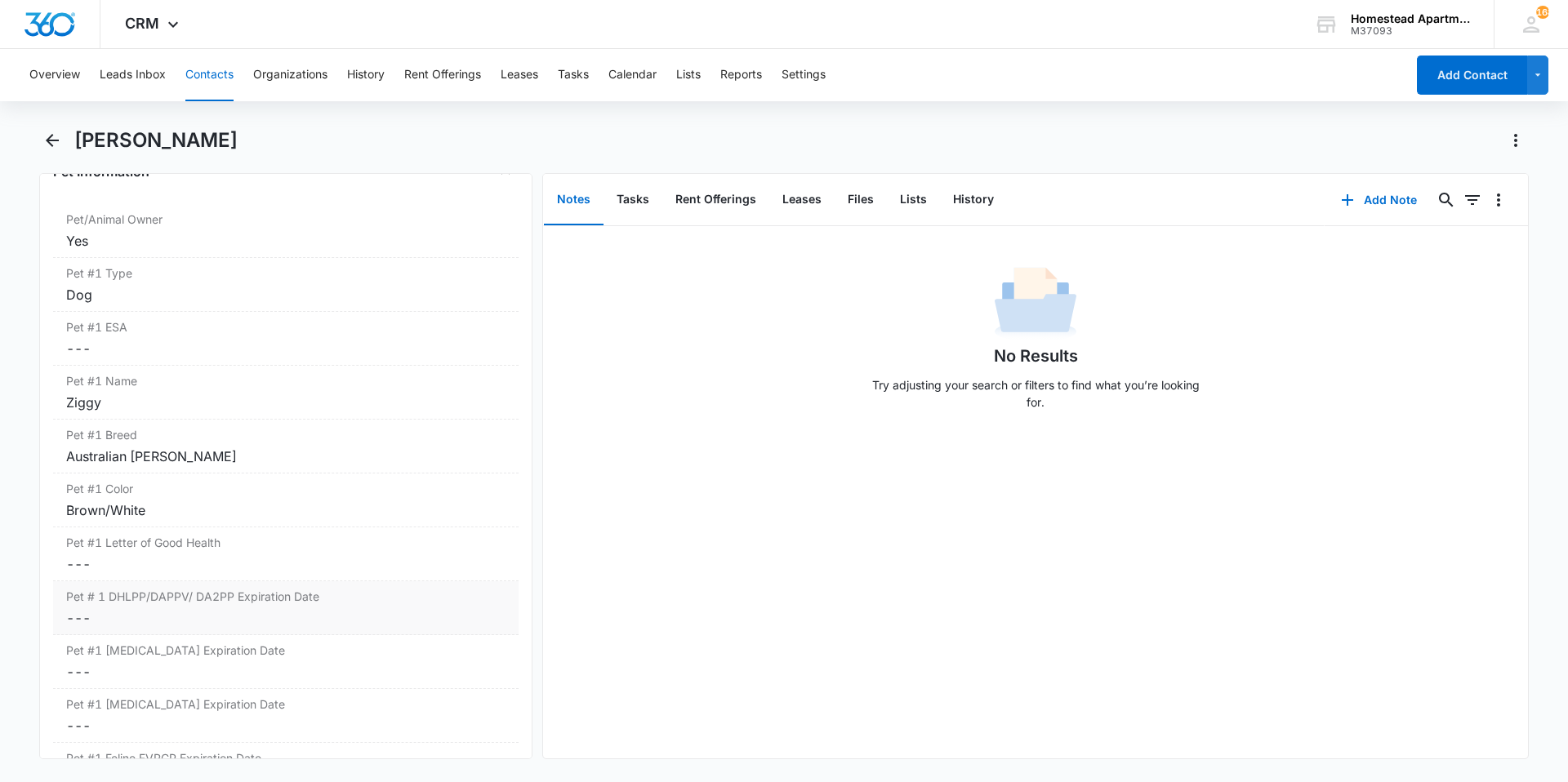
click at [248, 616] on dd "Cancel Save Changes ---" at bounding box center [286, 618] width 439 height 20
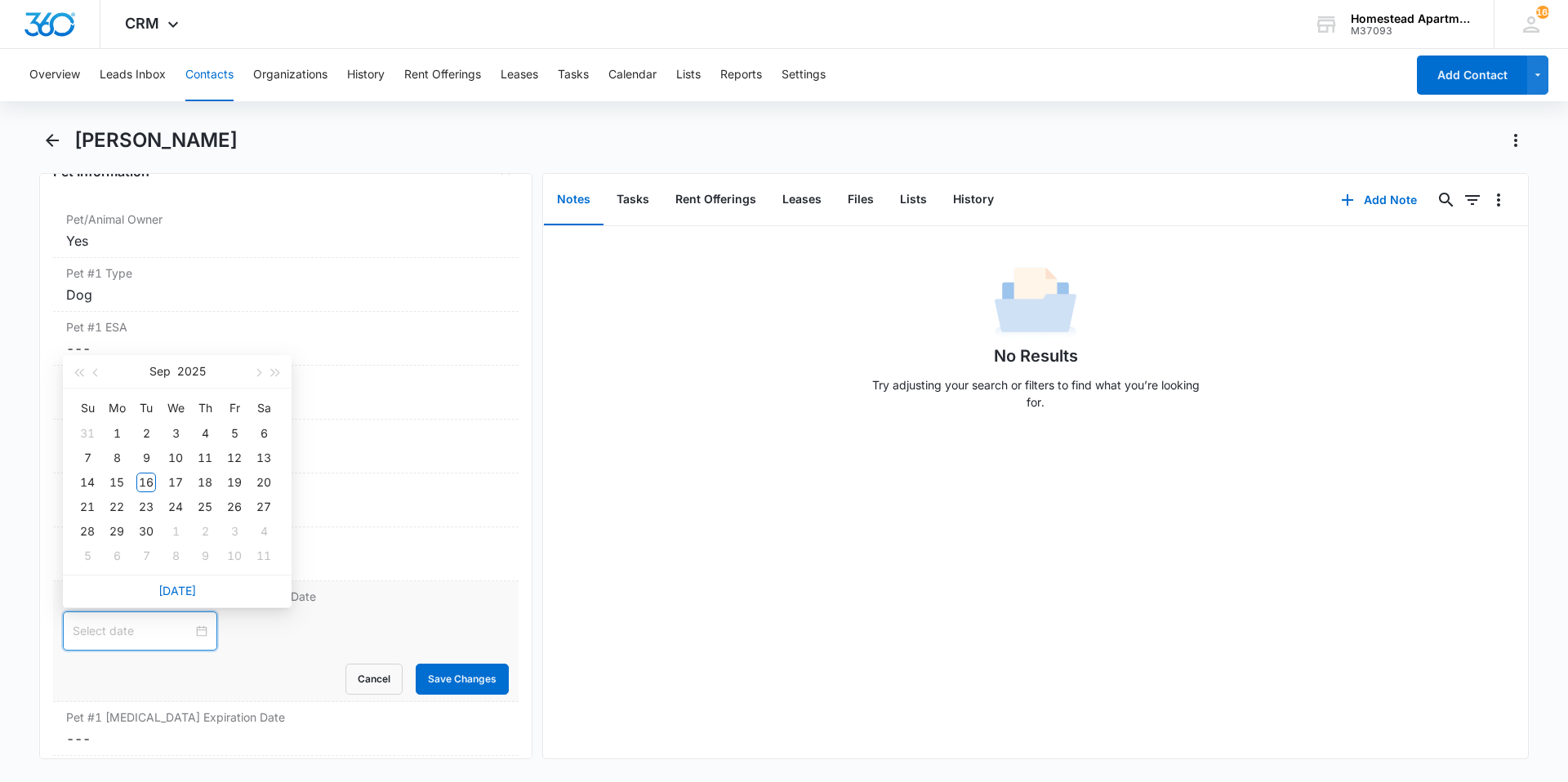
click at [158, 634] on input at bounding box center [132, 631] width 120 height 18
type input "[DATE]"
click at [229, 460] on div "12" at bounding box center [234, 458] width 20 height 20
click at [272, 373] on span "button" at bounding box center [276, 373] width 8 height 8
click at [271, 457] on div "12" at bounding box center [264, 458] width 20 height 20
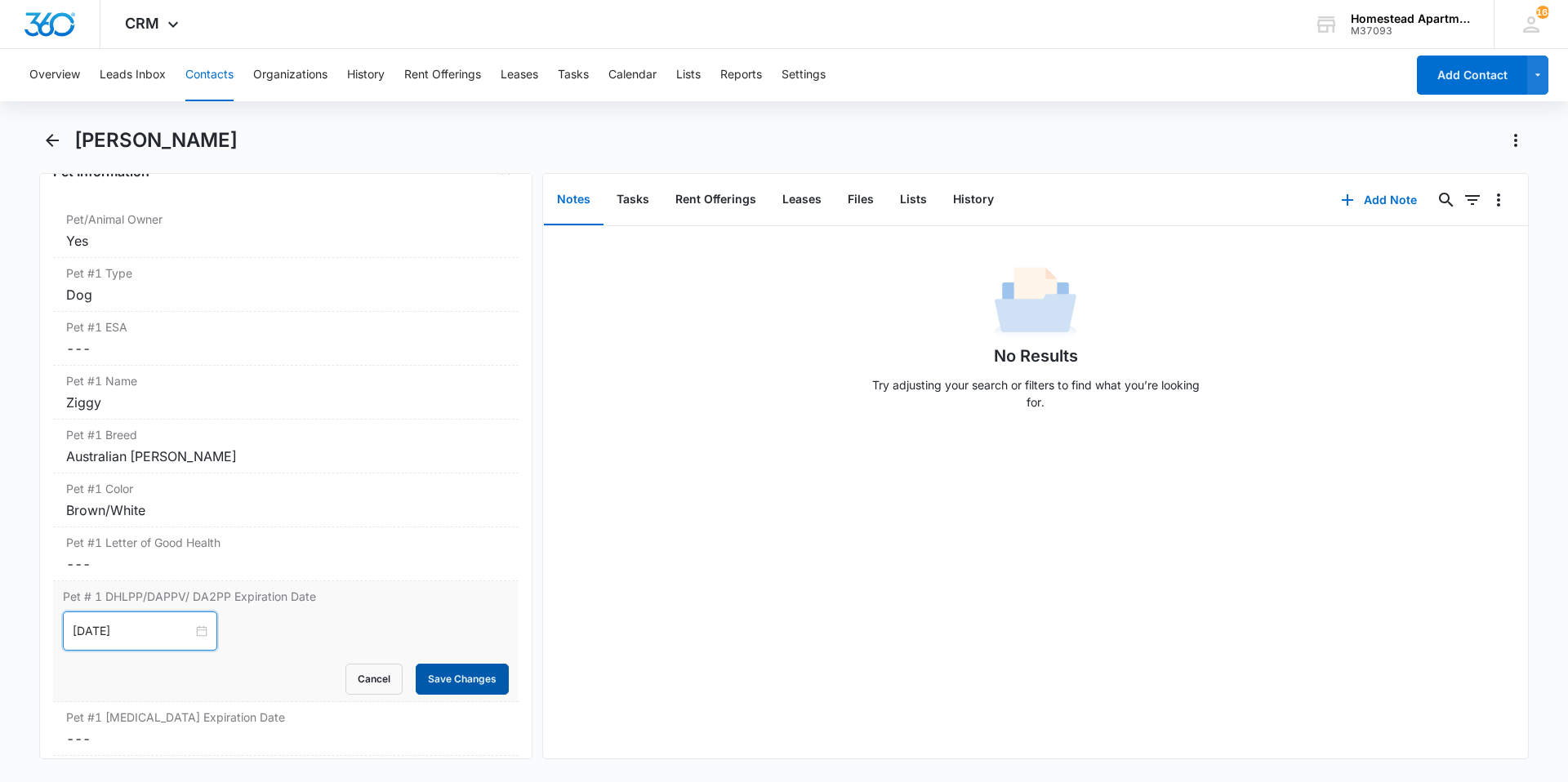
type input "[DATE]"
click at [453, 671] on button "Save Changes" at bounding box center [462, 680] width 93 height 31
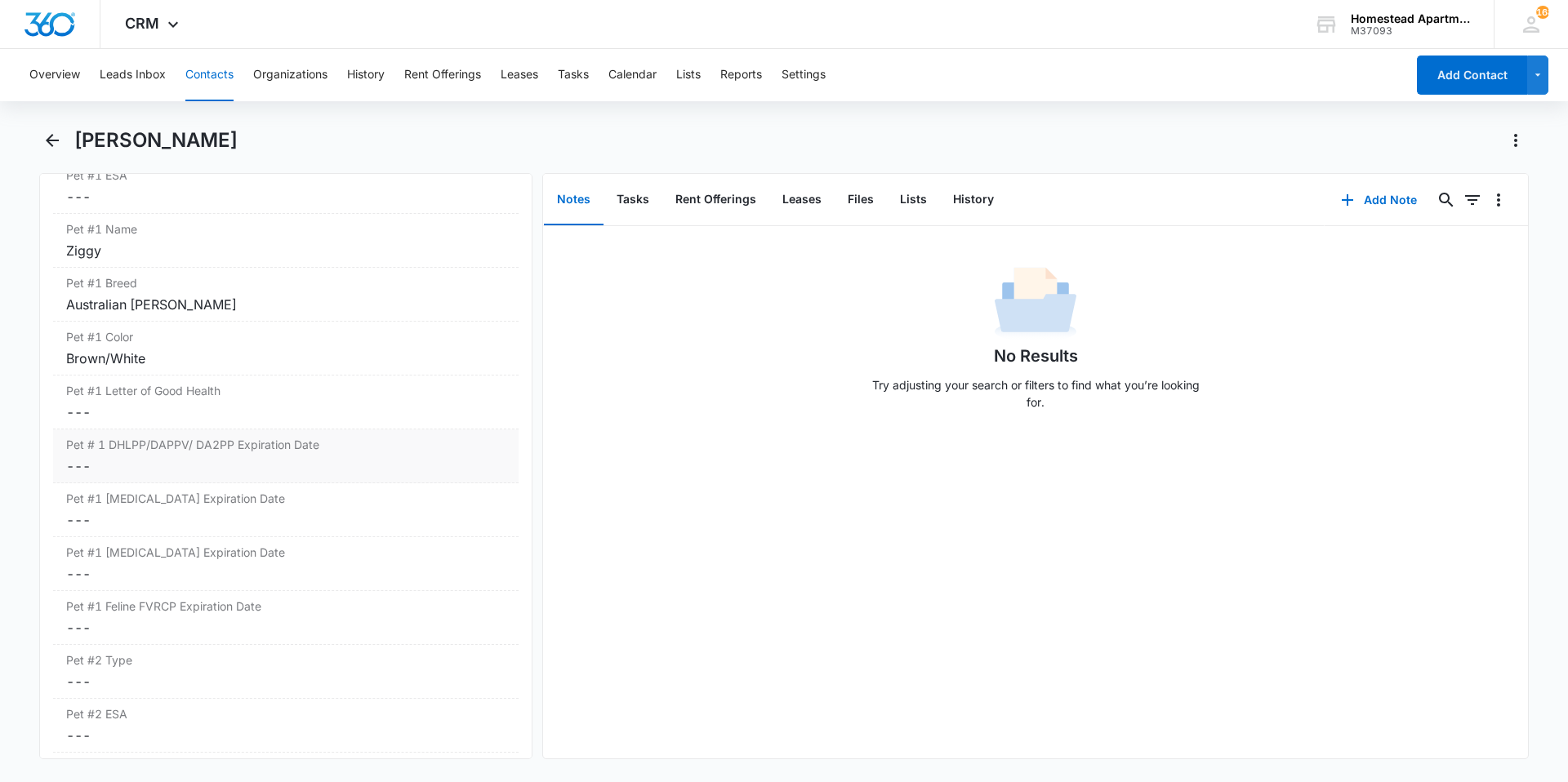
scroll to position [2204, 0]
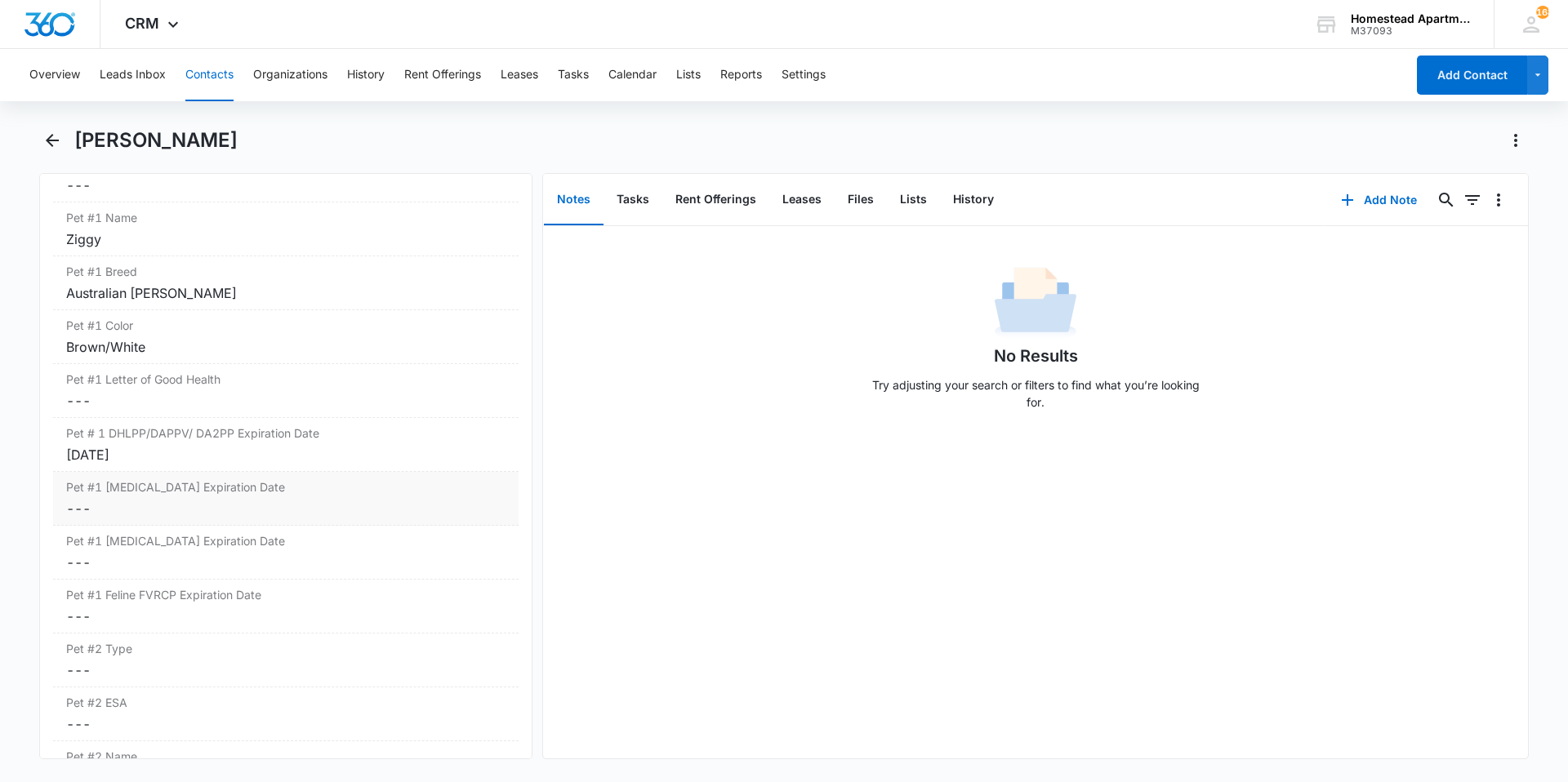
click at [252, 500] on dd "Cancel Save Changes ---" at bounding box center [286, 509] width 439 height 20
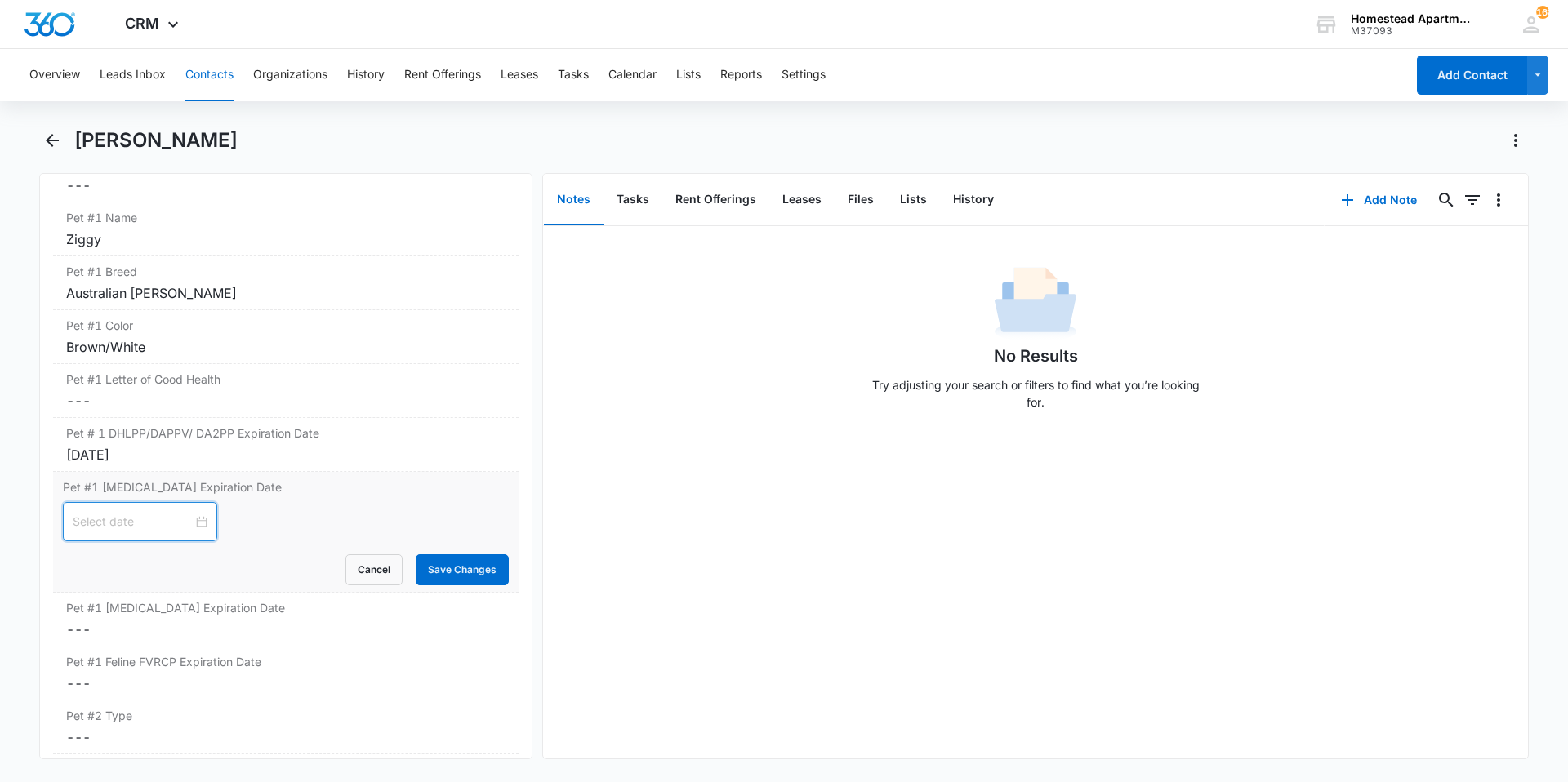
click at [155, 528] on input at bounding box center [132, 522] width 120 height 18
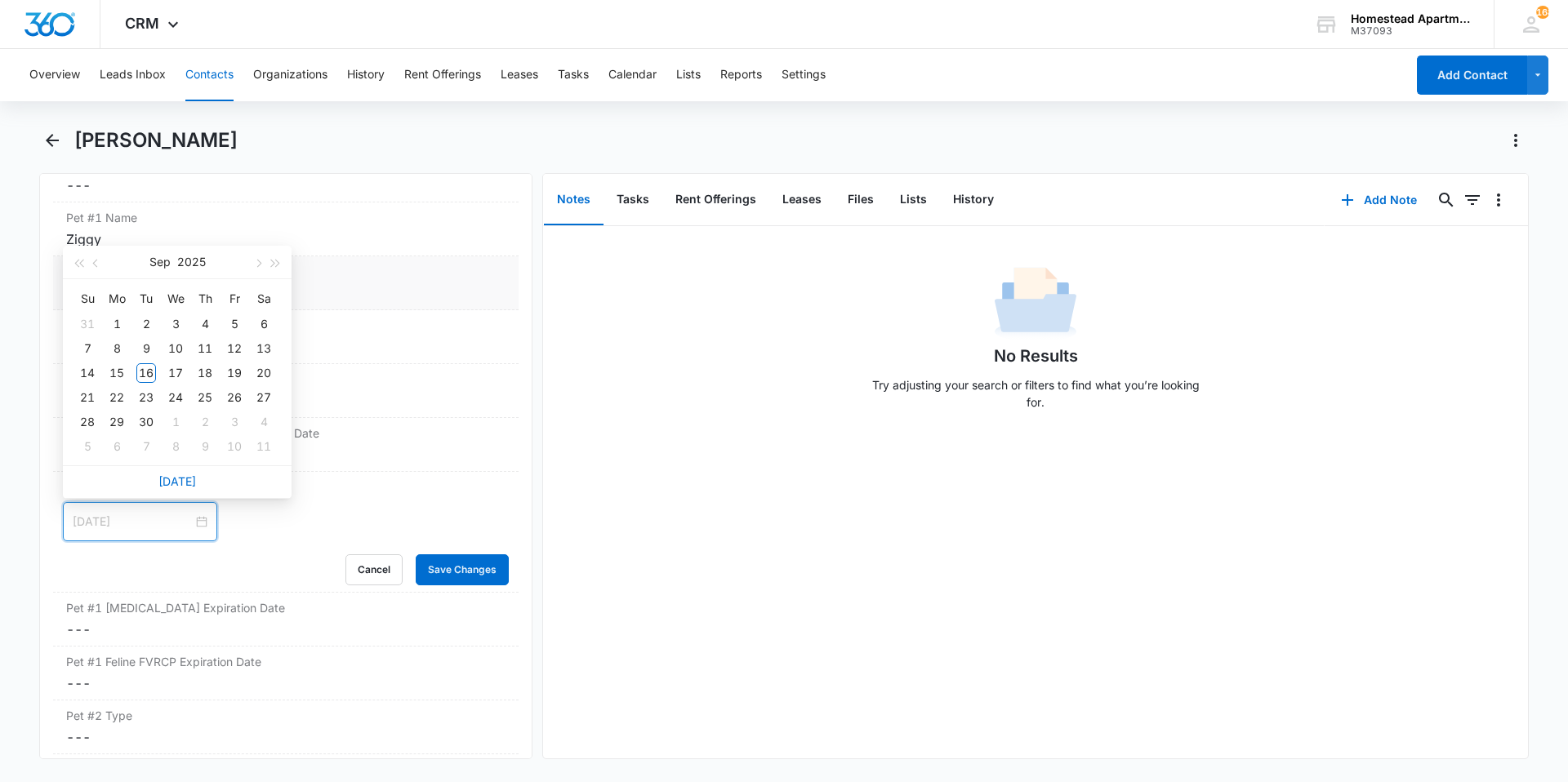
type input "[DATE]"
click at [253, 266] on button "button" at bounding box center [257, 262] width 18 height 33
type input "[DATE]"
type input "3"
click at [259, 265] on span "button" at bounding box center [257, 264] width 8 height 8
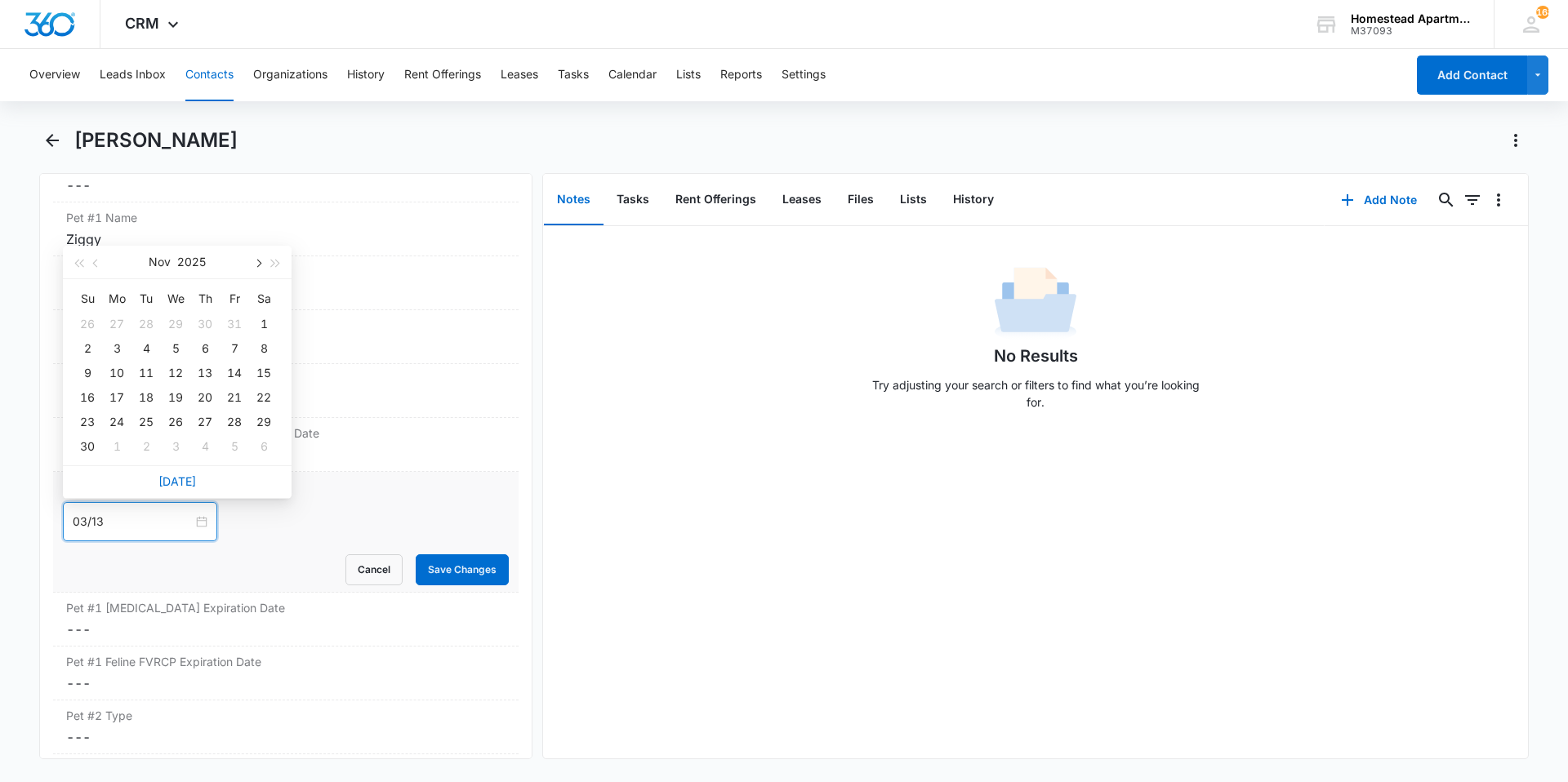
click at [259, 265] on span "button" at bounding box center [257, 264] width 8 height 8
click at [239, 356] on div "13" at bounding box center [234, 349] width 20 height 20
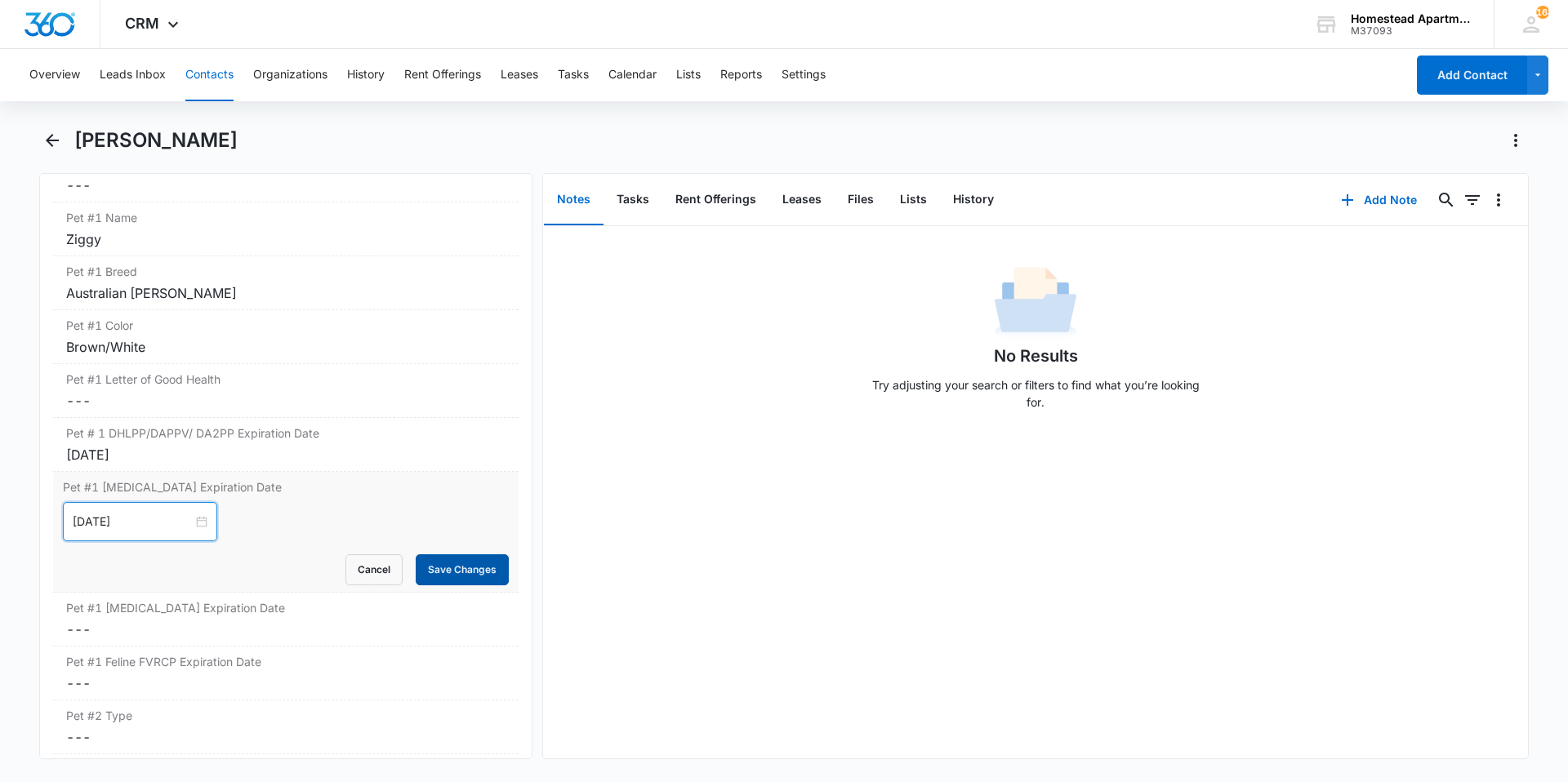
type input "[DATE]"
click at [427, 569] on button "Save Changes" at bounding box center [462, 570] width 93 height 31
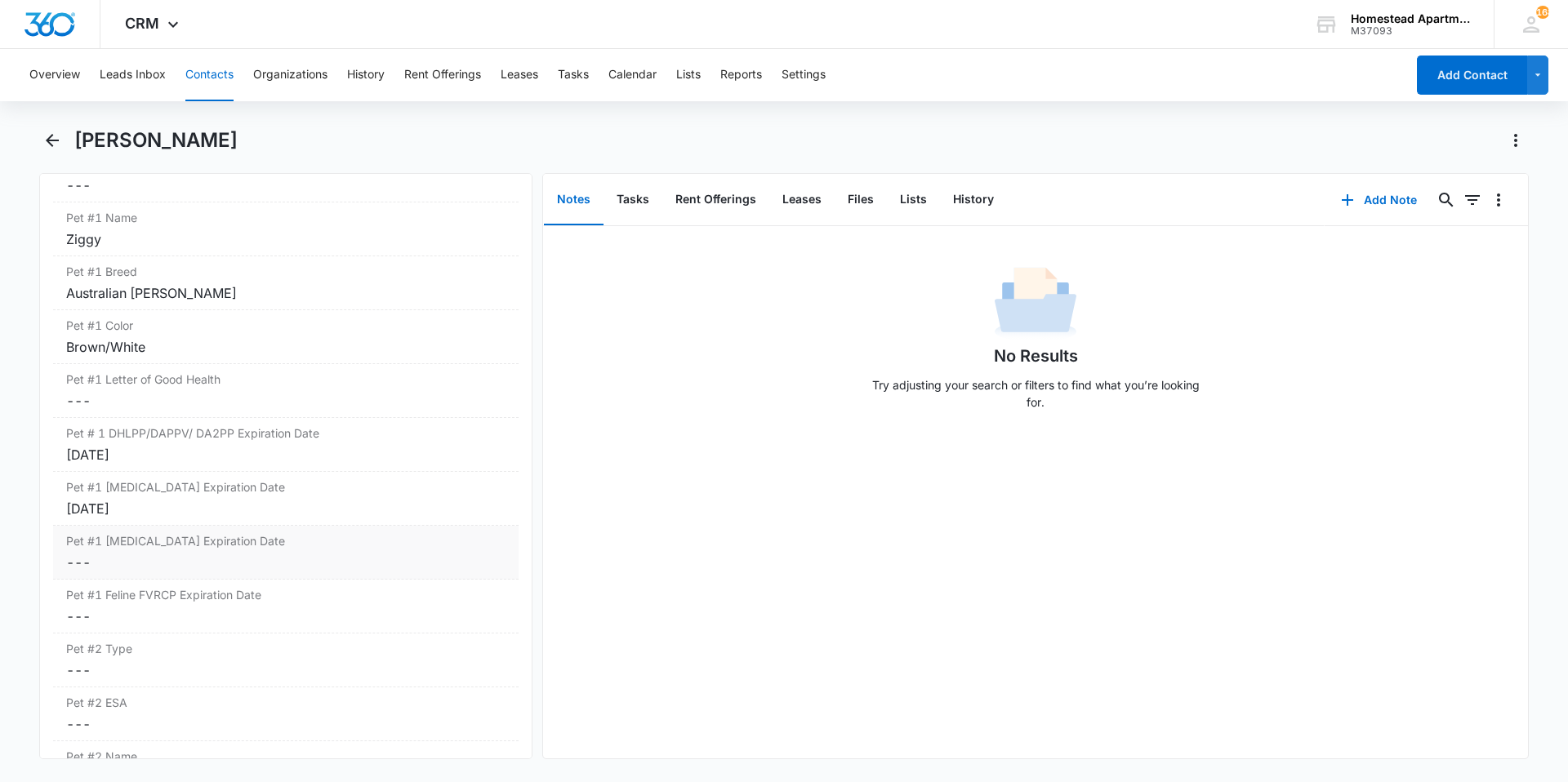
click at [193, 558] on dd "Cancel Save Changes ---" at bounding box center [286, 563] width 439 height 20
click at [149, 568] on input at bounding box center [132, 576] width 120 height 18
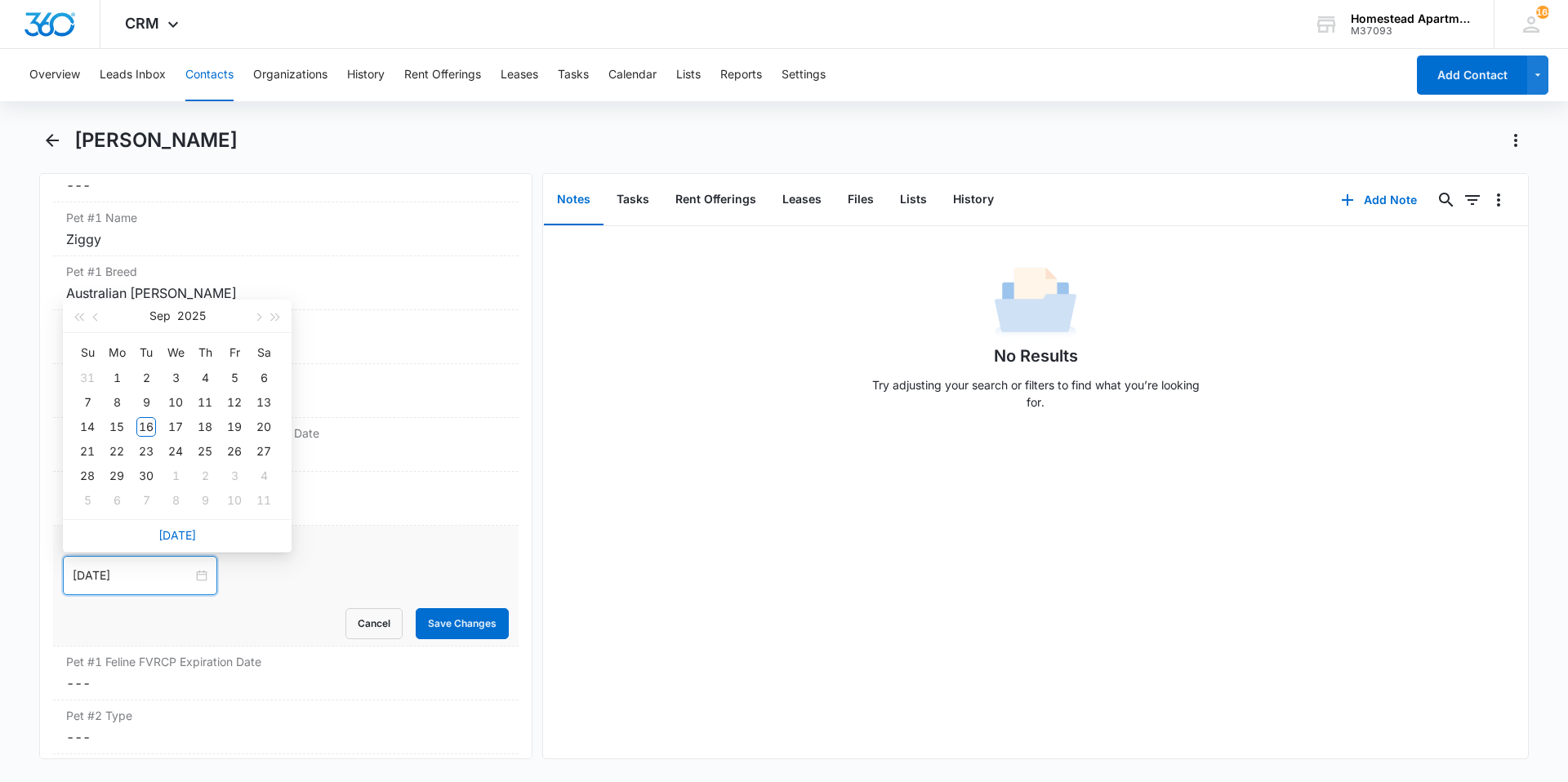
type input "[DATE]"
click at [272, 316] on span "button" at bounding box center [276, 318] width 8 height 8
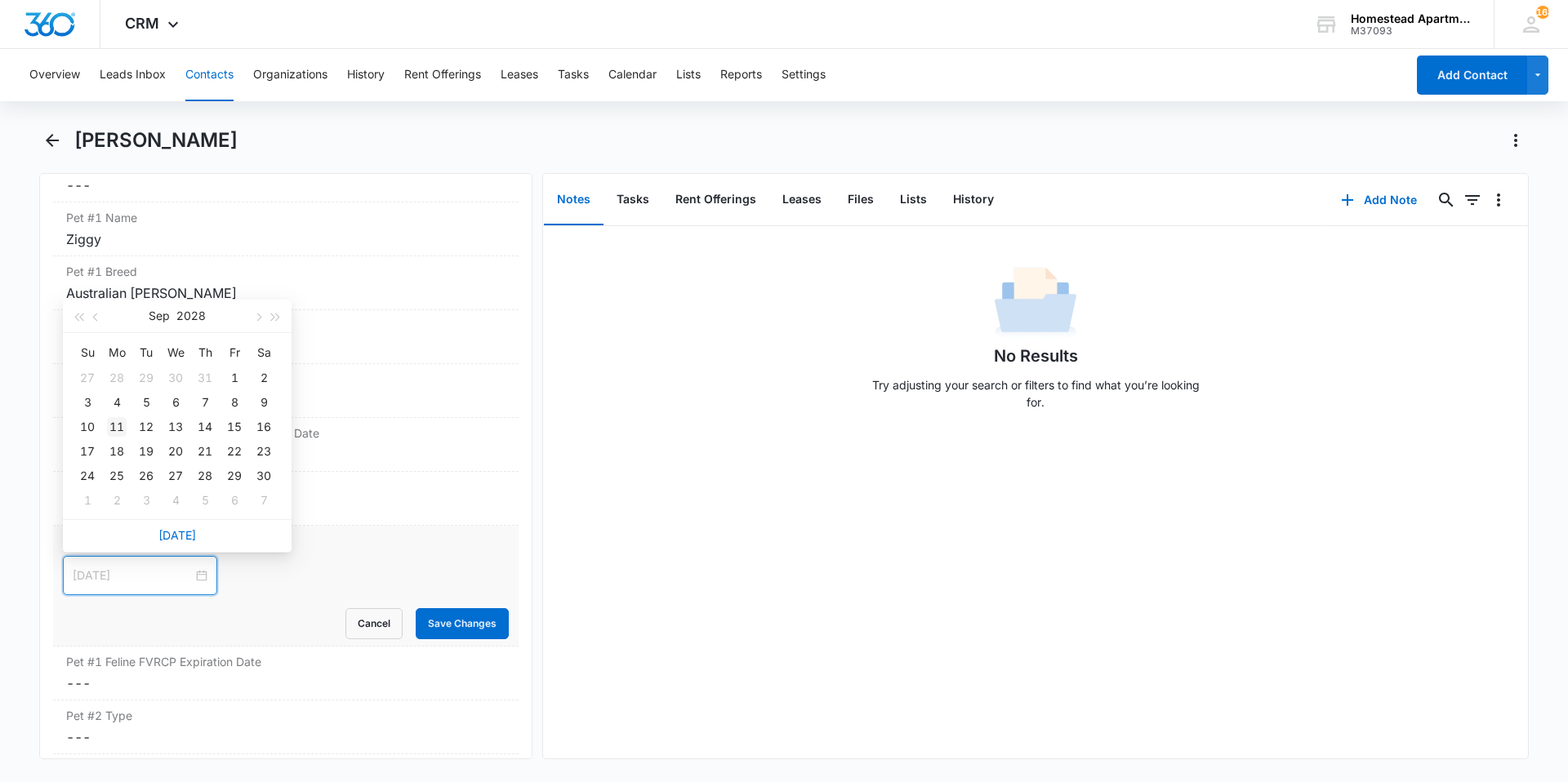
type input "[DATE]"
click at [120, 428] on div "11" at bounding box center [117, 427] width 20 height 20
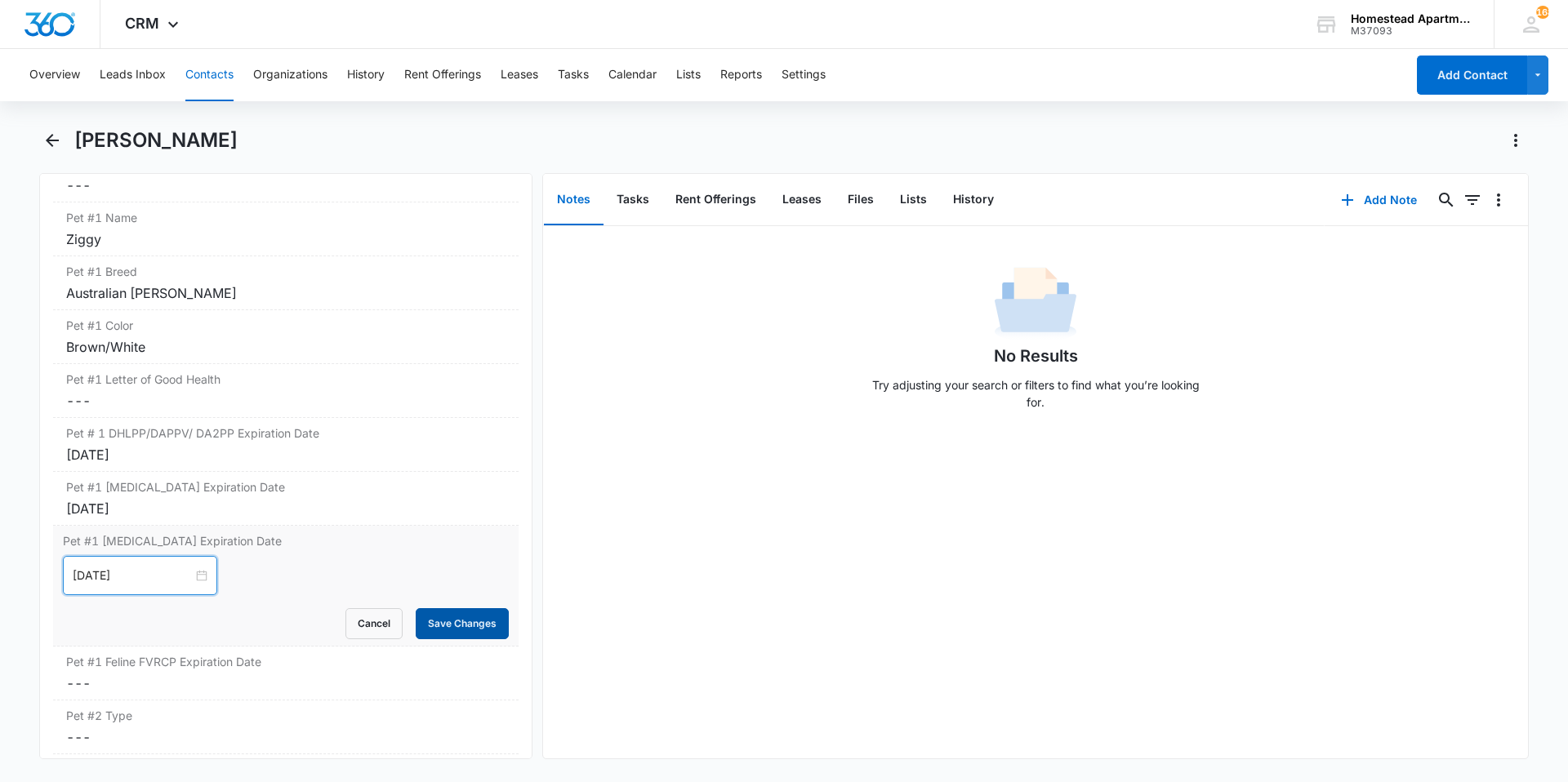
click at [416, 620] on button "Save Changes" at bounding box center [462, 624] width 93 height 31
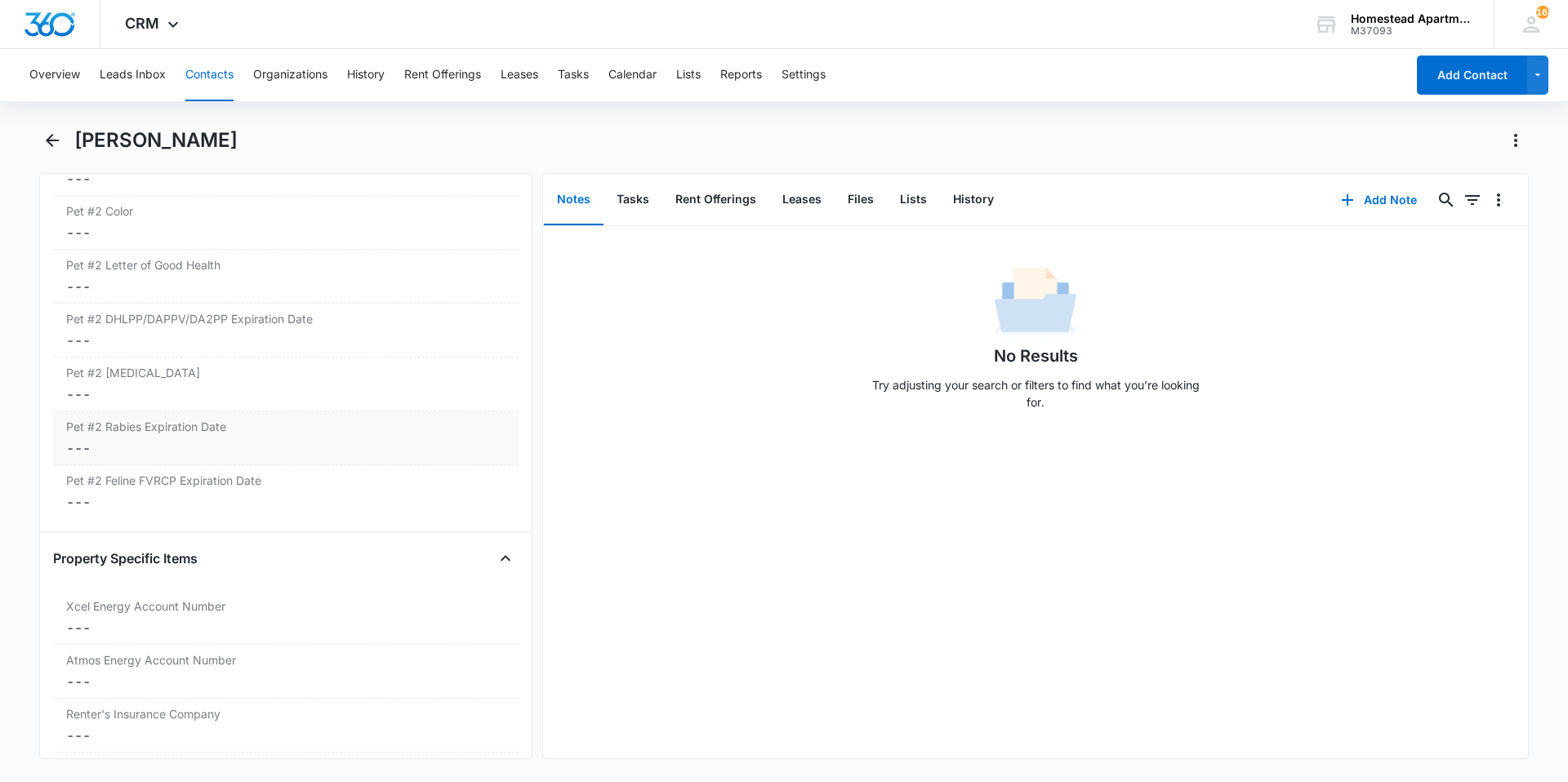
scroll to position [2939, 0]
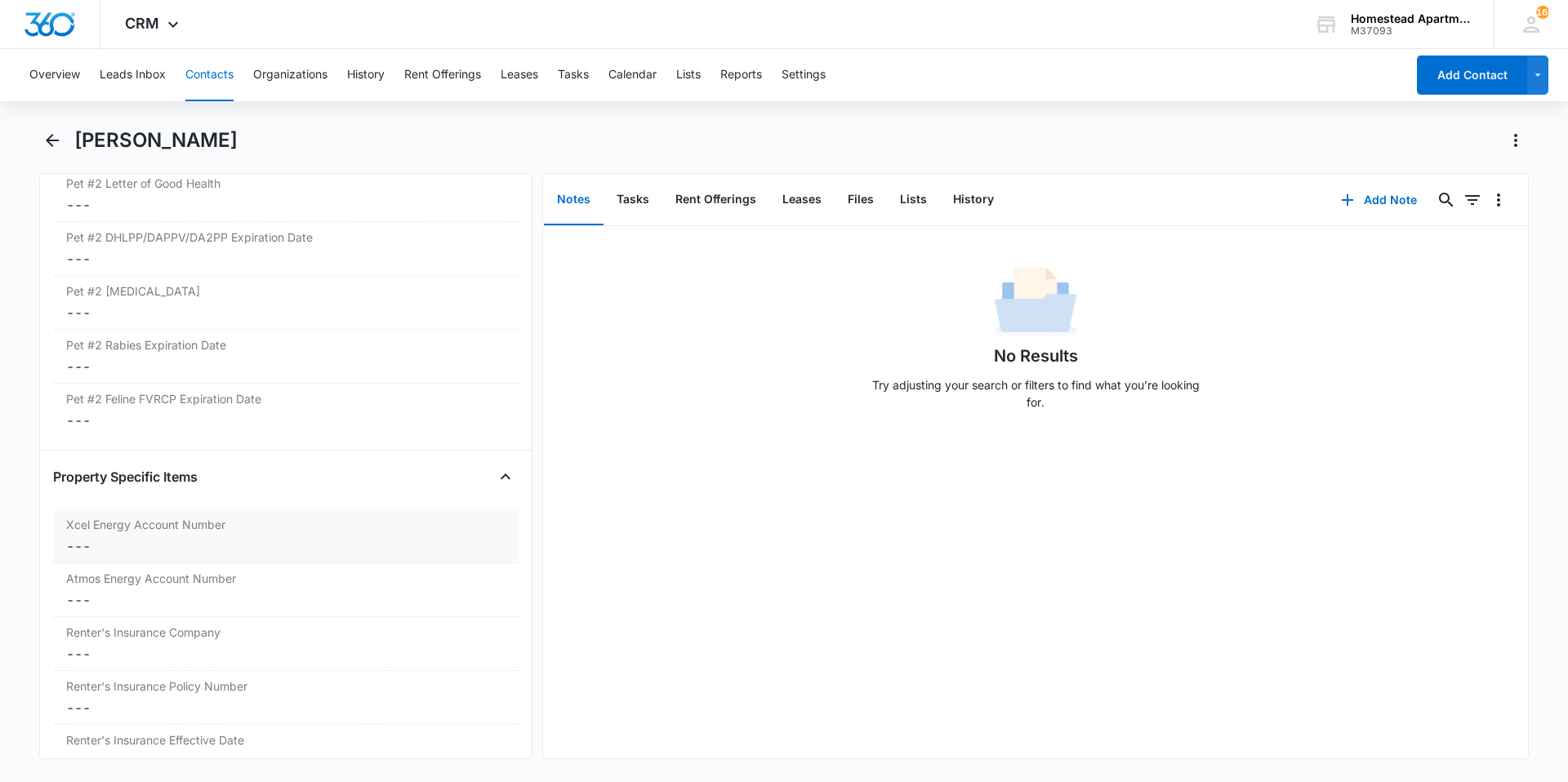
click at [228, 551] on dd "Cancel Save Changes ---" at bounding box center [286, 546] width 439 height 20
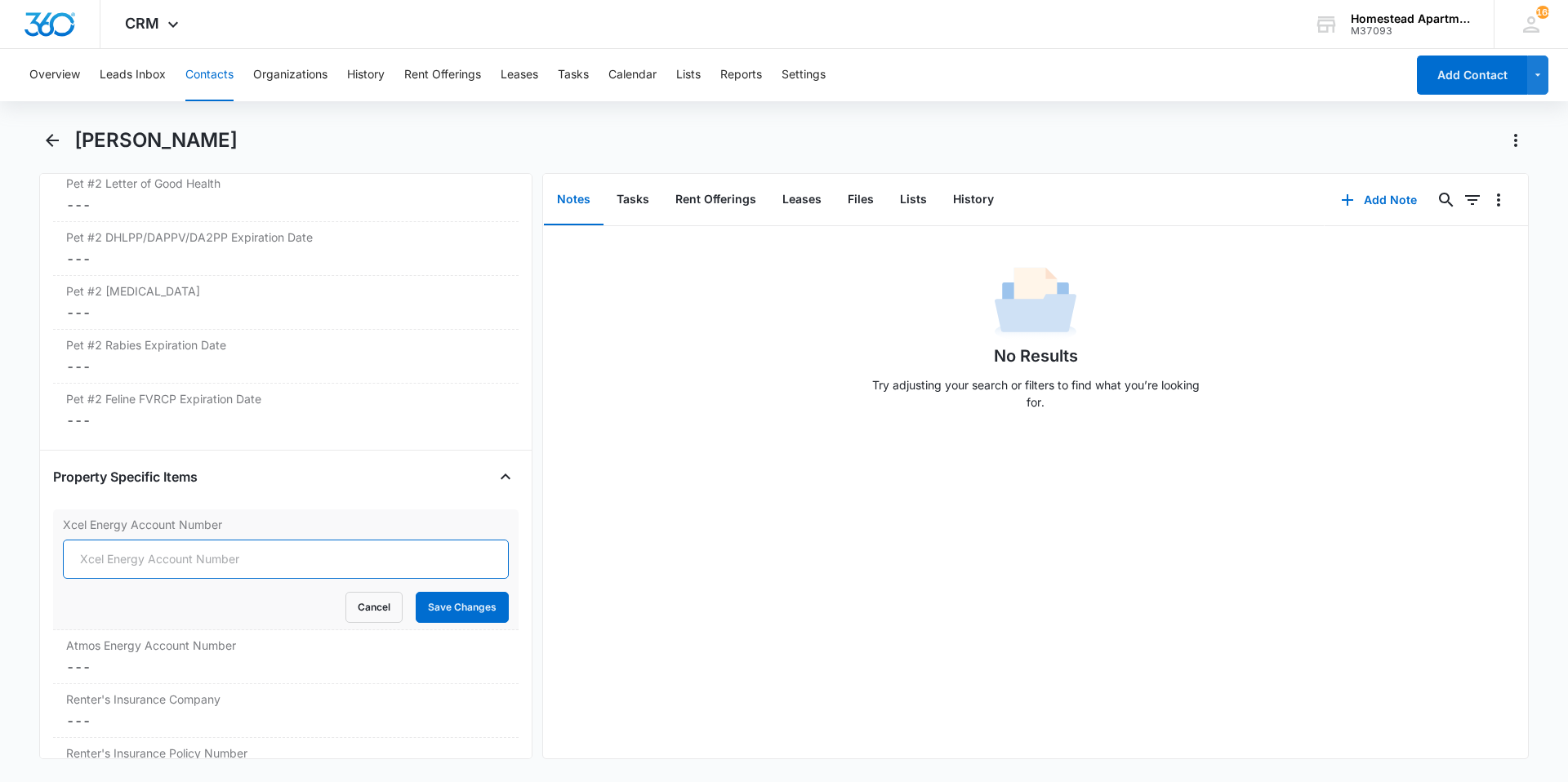
click at [237, 563] on input "Xcel Energy Account Number" at bounding box center [286, 559] width 446 height 40
type input "04022864"
click at [466, 605] on button "Save Changes" at bounding box center [462, 608] width 93 height 31
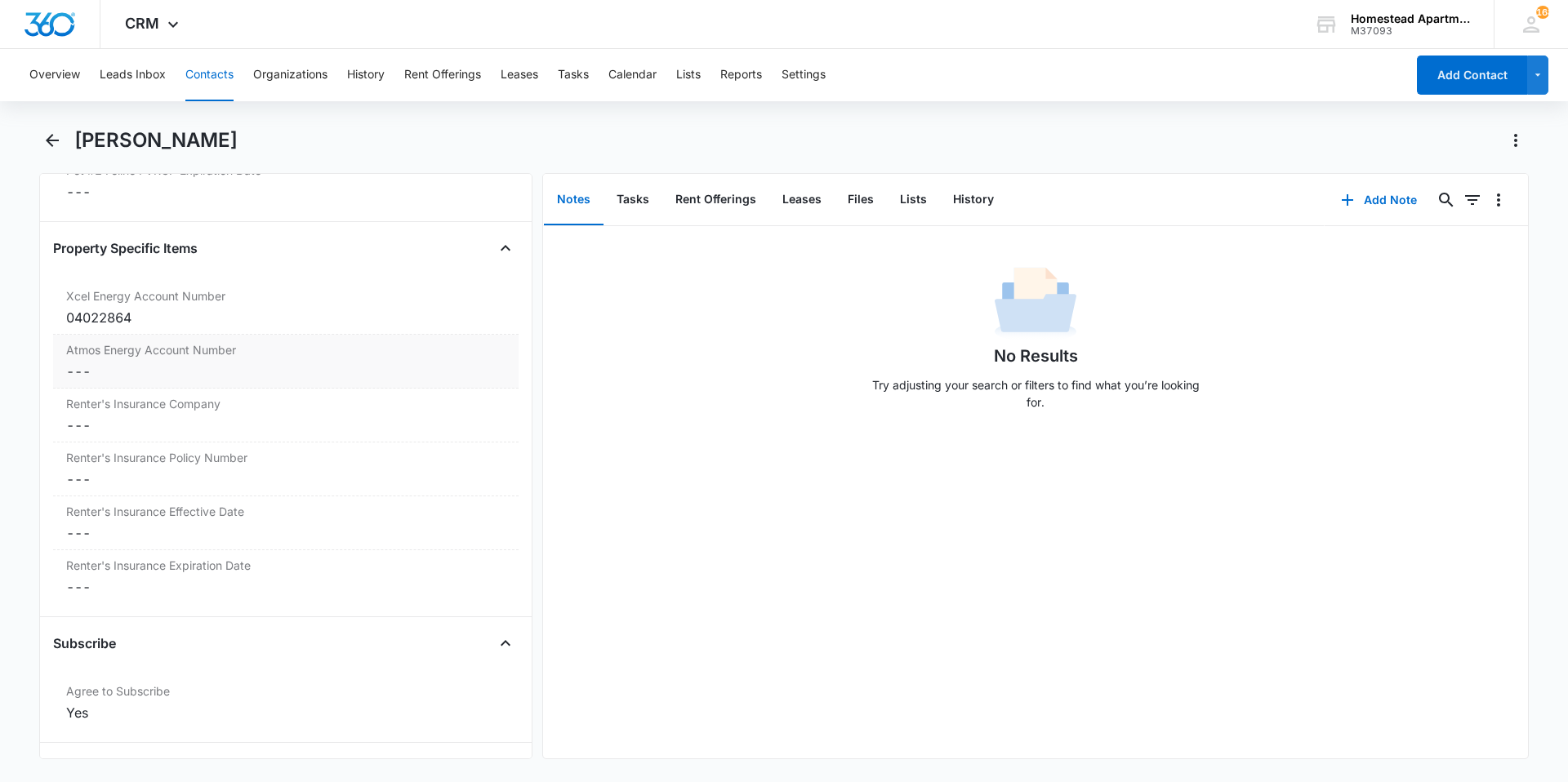
scroll to position [3266, 0]
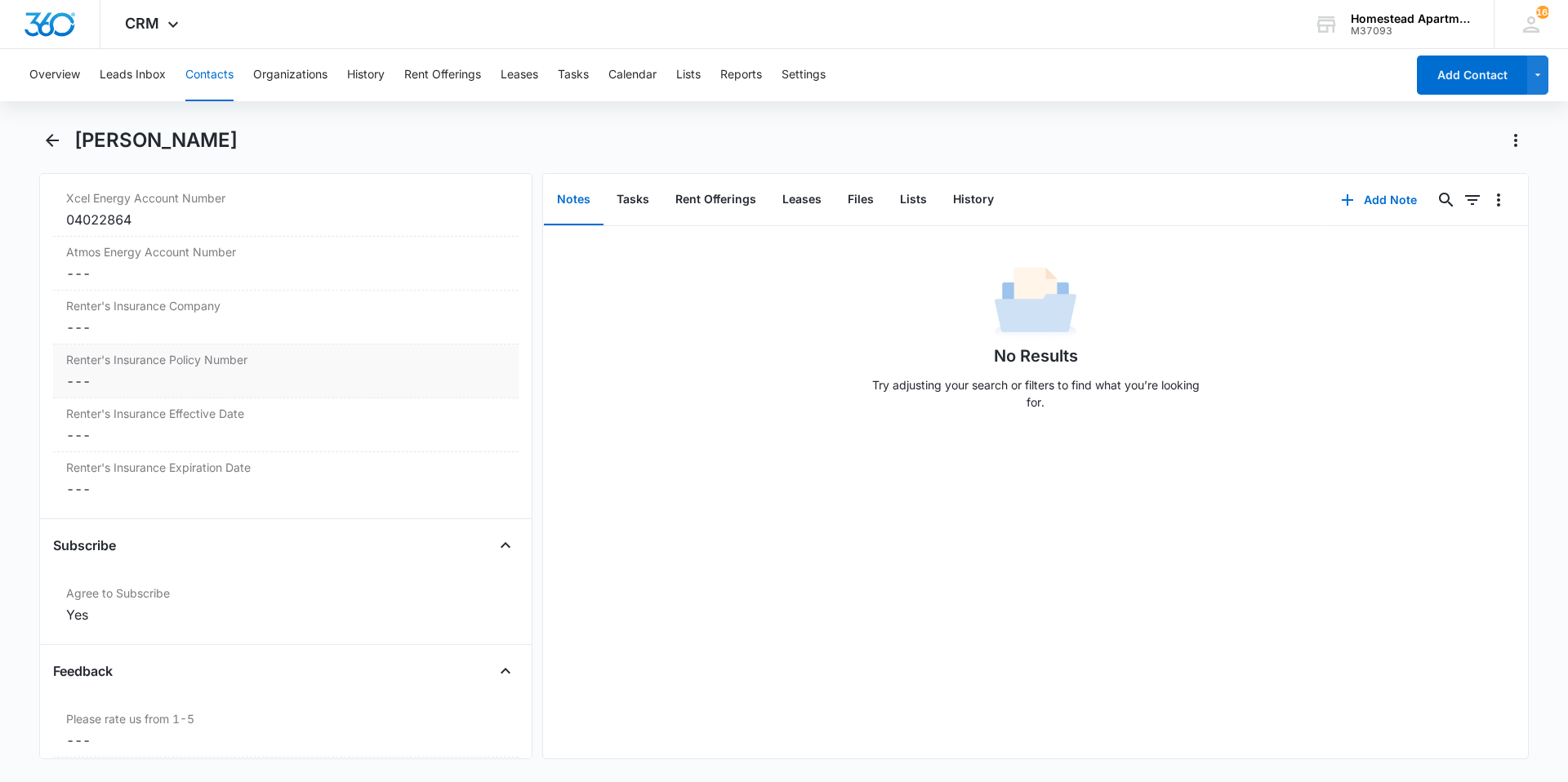
click at [189, 386] on dd "Cancel Save Changes ---" at bounding box center [286, 381] width 439 height 20
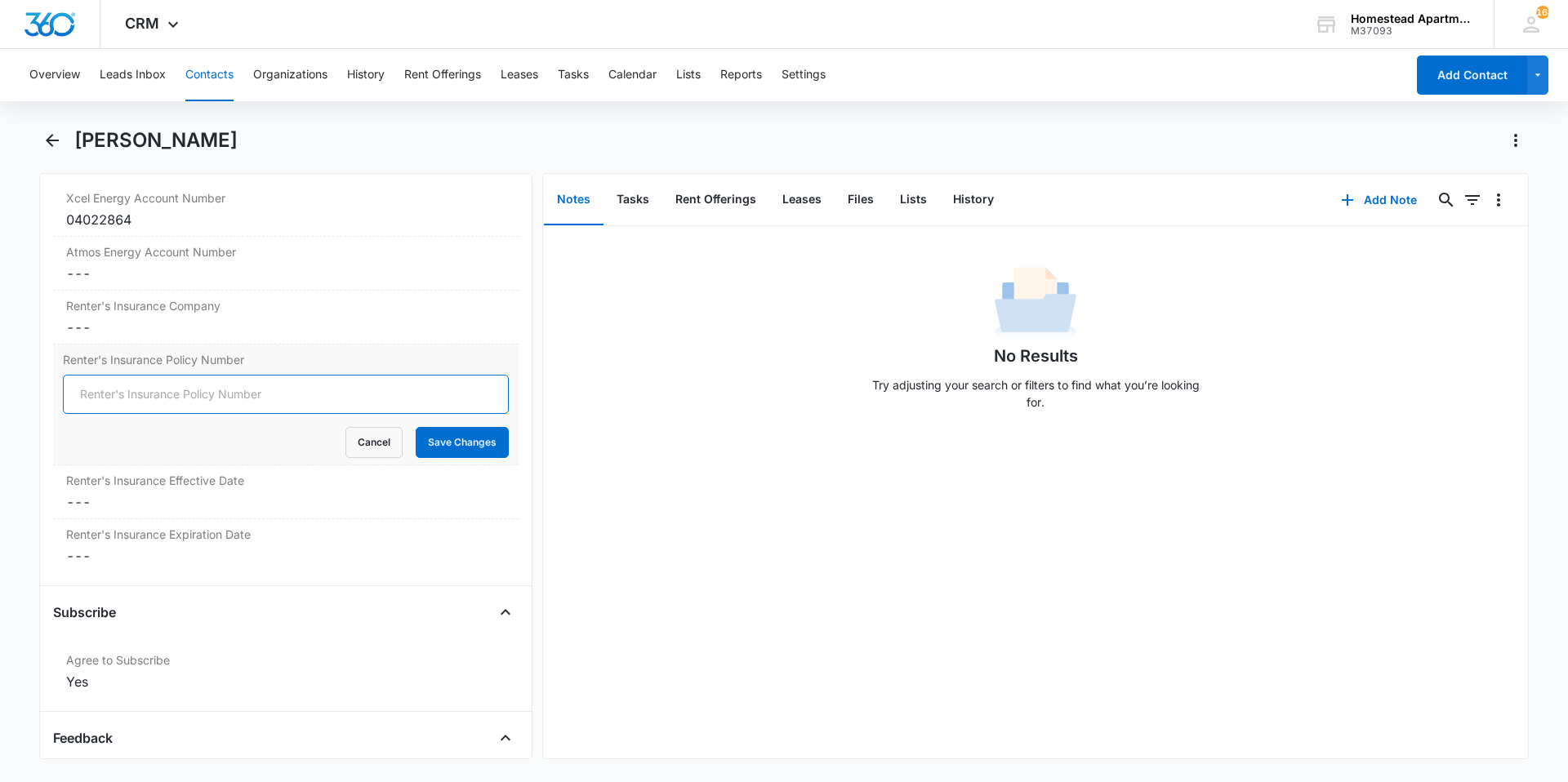
click at [189, 389] on input "Renter's Insurance Policy Number" at bounding box center [286, 394] width 446 height 40
type input "LP273157006"
click at [447, 432] on button "Save Changes" at bounding box center [462, 443] width 93 height 31
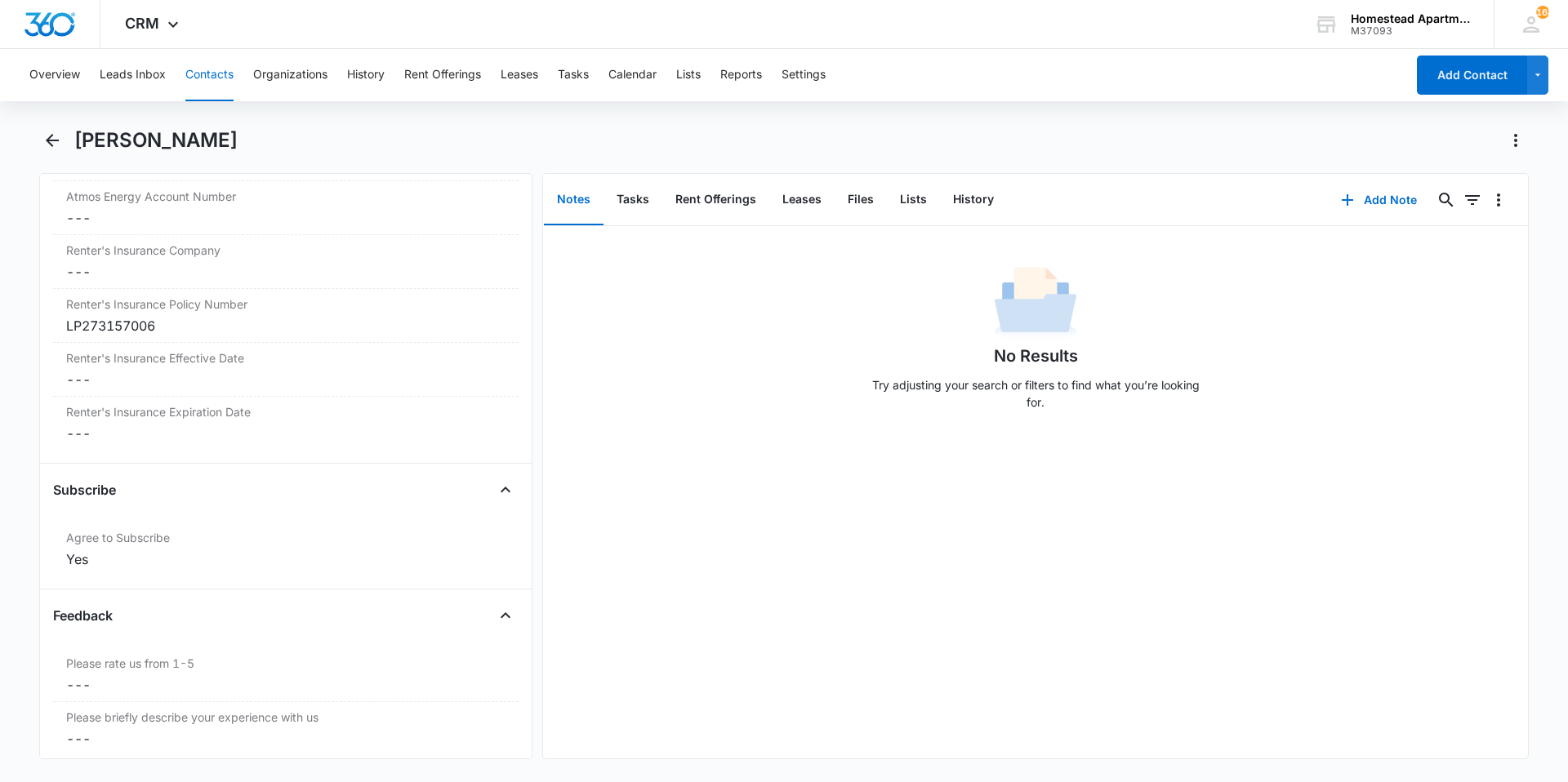
scroll to position [3347, 0]
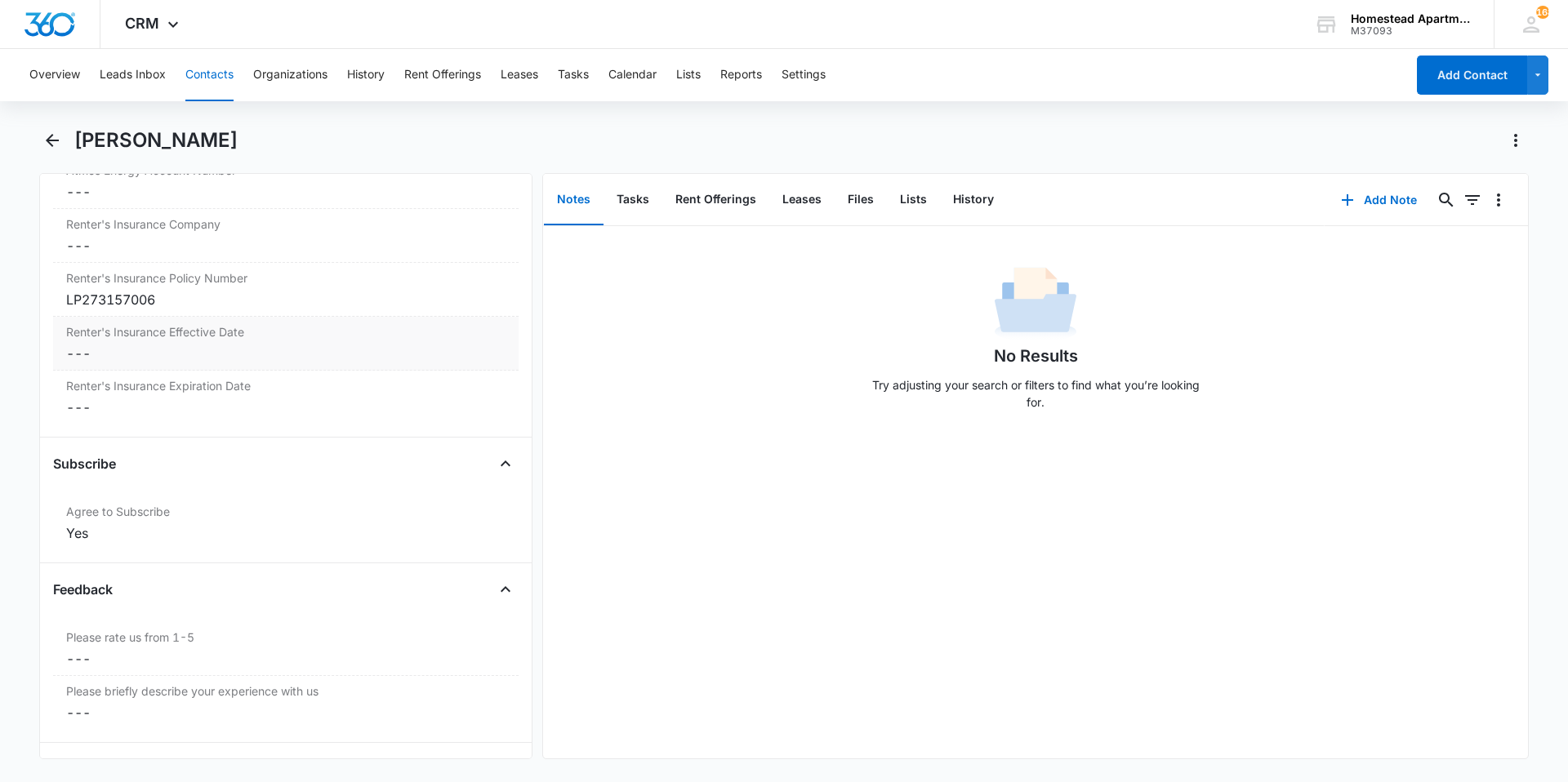
click at [176, 368] on div "Renter's Insurance Effective Date Cancel Save Changes ---" at bounding box center [286, 343] width 465 height 54
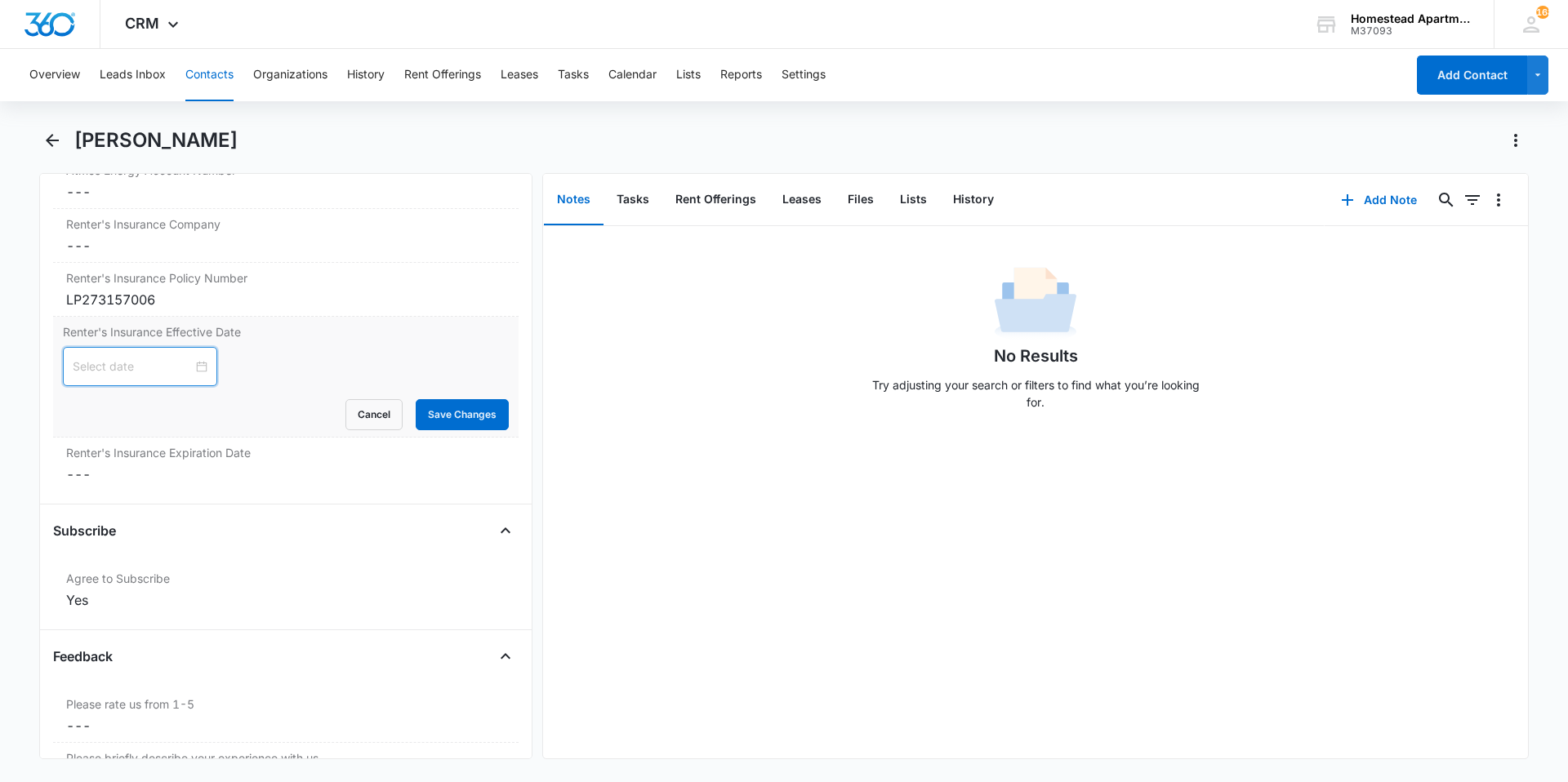
click at [156, 362] on input at bounding box center [132, 366] width 120 height 18
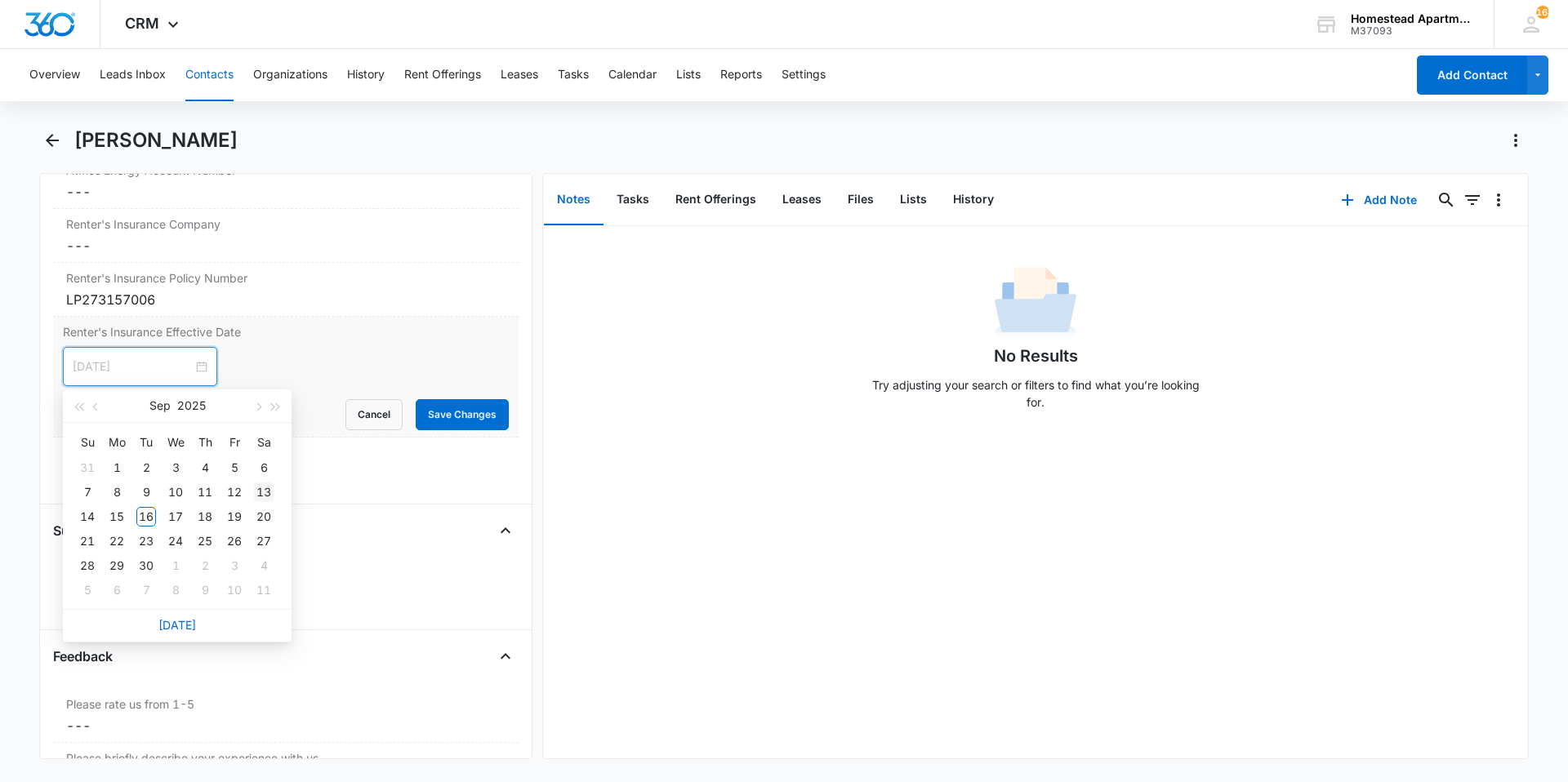
type input "[DATE]"
click at [264, 494] on div "13" at bounding box center [264, 492] width 20 height 20
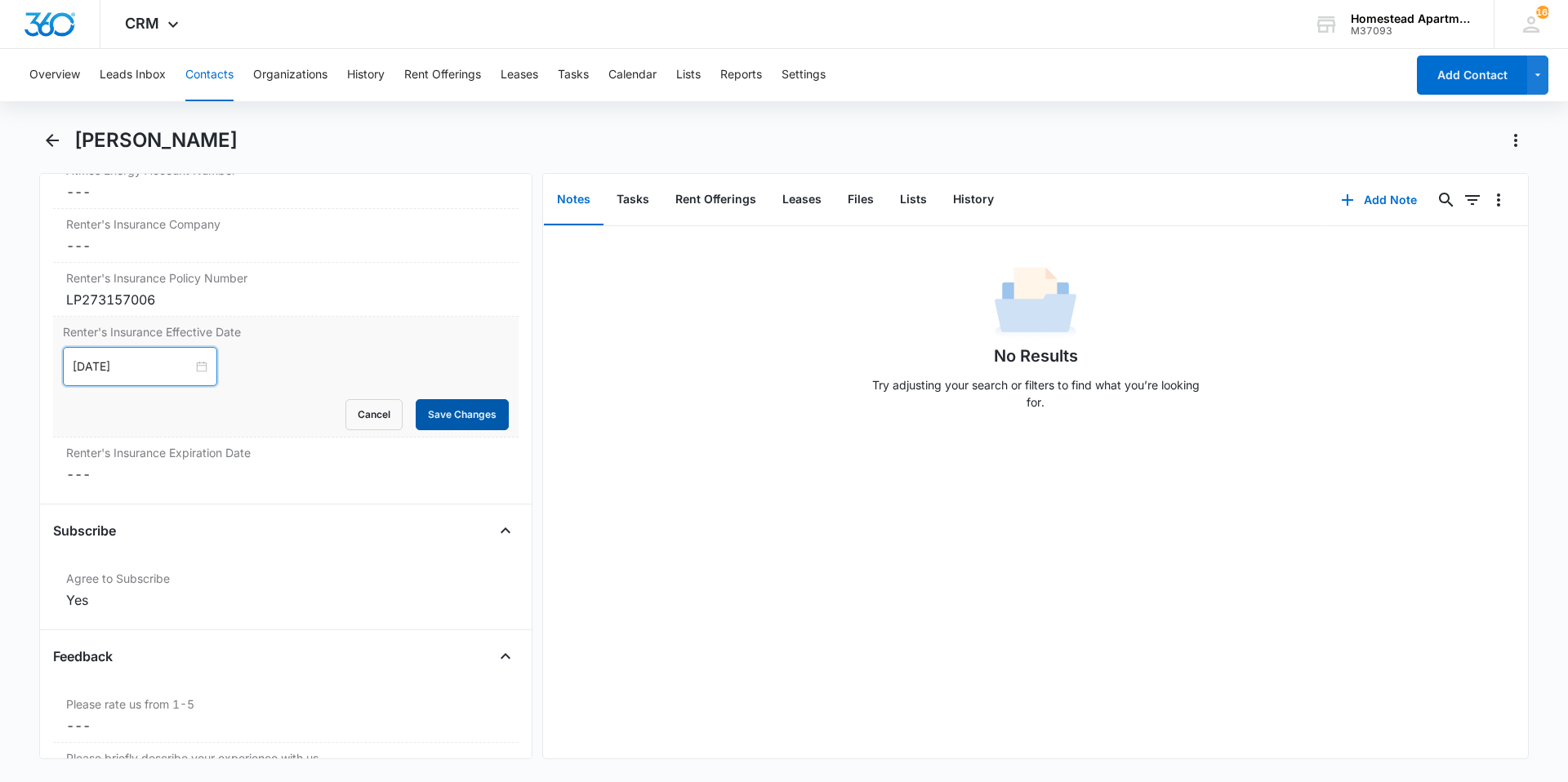
click at [420, 415] on button "Save Changes" at bounding box center [462, 415] width 93 height 31
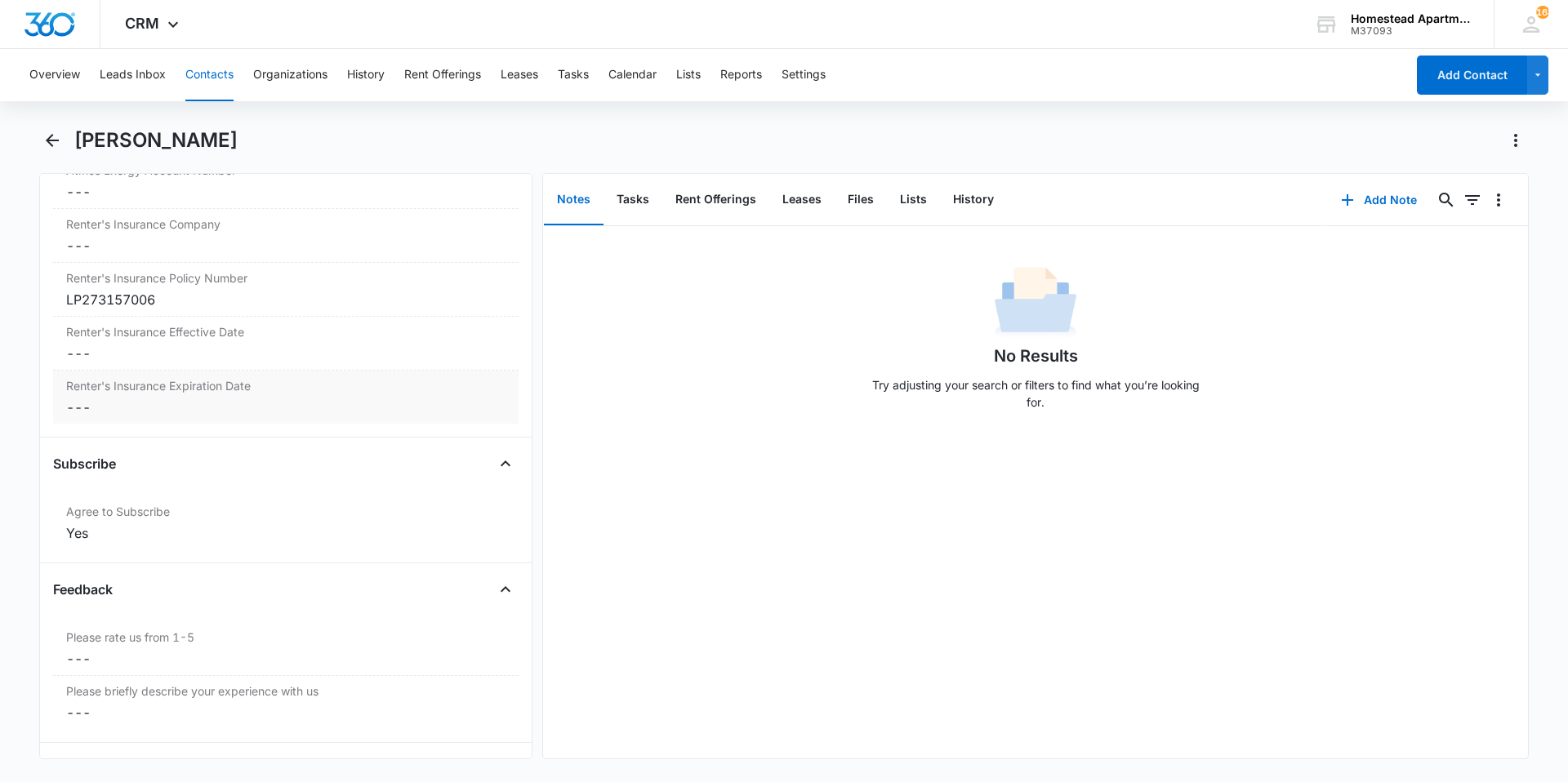
click at [149, 412] on dd "Cancel Save Changes ---" at bounding box center [286, 407] width 439 height 20
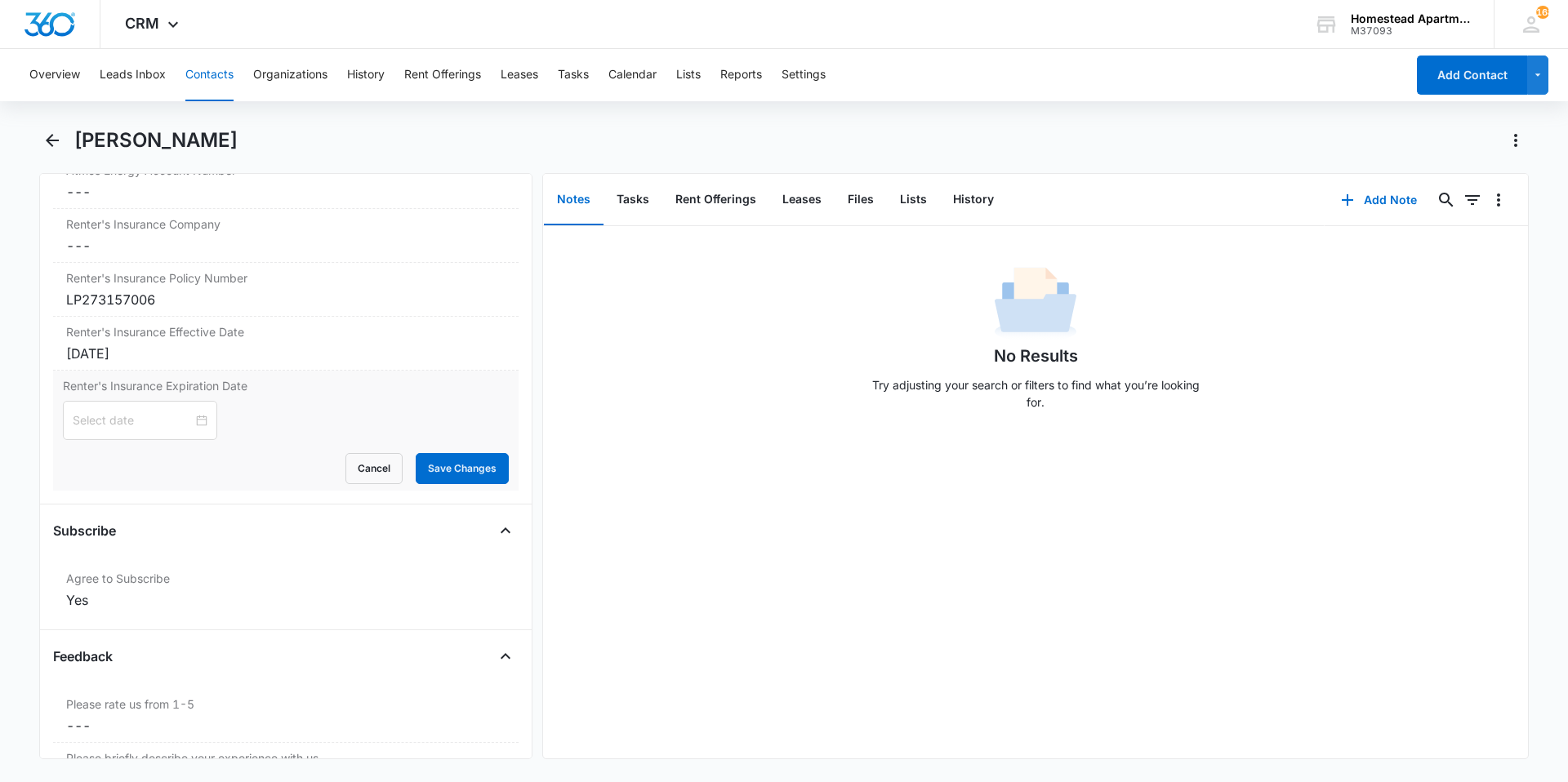
click at [149, 413] on input at bounding box center [132, 421] width 120 height 18
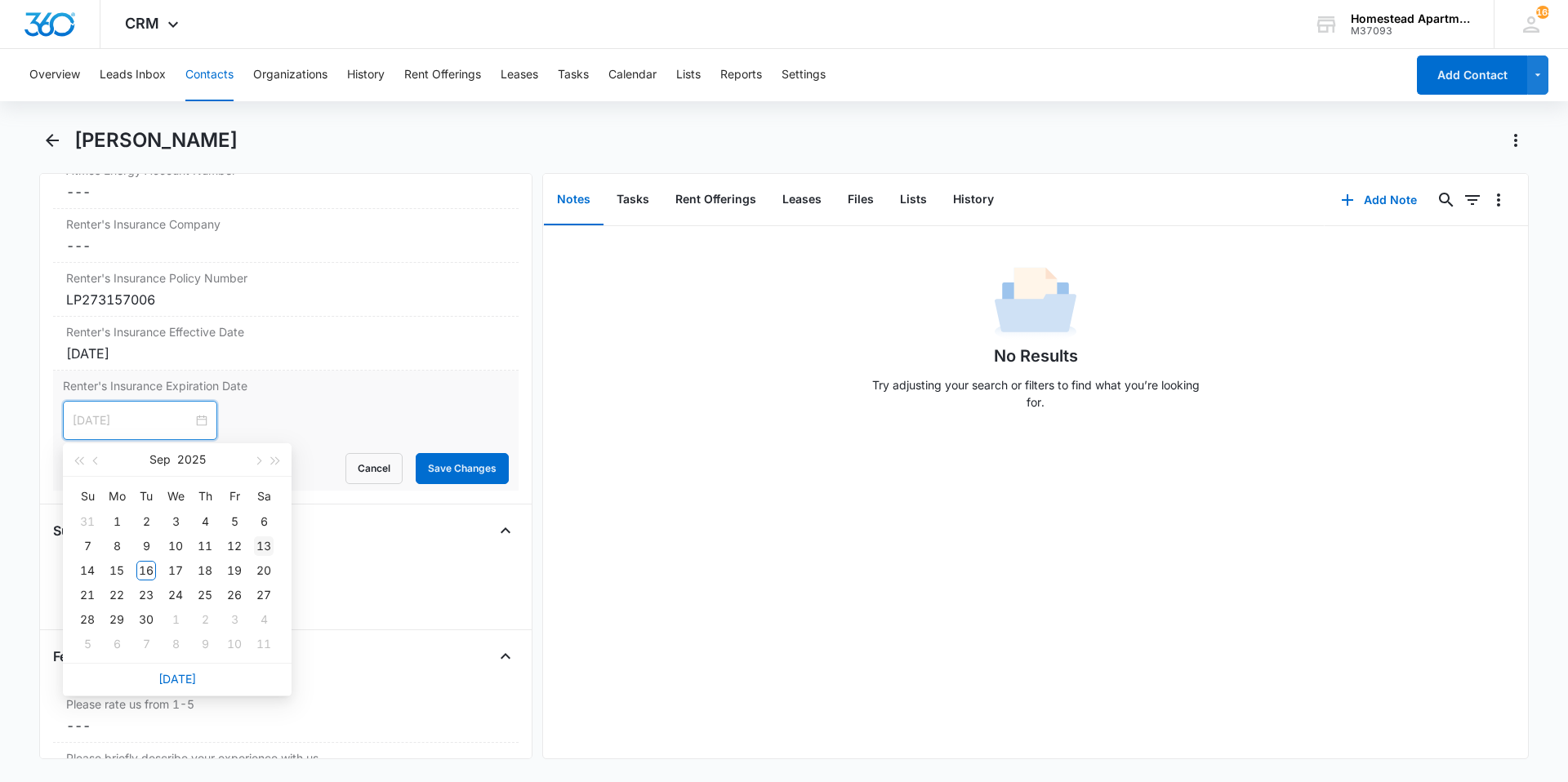
click at [260, 543] on div "13" at bounding box center [264, 546] width 20 height 20
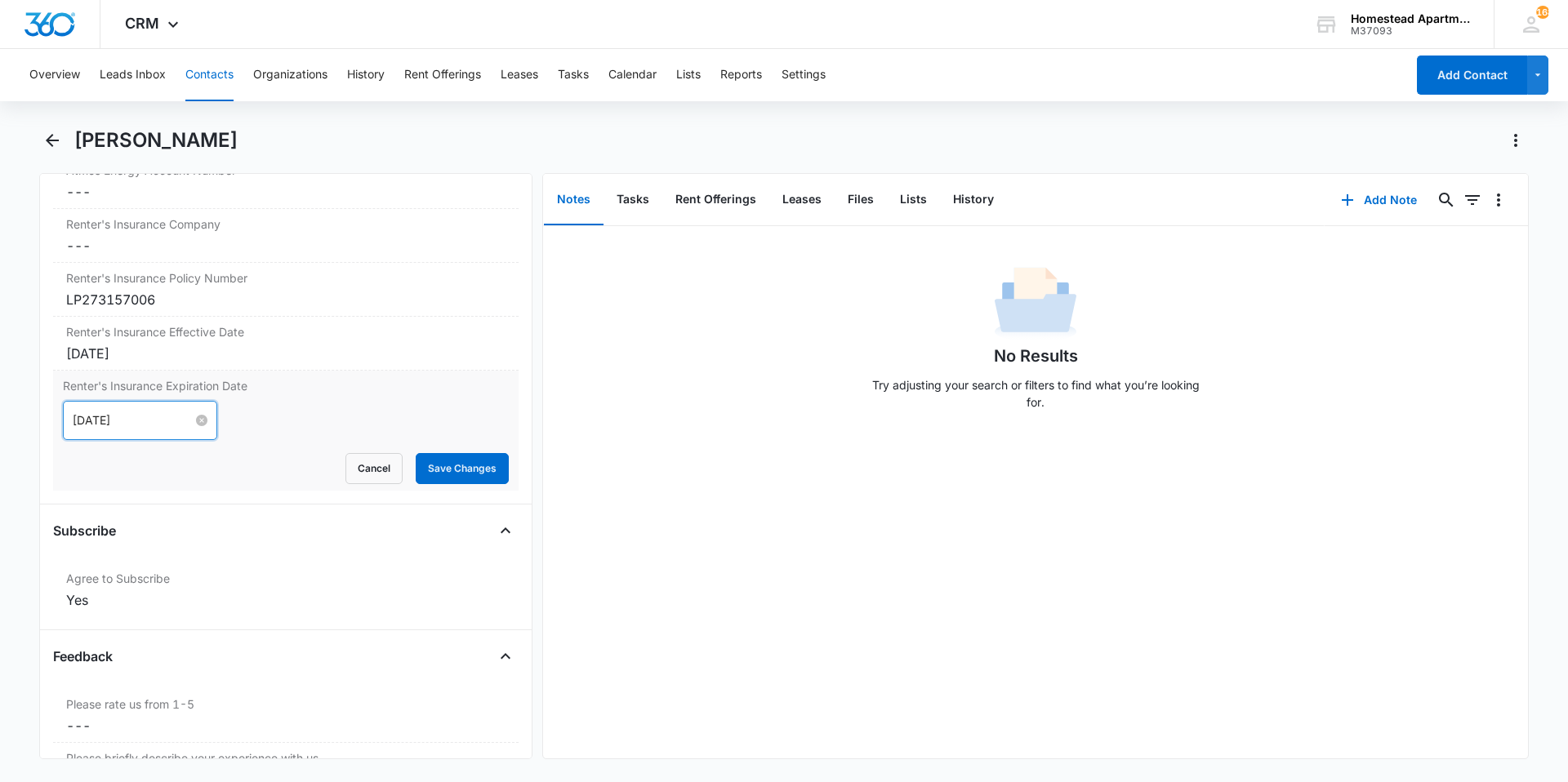
click at [149, 427] on input "[DATE]" at bounding box center [132, 421] width 120 height 18
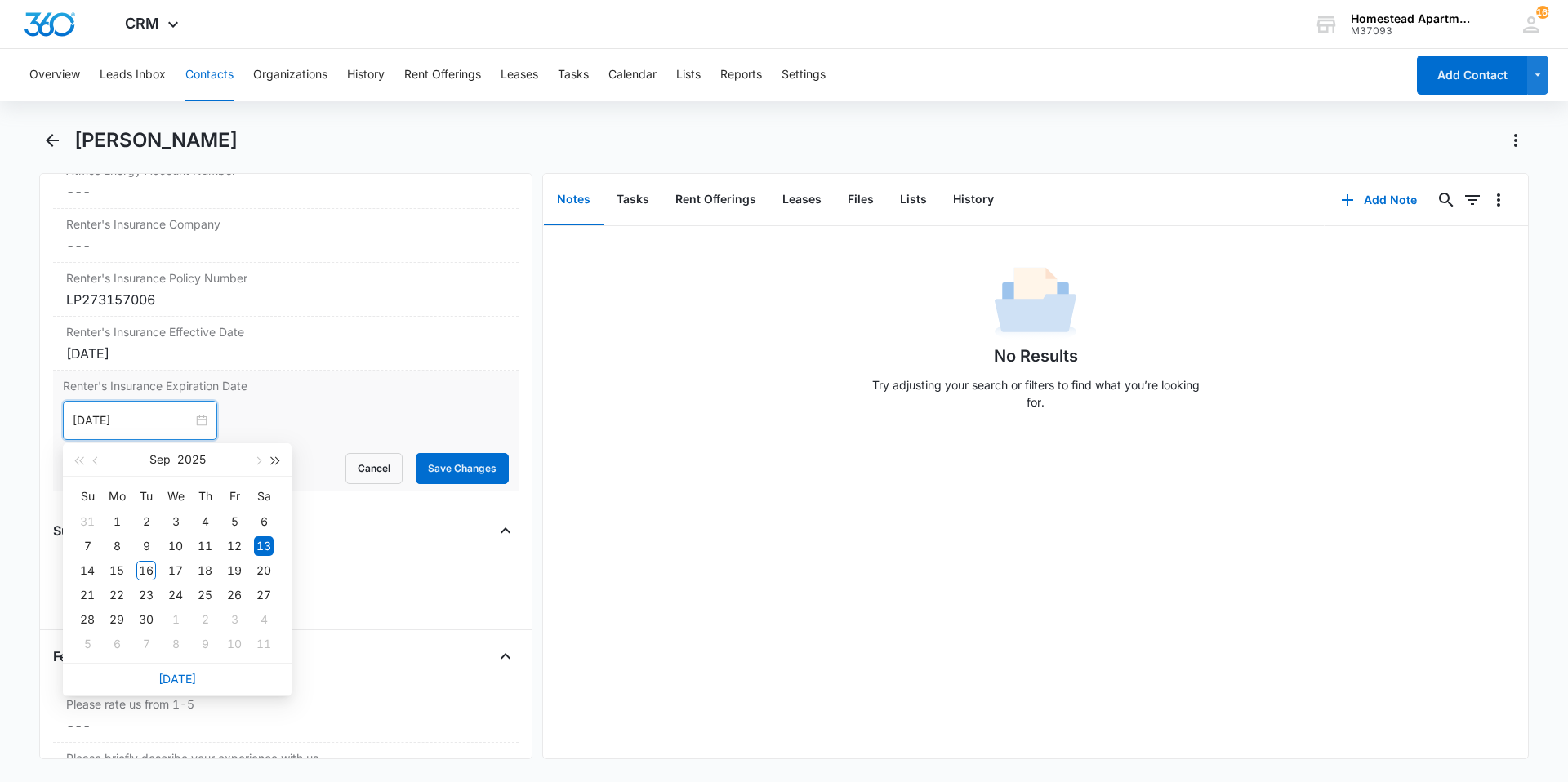
click at [281, 460] on button "button" at bounding box center [276, 459] width 18 height 33
type input "[DATE]"
click at [82, 567] on div "13" at bounding box center [87, 571] width 20 height 20
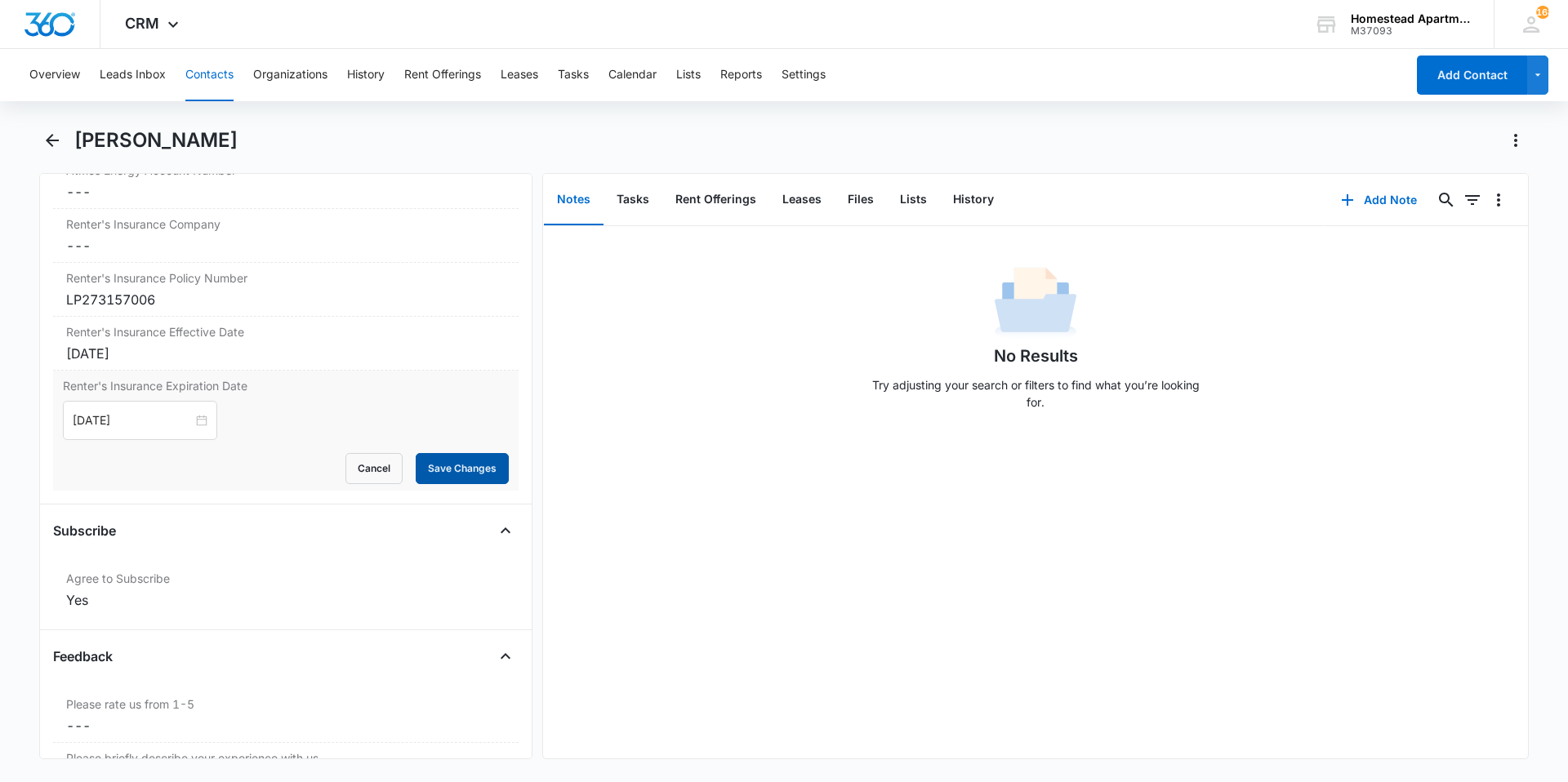
click at [479, 471] on button "Save Changes" at bounding box center [462, 469] width 93 height 31
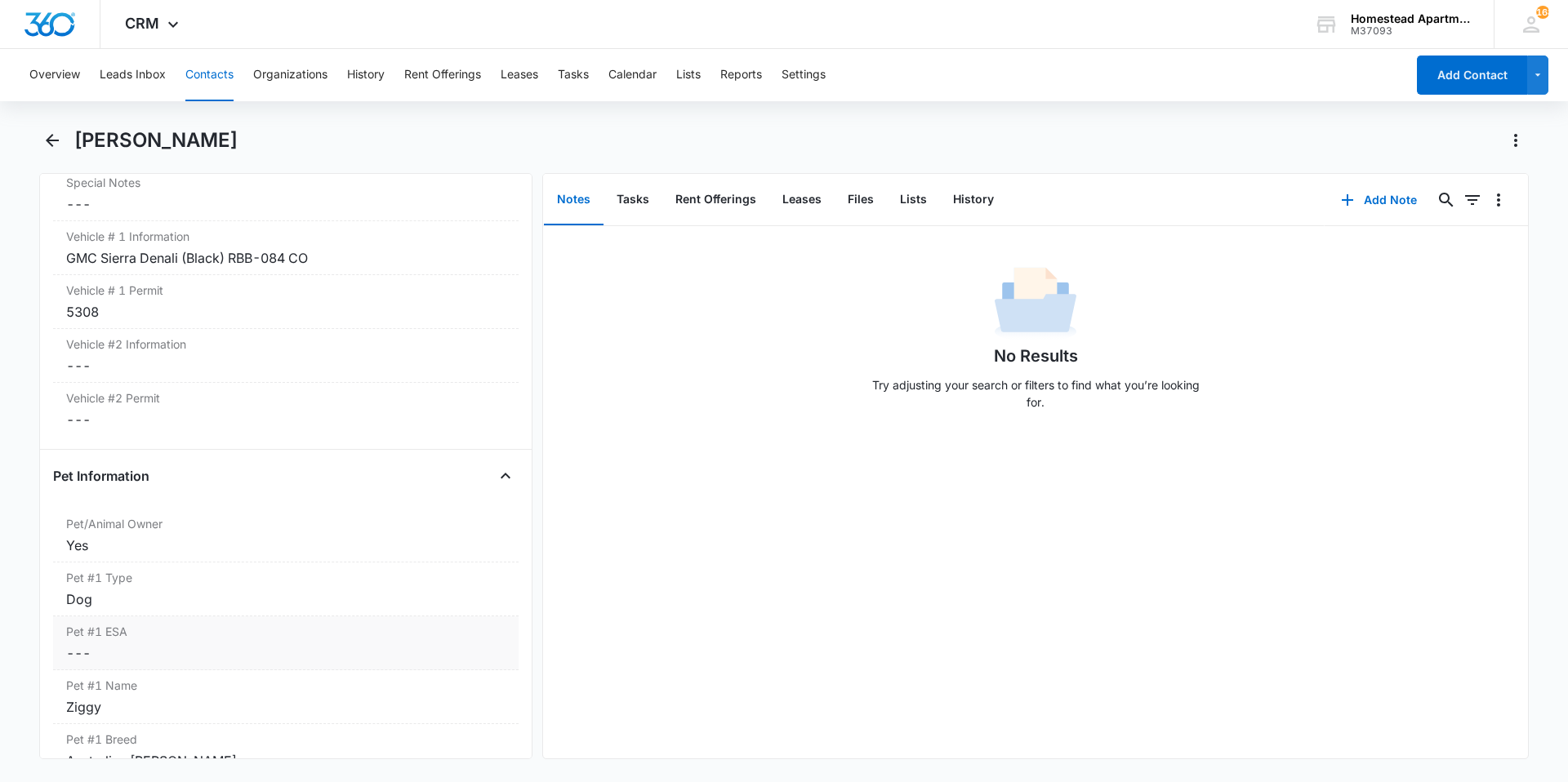
scroll to position [1815, 0]
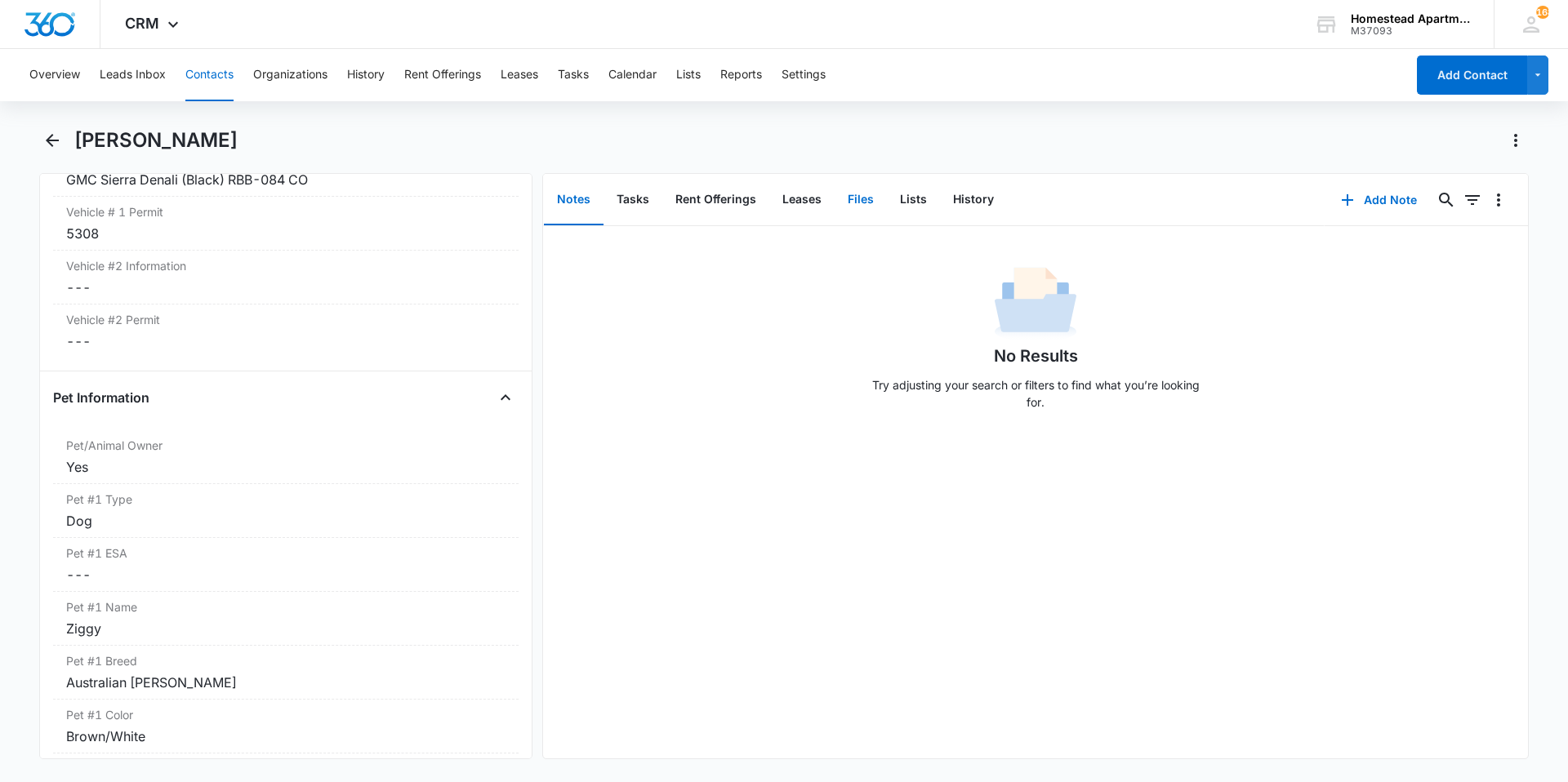
click at [840, 195] on button "Files" at bounding box center [860, 200] width 52 height 50
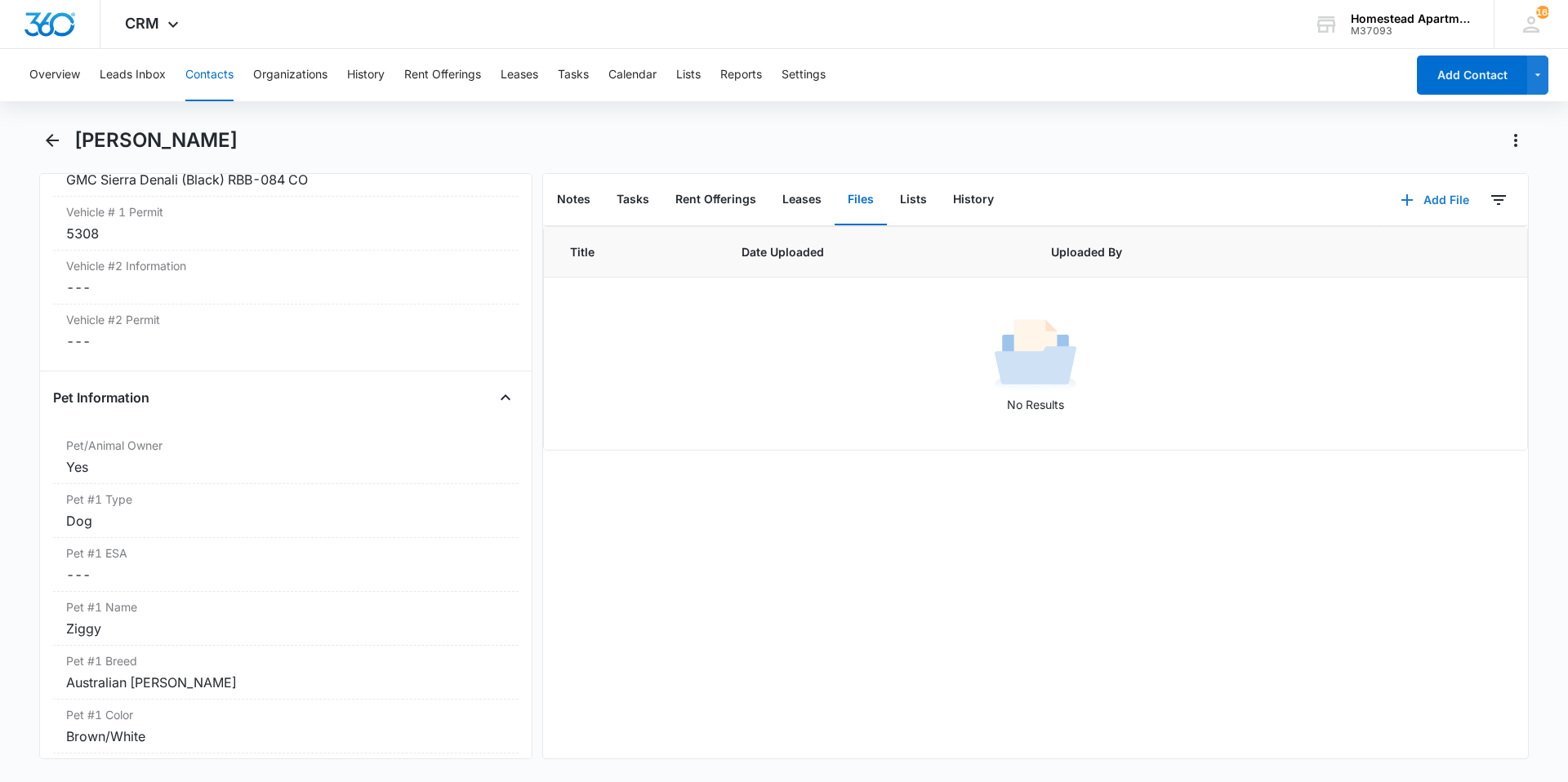
click at [1419, 198] on button "Add File" at bounding box center [1435, 200] width 102 height 40
click at [1398, 252] on div "Upload Files" at bounding box center [1413, 252] width 65 height 12
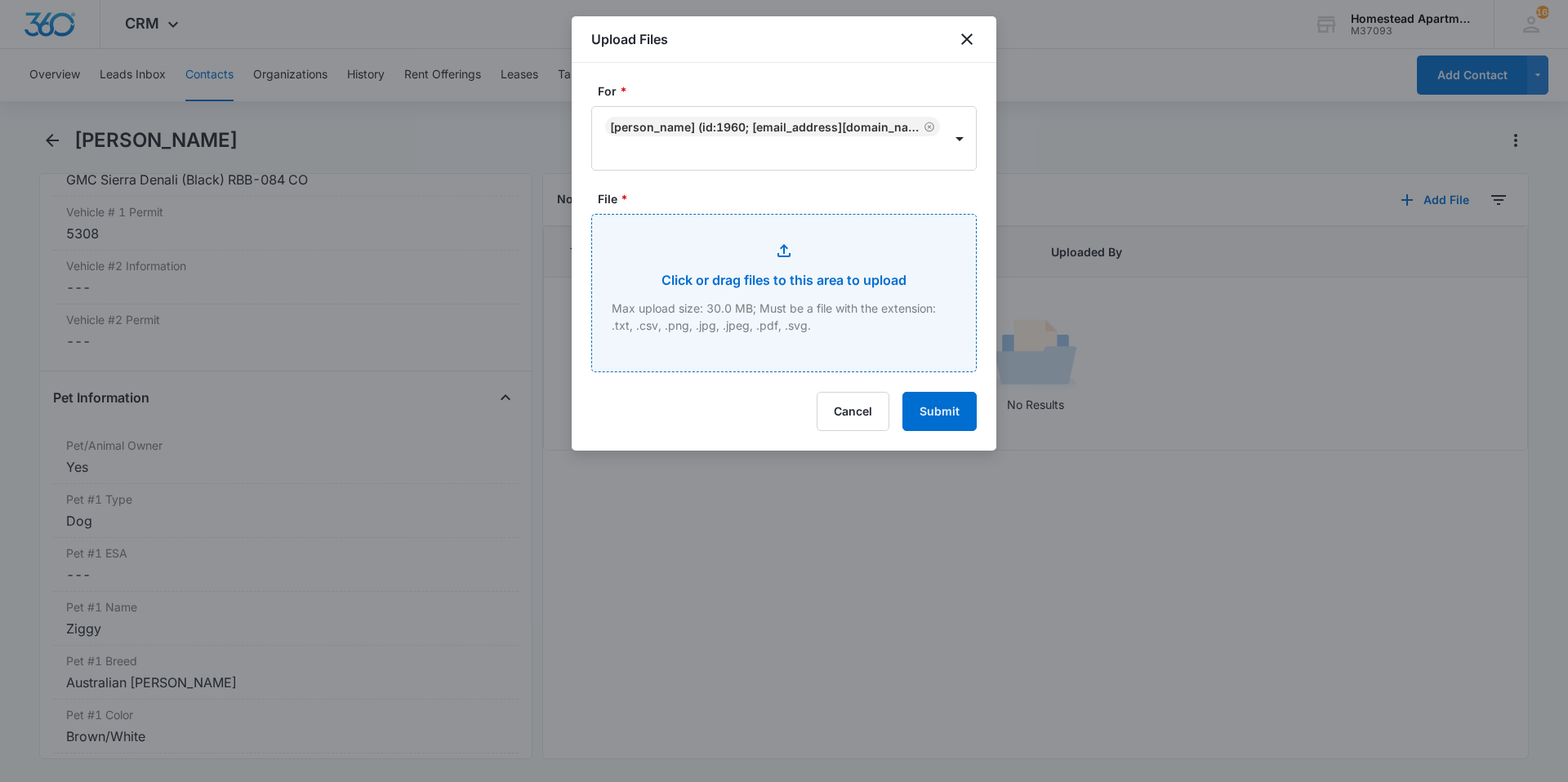
click at [789, 272] on input "File *" at bounding box center [784, 293] width 384 height 157
type input "C:\fakepath\[PHONE_NUMBER] Renter's Insurance.pdf"
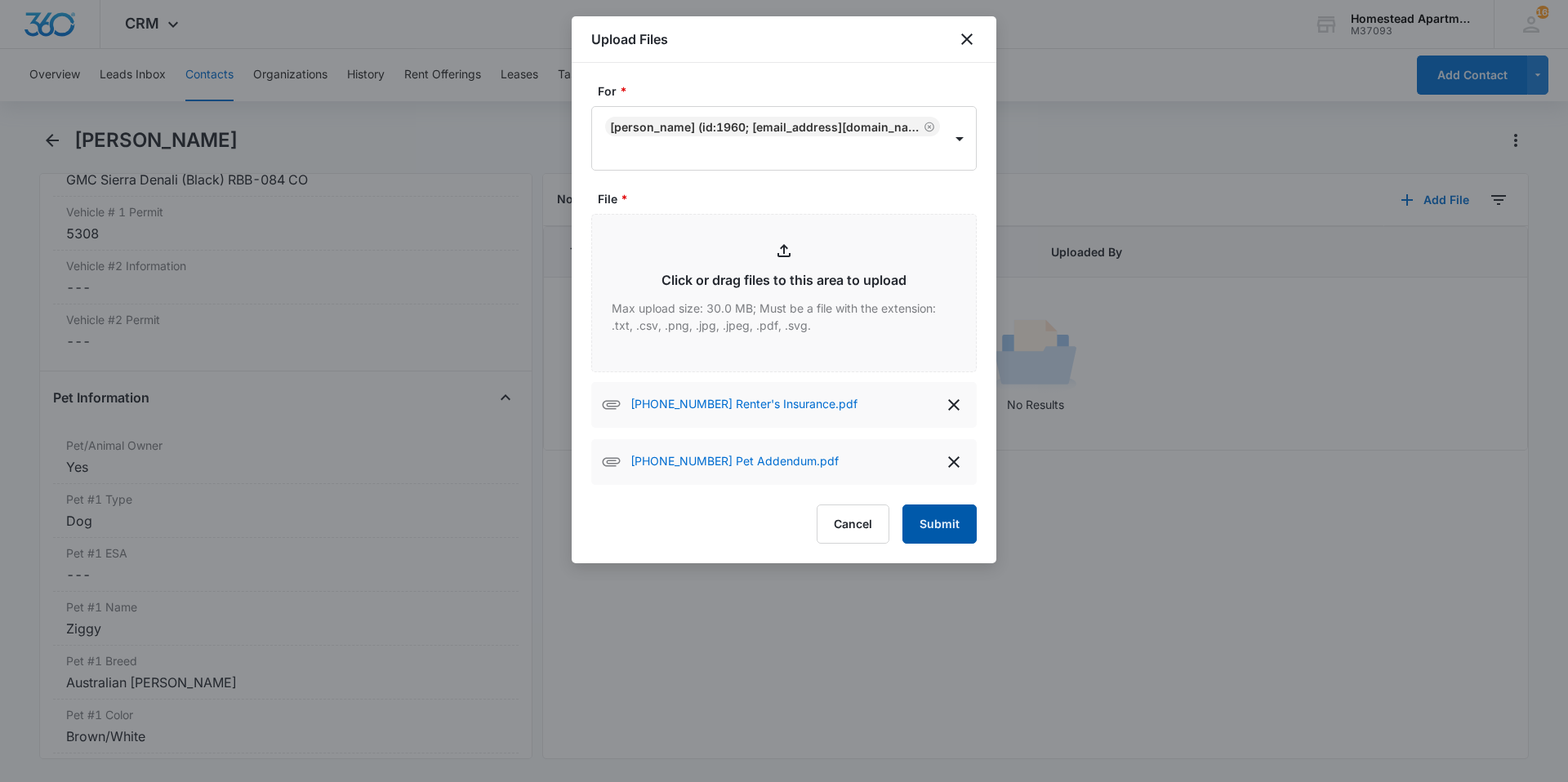
click at [944, 525] on button "Submit" at bounding box center [940, 525] width 74 height 40
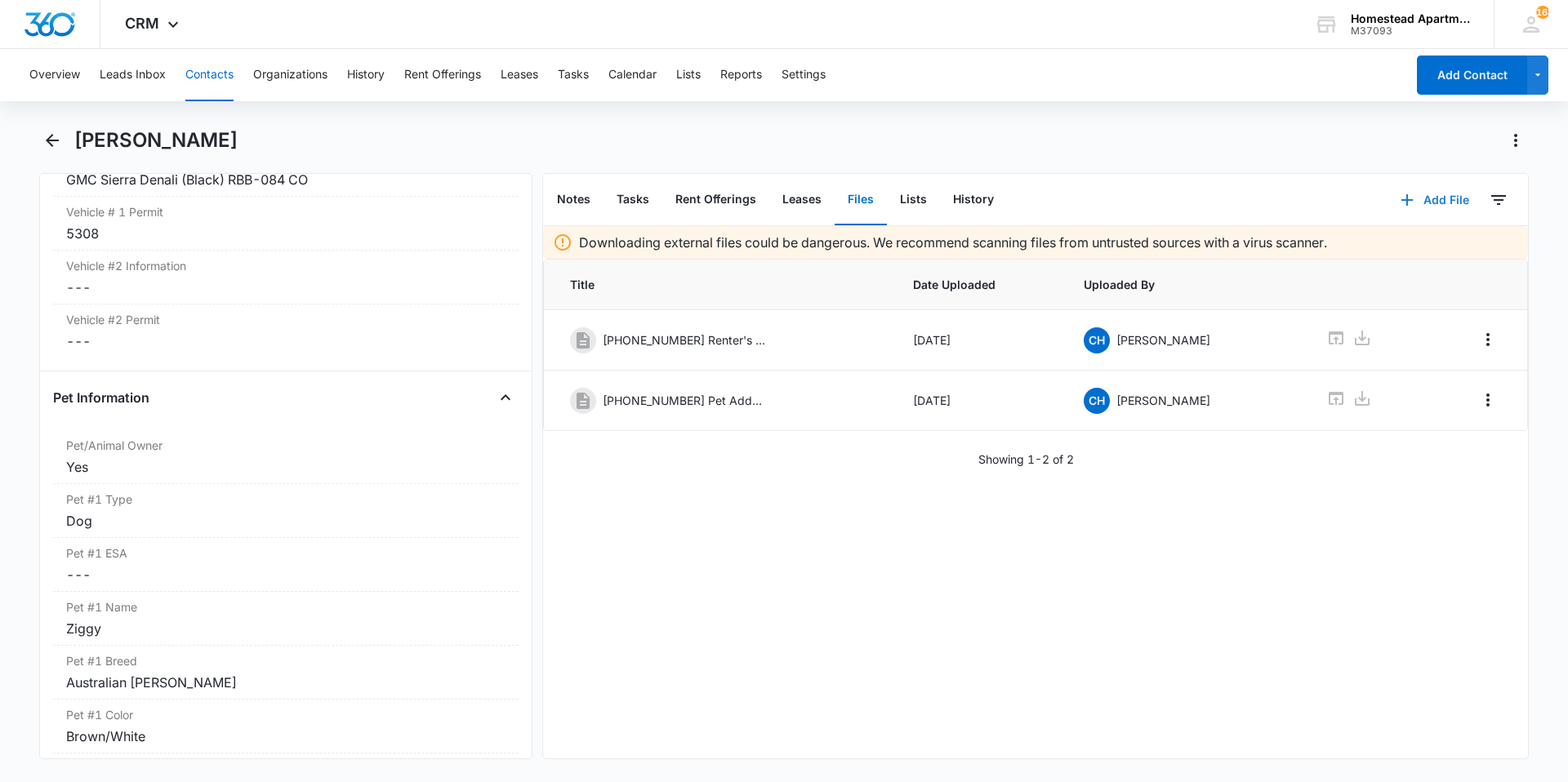
click at [1420, 205] on button "Add File" at bounding box center [1435, 200] width 102 height 40
click at [1412, 254] on div "Upload Files" at bounding box center [1413, 252] width 65 height 12
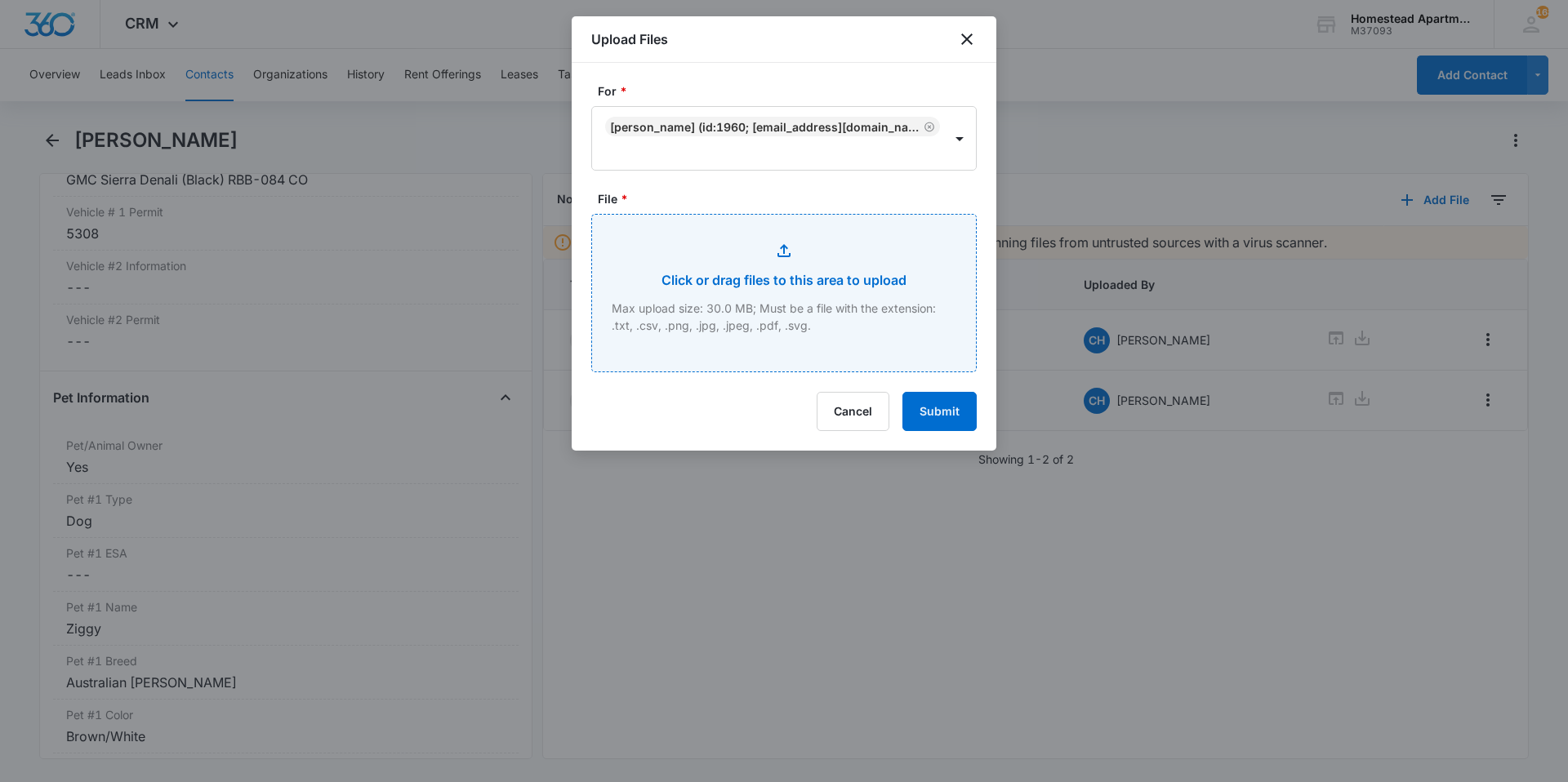
click at [824, 309] on input "File *" at bounding box center [784, 293] width 384 height 157
type input "C:\fakepath\[PHONE_NUMBER] Lease Agreement.pdf"
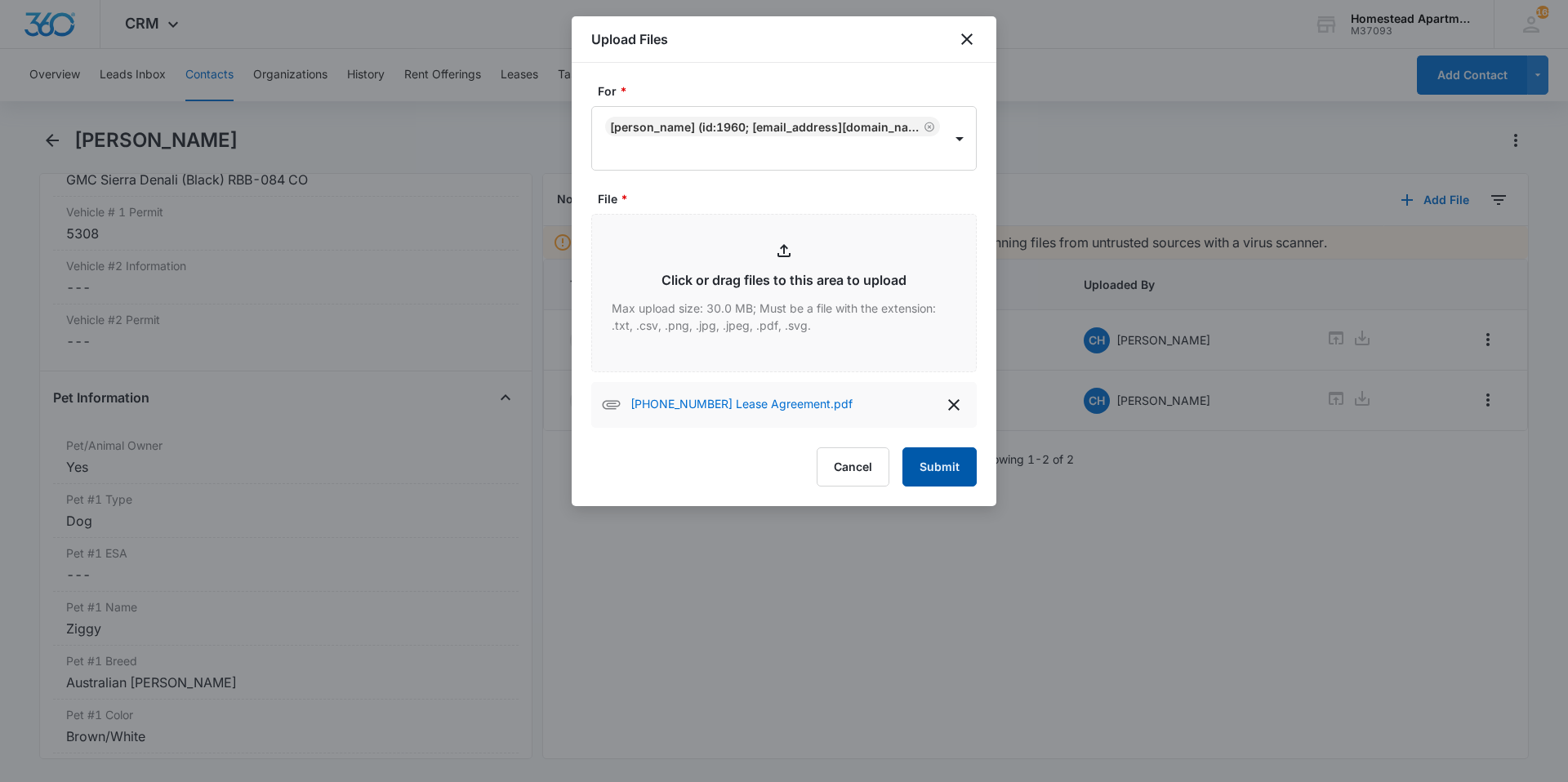
click at [940, 473] on button "Submit" at bounding box center [940, 467] width 74 height 40
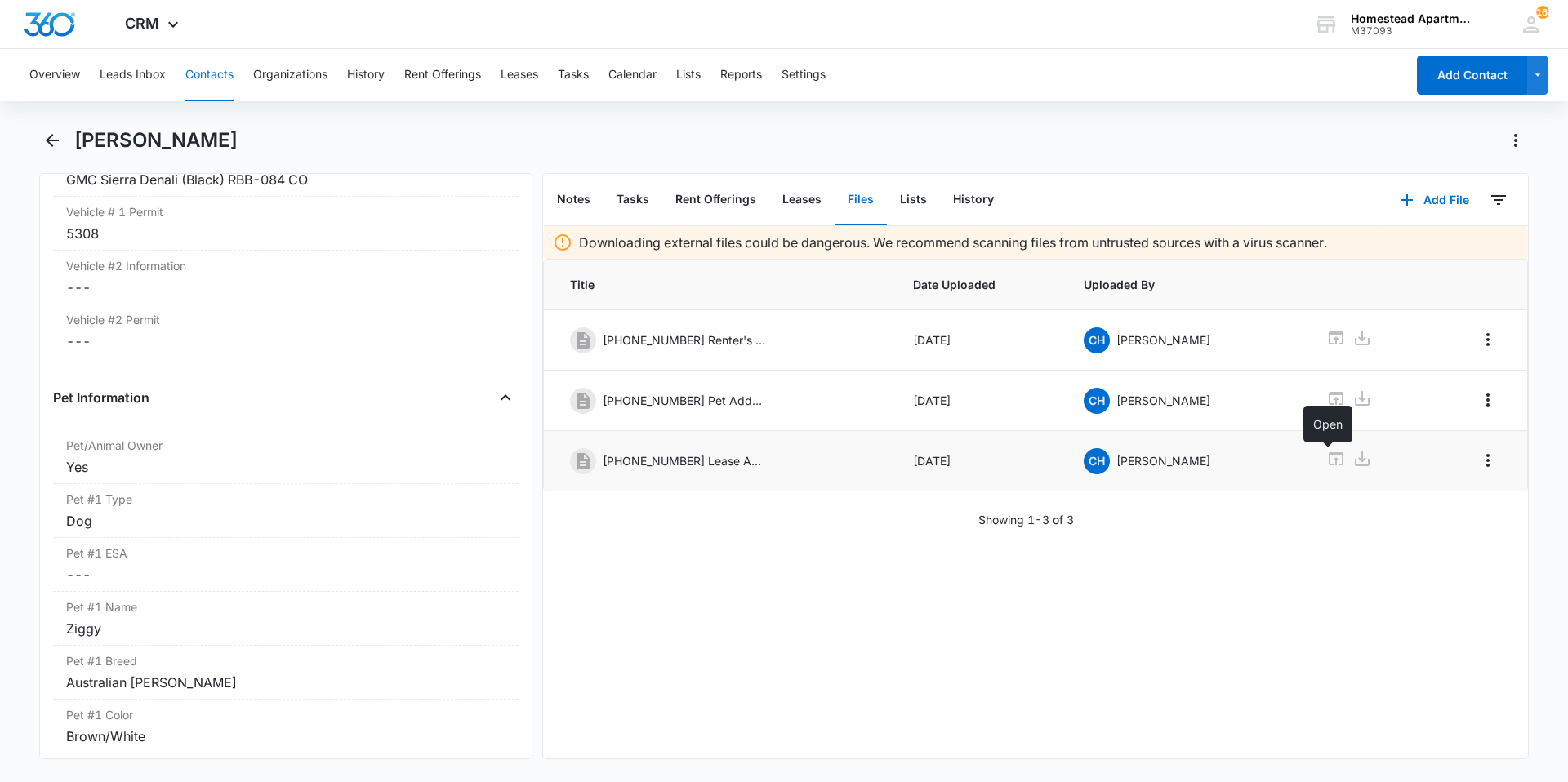
click at [1332, 459] on icon at bounding box center [1336, 459] width 20 height 20
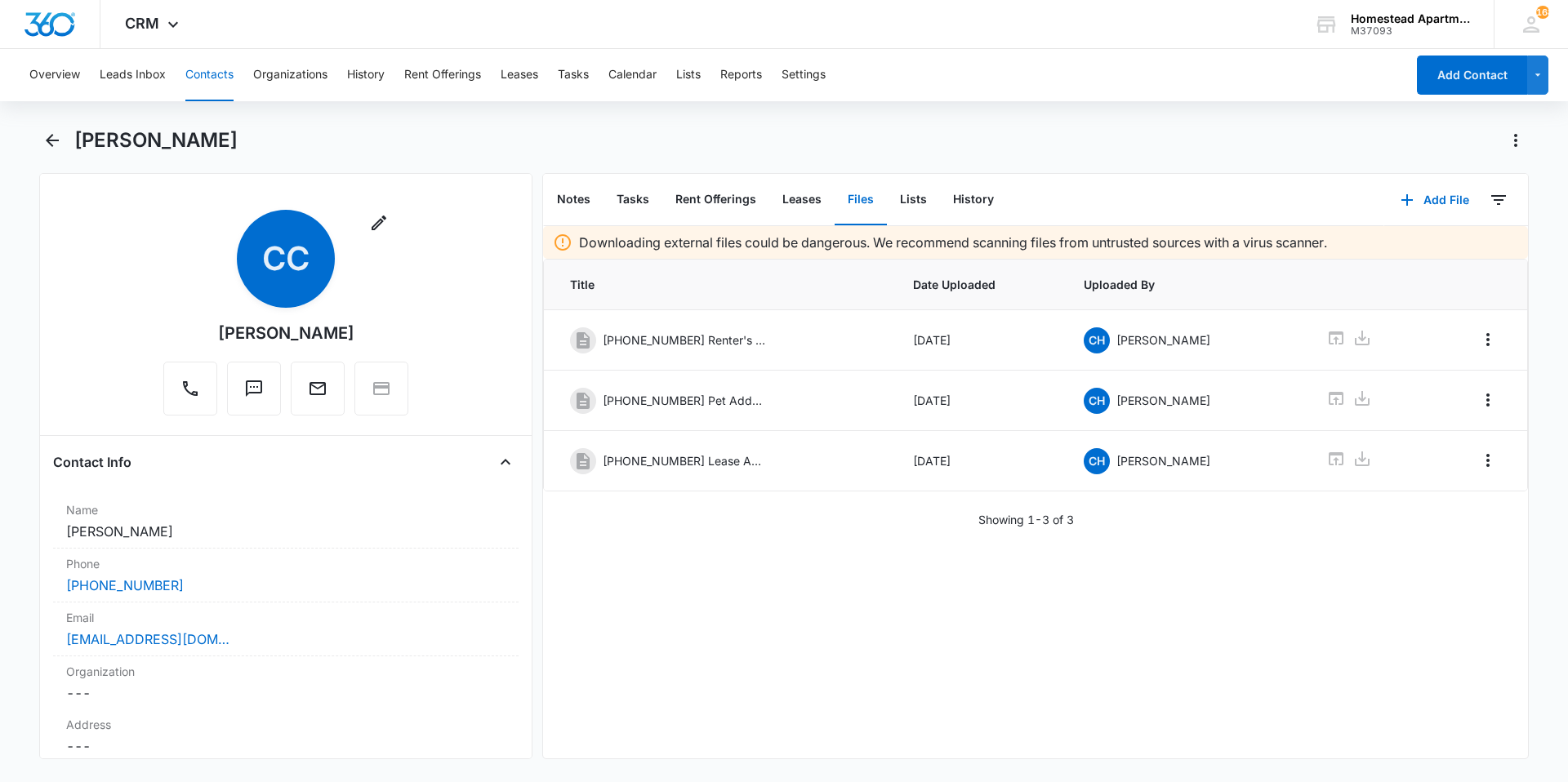
click at [218, 73] on button "Contacts" at bounding box center [210, 74] width 48 height 52
